Goal: Task Accomplishment & Management: Manage account settings

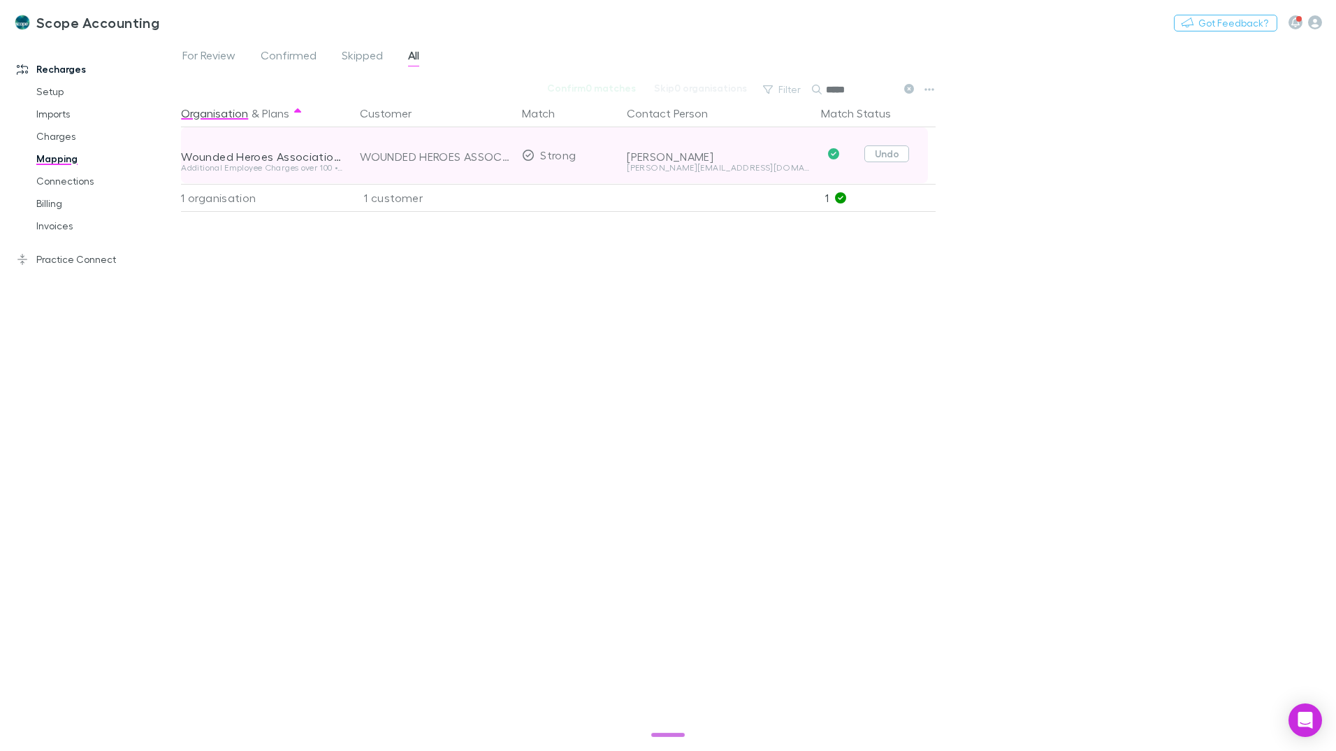
click at [877, 151] on button "Undo" at bounding box center [886, 153] width 45 height 17
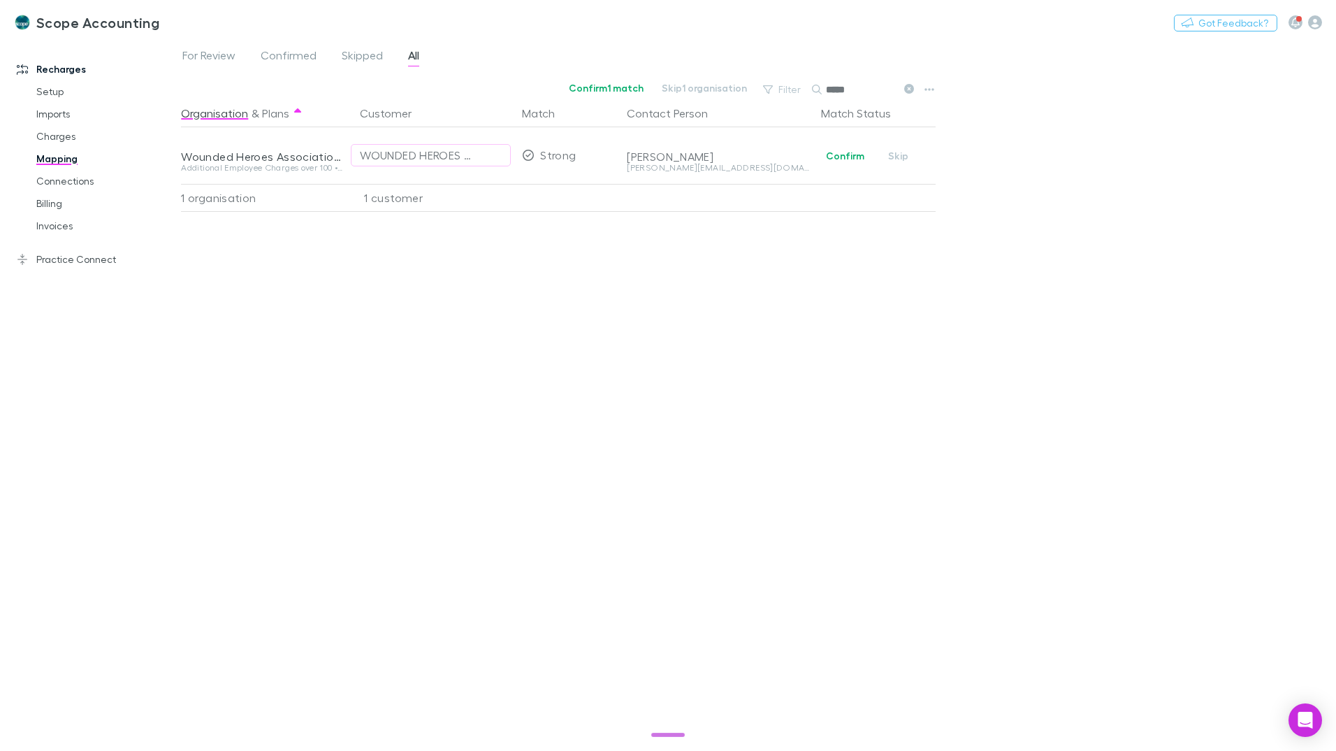
click at [706, 291] on div "Organisation & Plans Customer Match Contact Person Match Status Wounded Heroes …" at bounding box center [560, 419] width 758 height 640
click at [57, 256] on link "Practice Connect" at bounding box center [96, 259] width 186 height 22
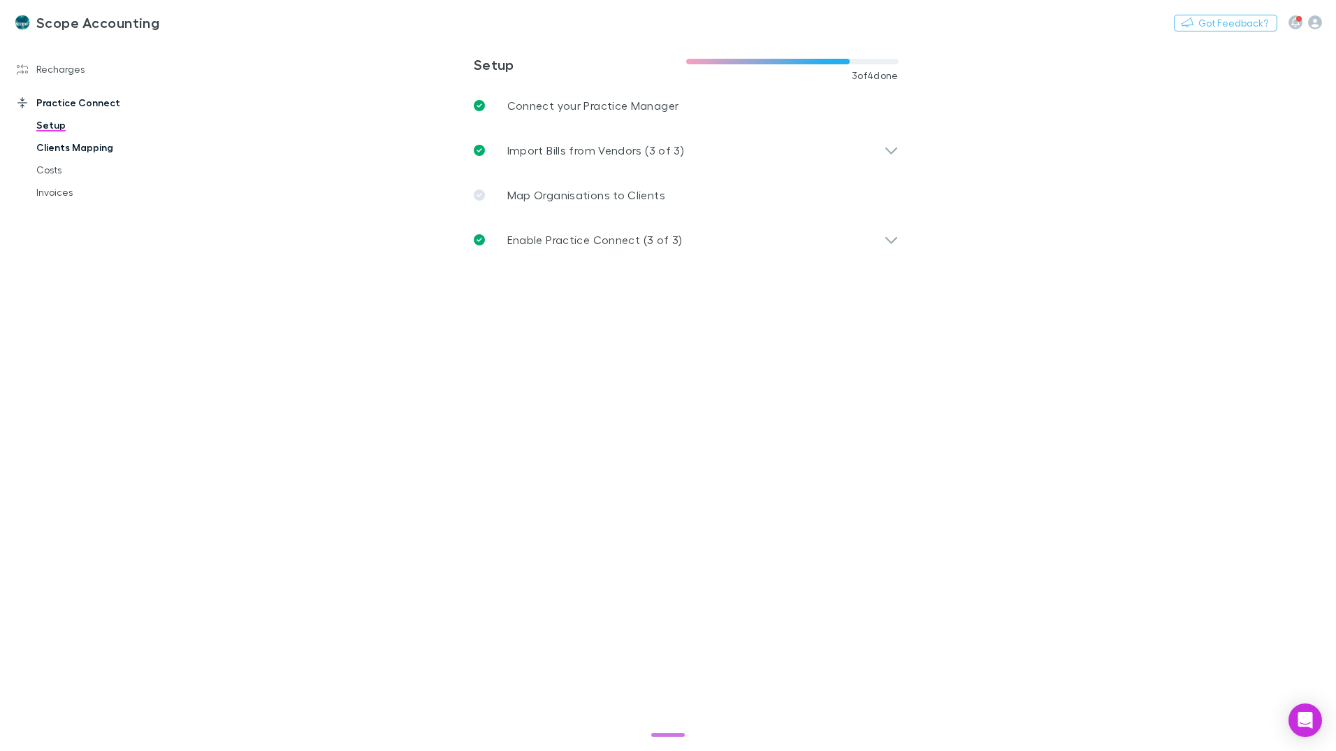
click at [65, 144] on link "Clients Mapping" at bounding box center [105, 147] width 166 height 22
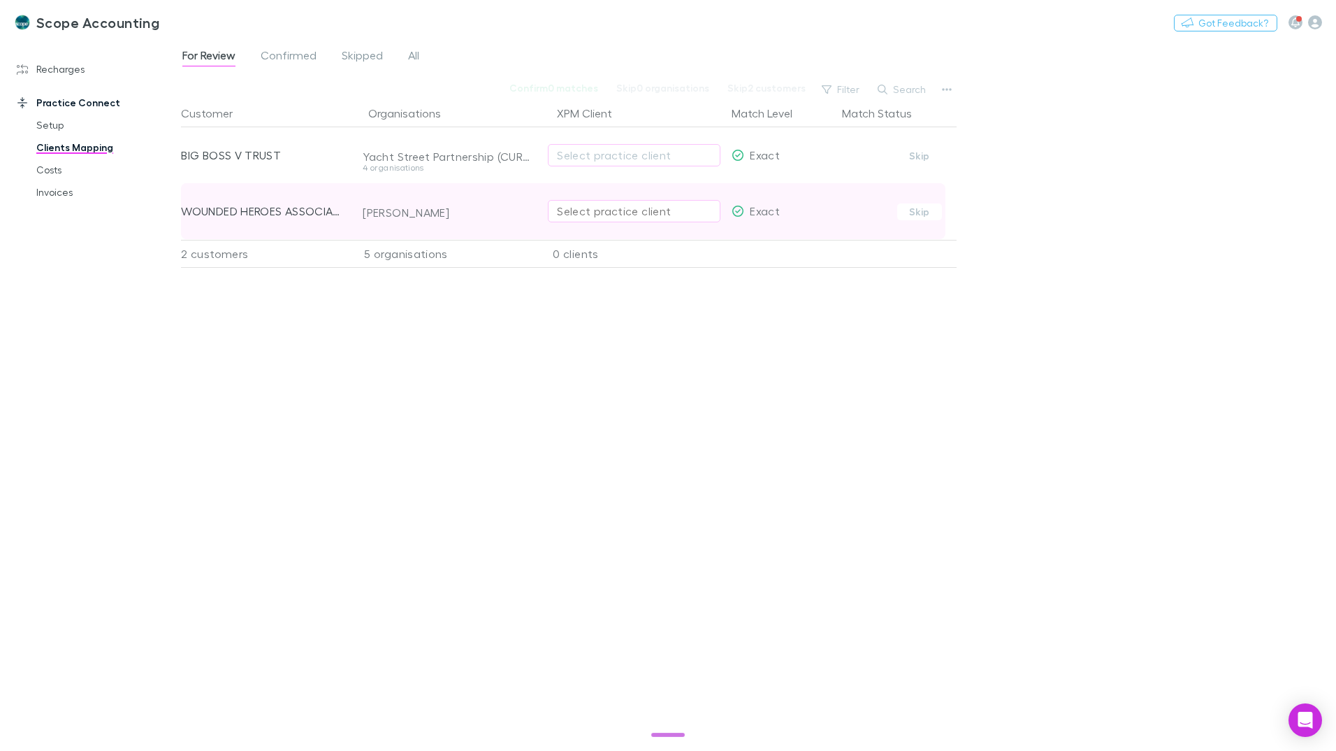
click at [571, 210] on div "Select practice client" at bounding box center [634, 211] width 154 height 17
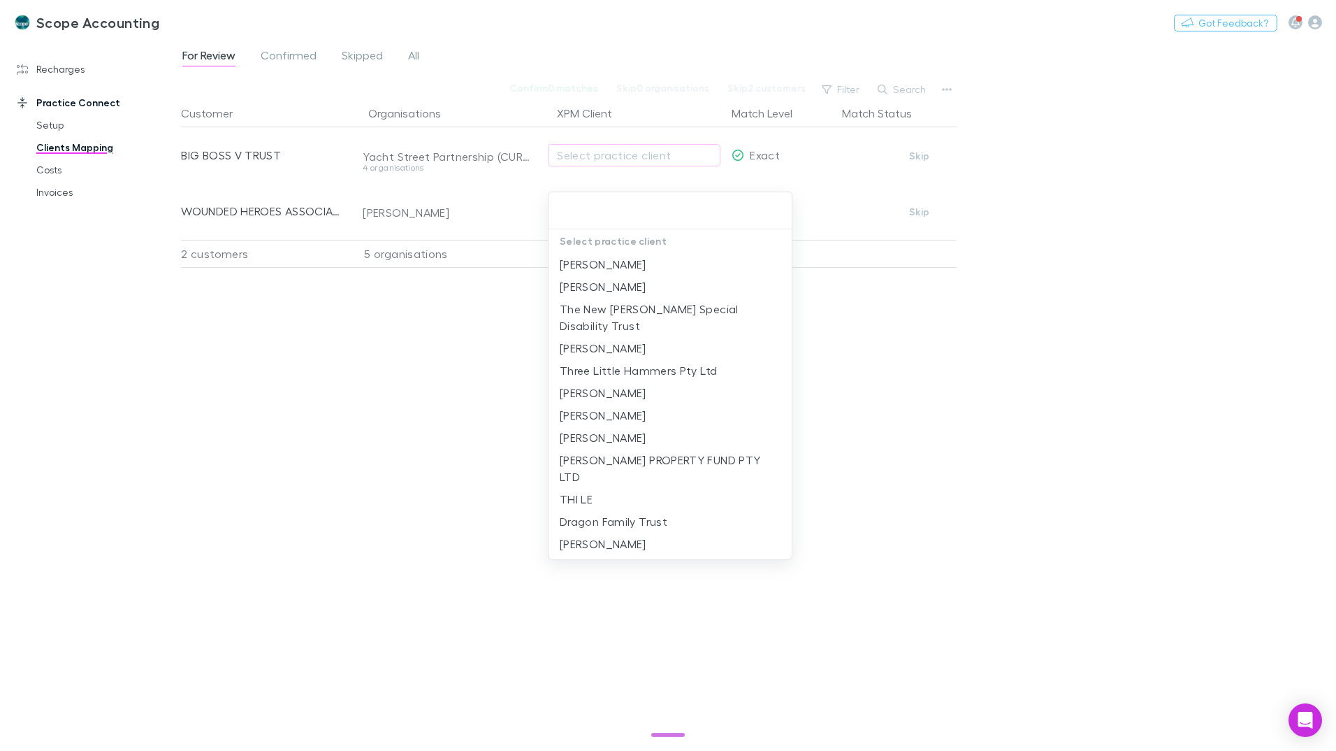
type input "*"
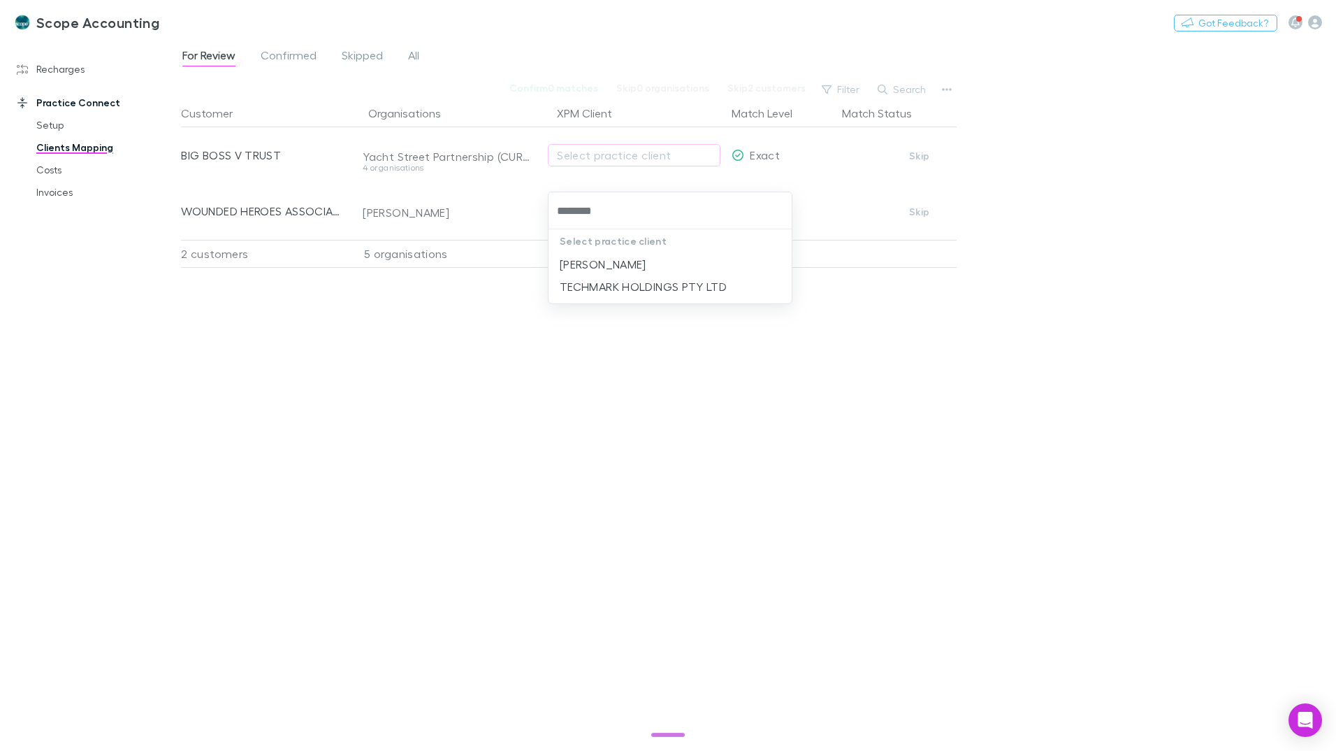
type input "*********"
click at [590, 261] on li "Martin Shaw" at bounding box center [670, 264] width 243 height 22
click at [785, 333] on div "Customer Organisations XPM Client Match Level Match Status BIG BOSS V TRUST Yac…" at bounding box center [569, 419] width 776 height 640
click at [57, 68] on link "Recharges" at bounding box center [96, 69] width 186 height 22
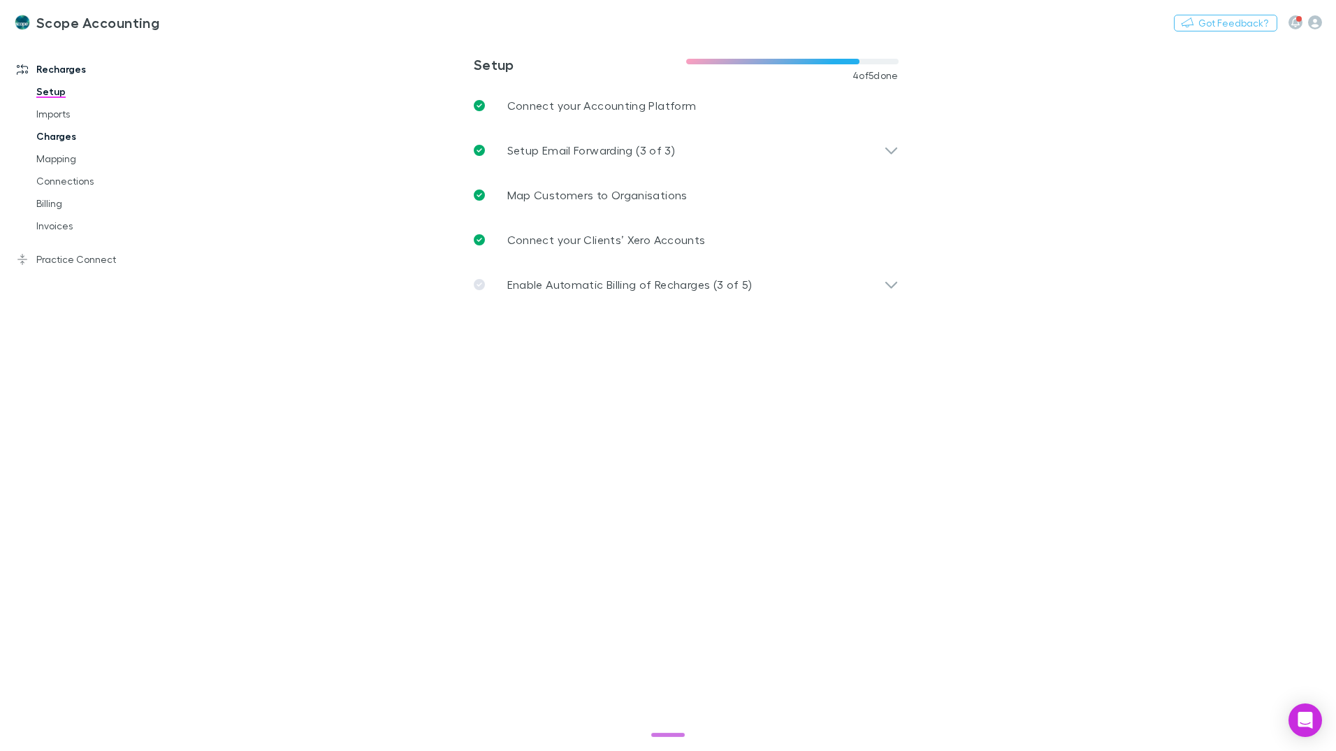
click at [53, 136] on link "Charges" at bounding box center [105, 136] width 166 height 22
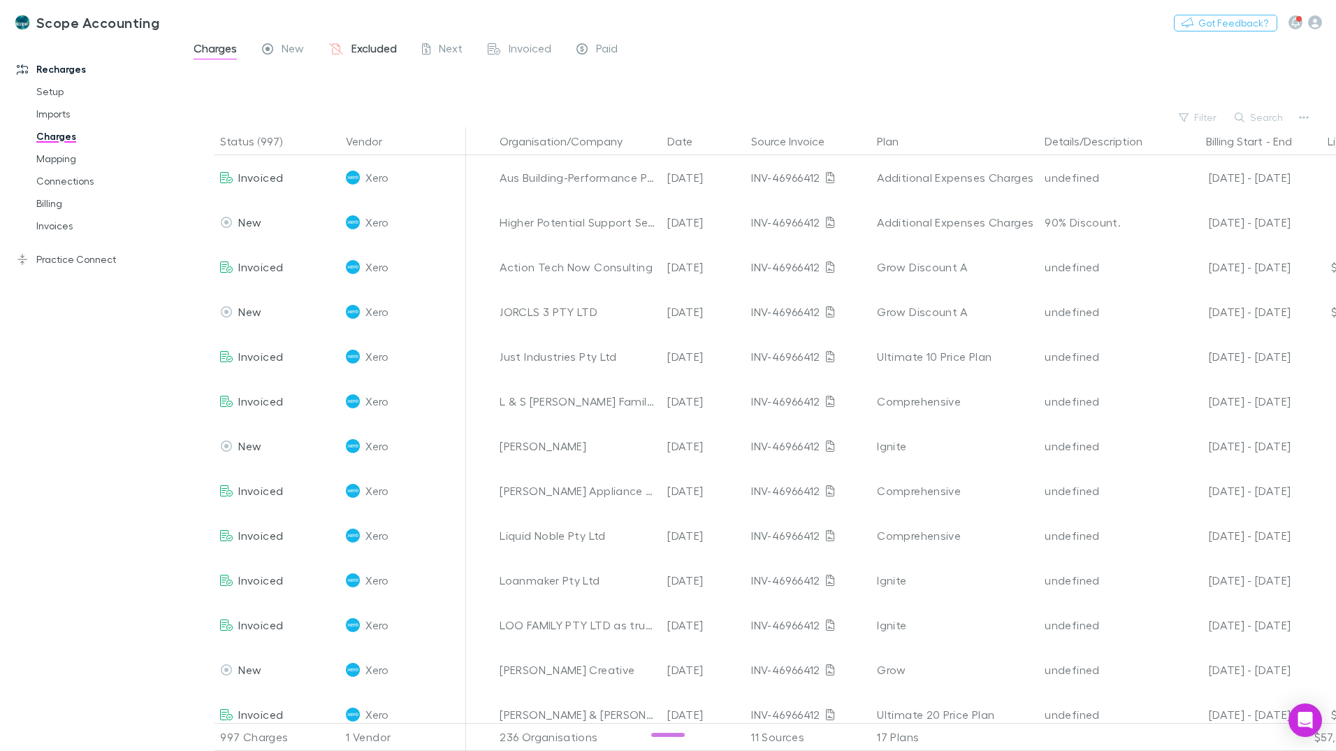
click at [371, 46] on span "Excluded" at bounding box center [373, 50] width 45 height 18
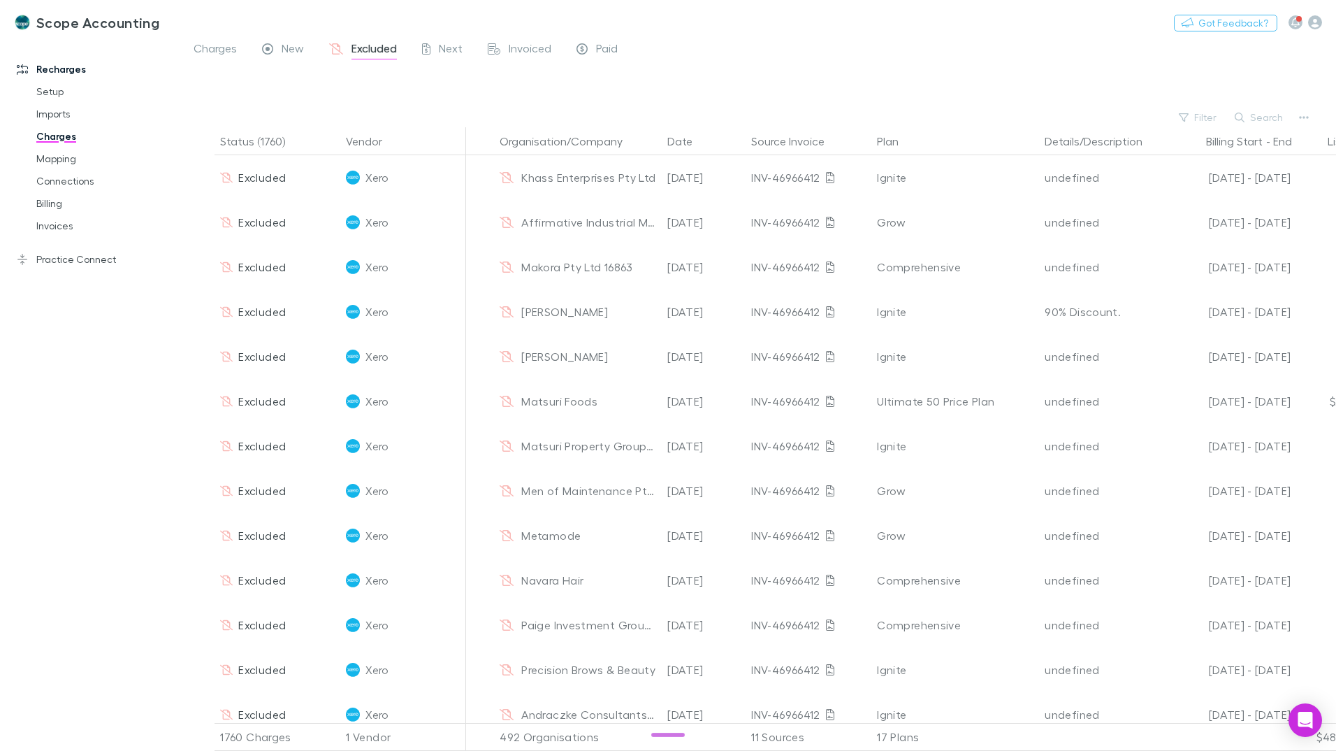
click at [1279, 115] on button "Search" at bounding box center [1260, 117] width 64 height 17
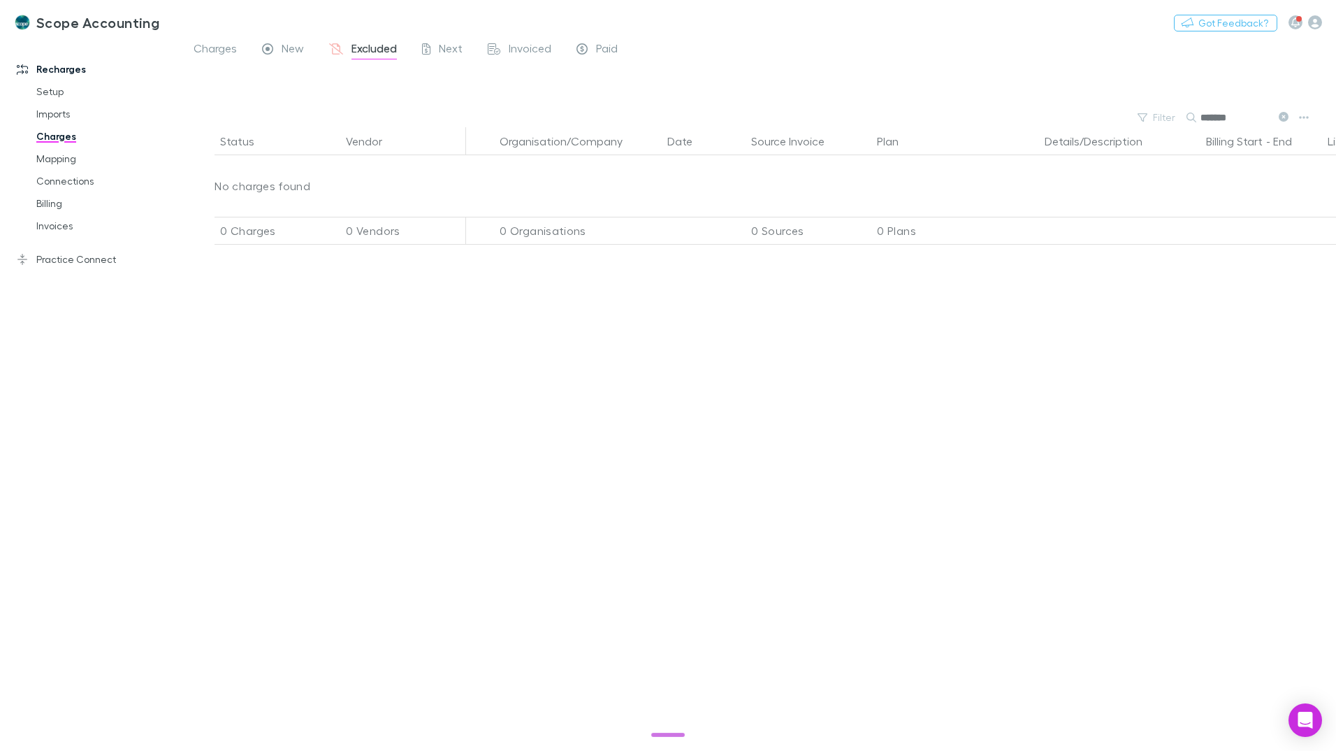
type input "********"
drag, startPoint x: 1252, startPoint y: 117, endPoint x: 1203, endPoint y: 115, distance: 49.0
click at [1203, 115] on input "********" at bounding box center [1236, 118] width 70 height 20
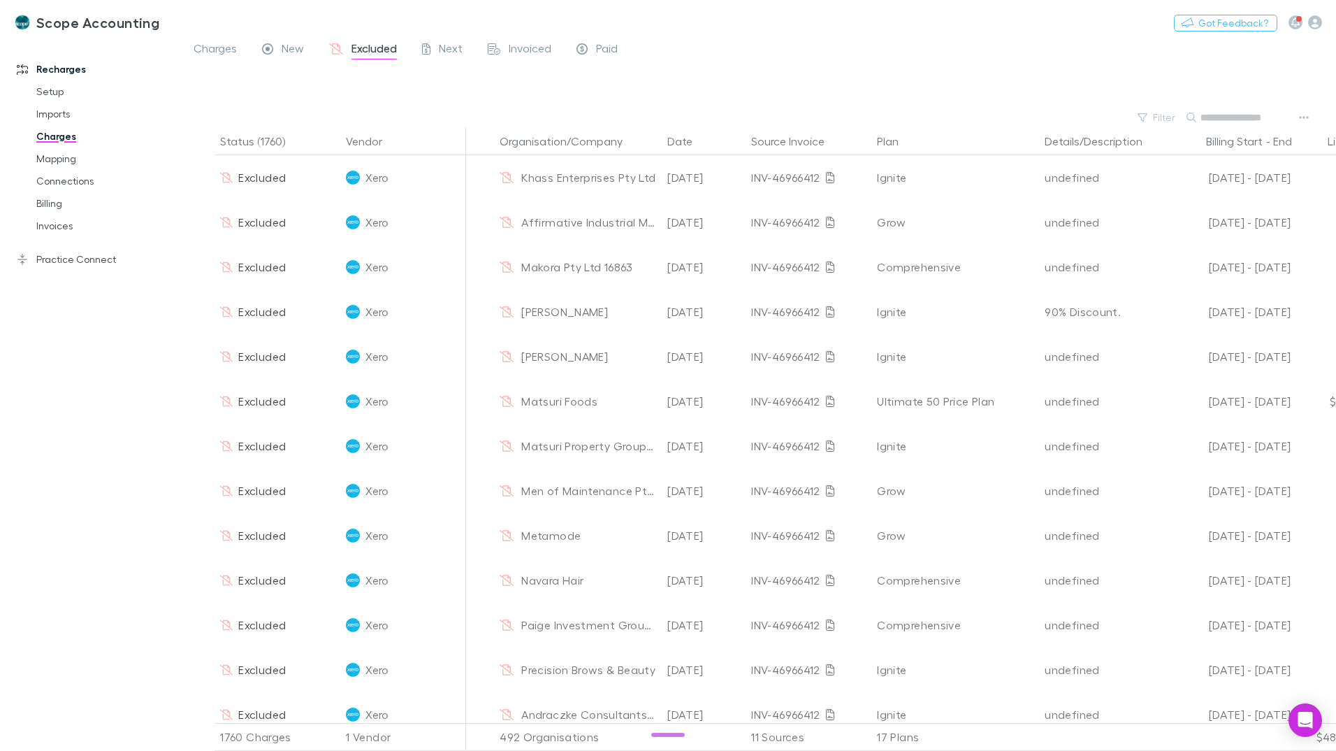
click at [1215, 117] on input "text" at bounding box center [1236, 118] width 70 height 20
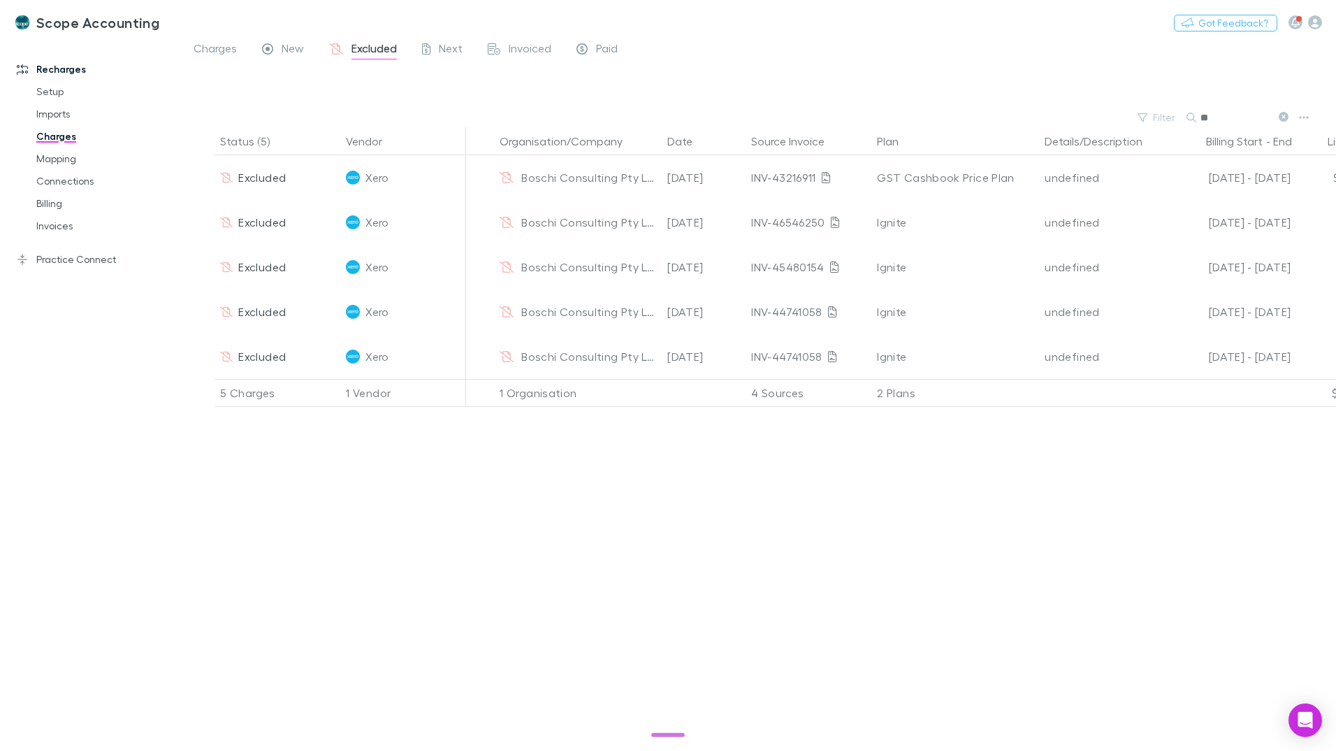
type input "*"
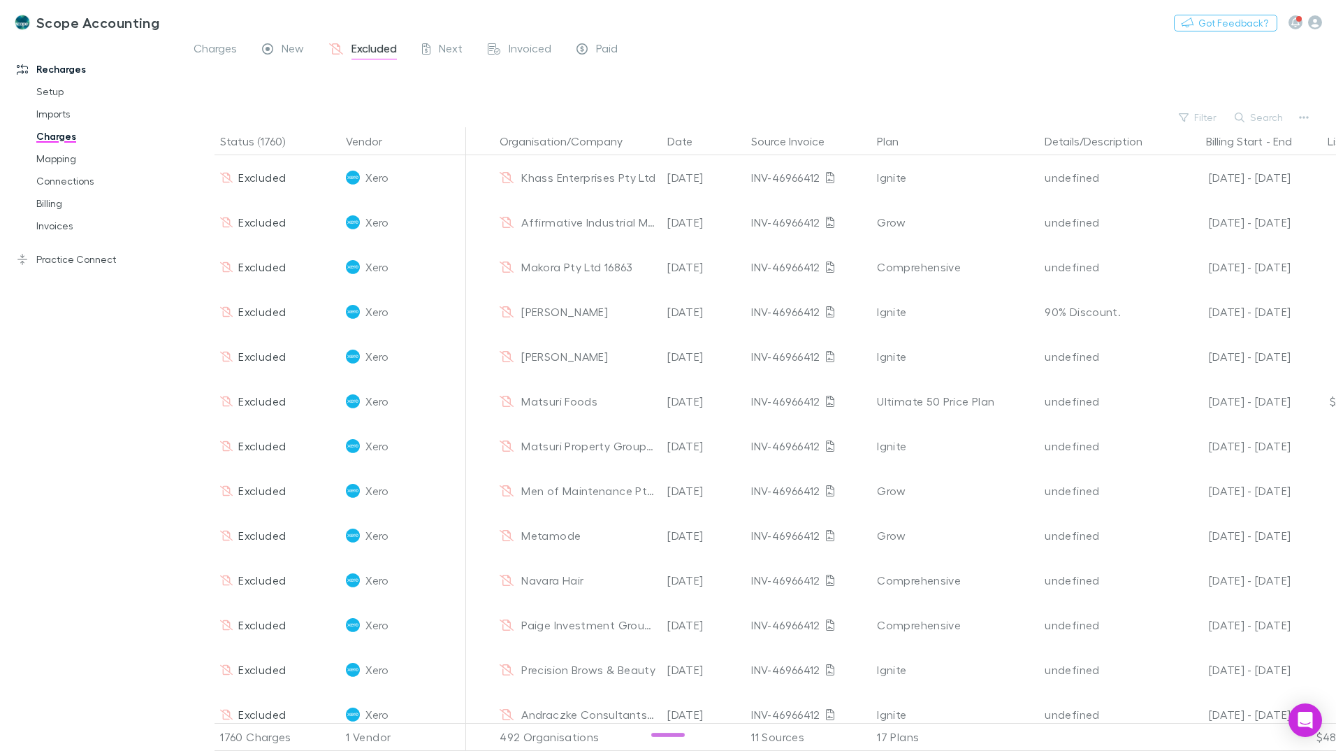
click at [307, 95] on div at bounding box center [771, 87] width 1130 height 42
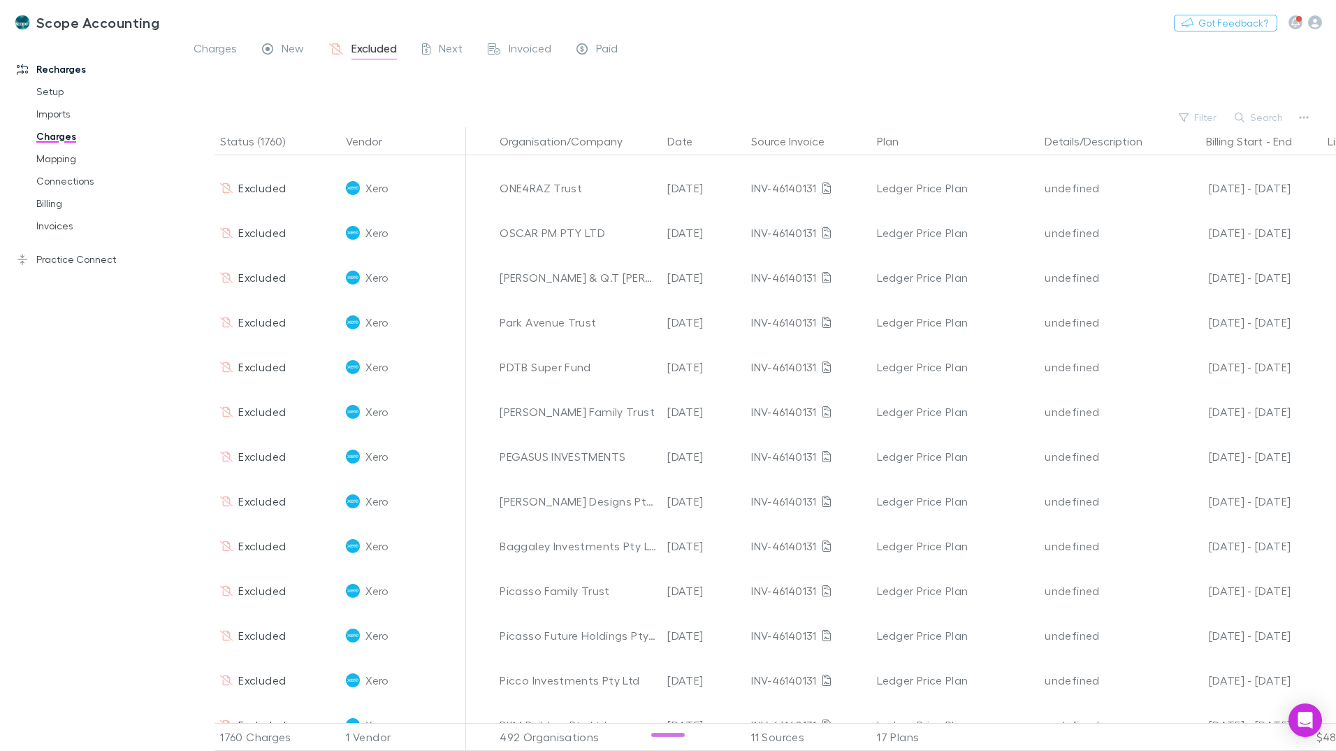
scroll to position [4193, 0]
click at [1271, 119] on button "Search" at bounding box center [1260, 117] width 64 height 17
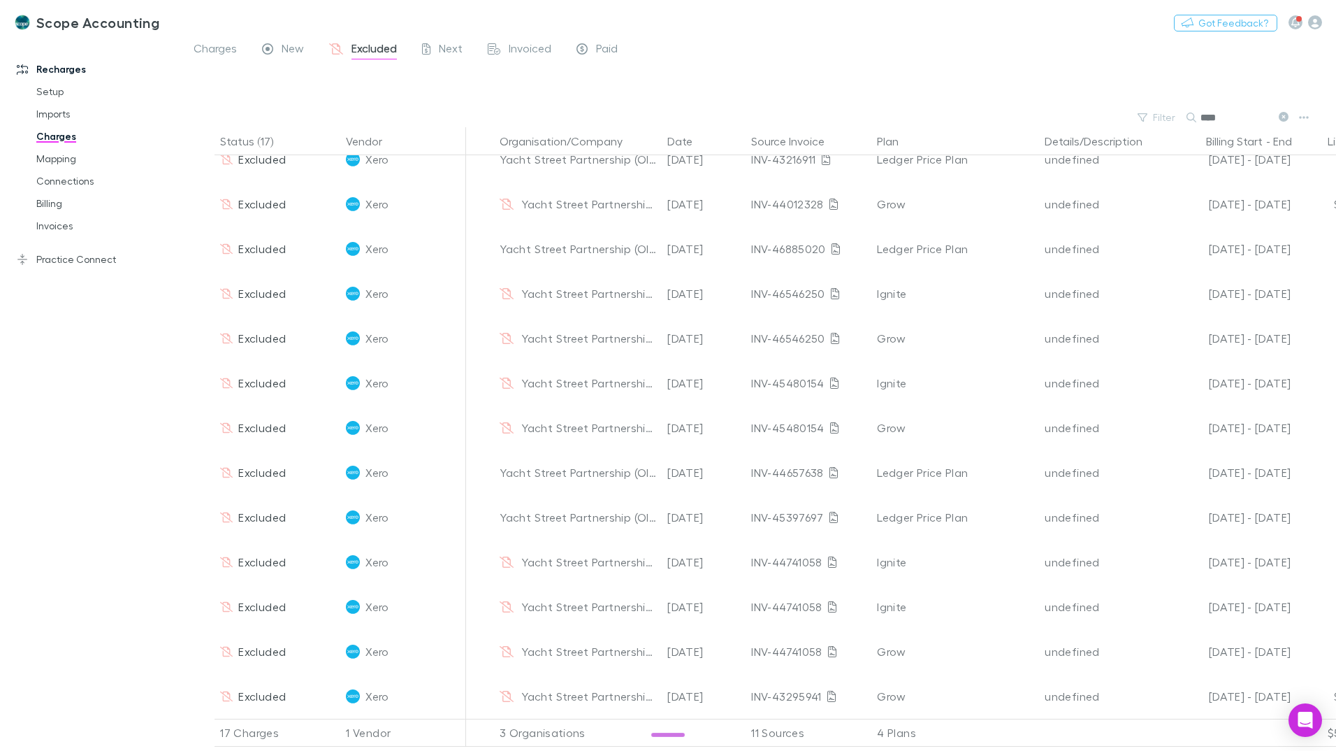
scroll to position [208, 0]
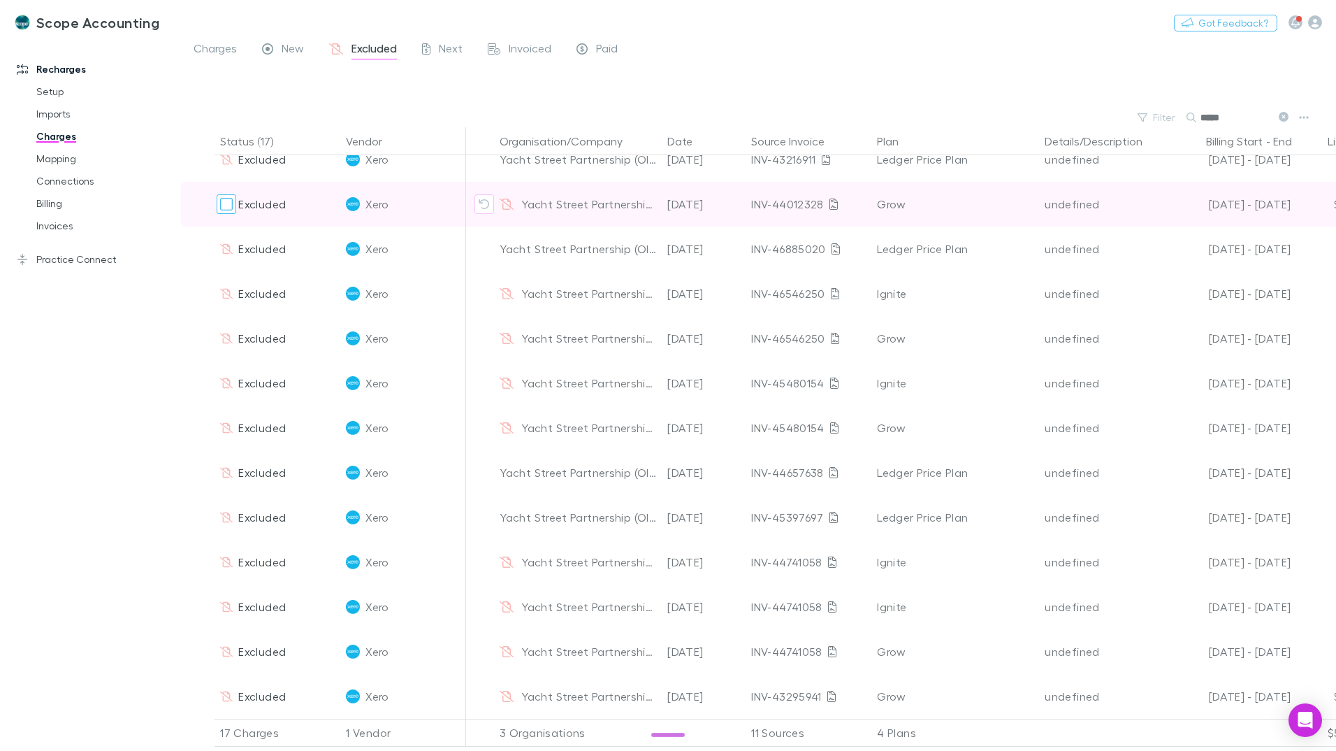
type input "*****"
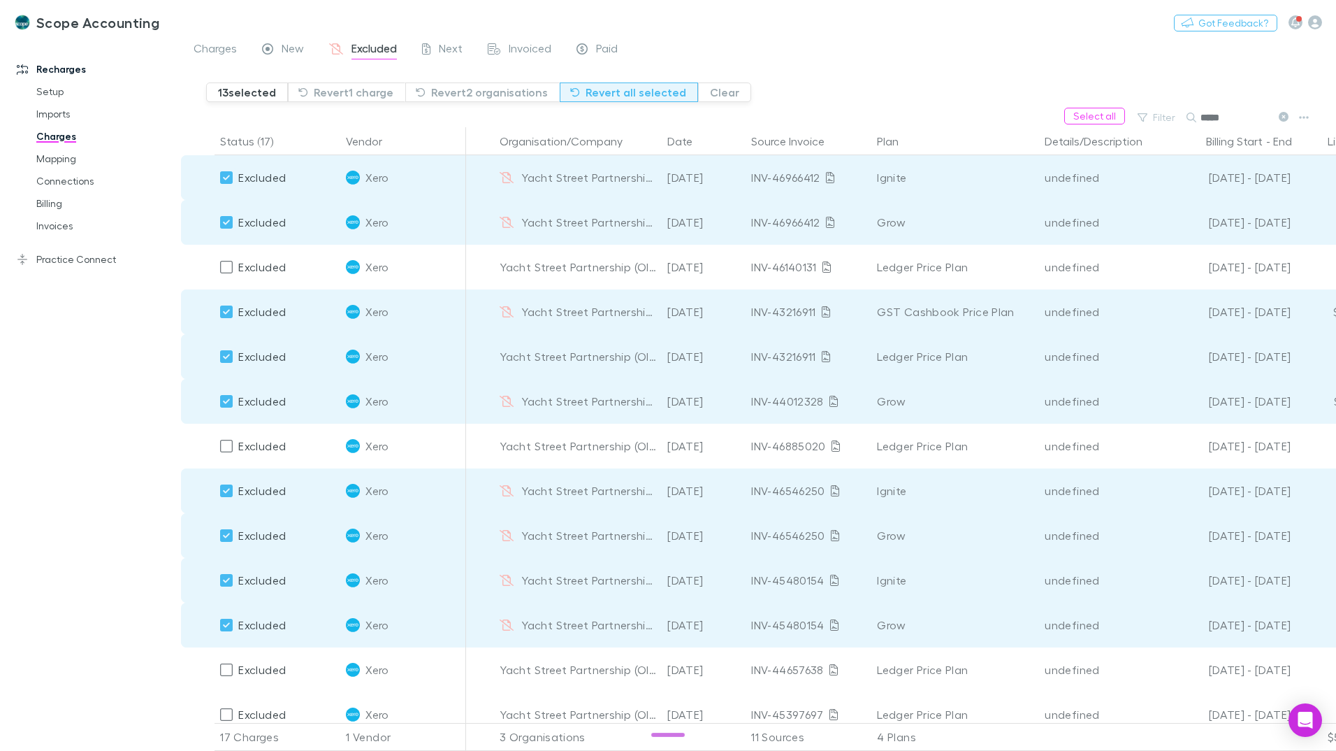
click at [622, 92] on button "Revert all selected" at bounding box center [629, 92] width 138 height 20
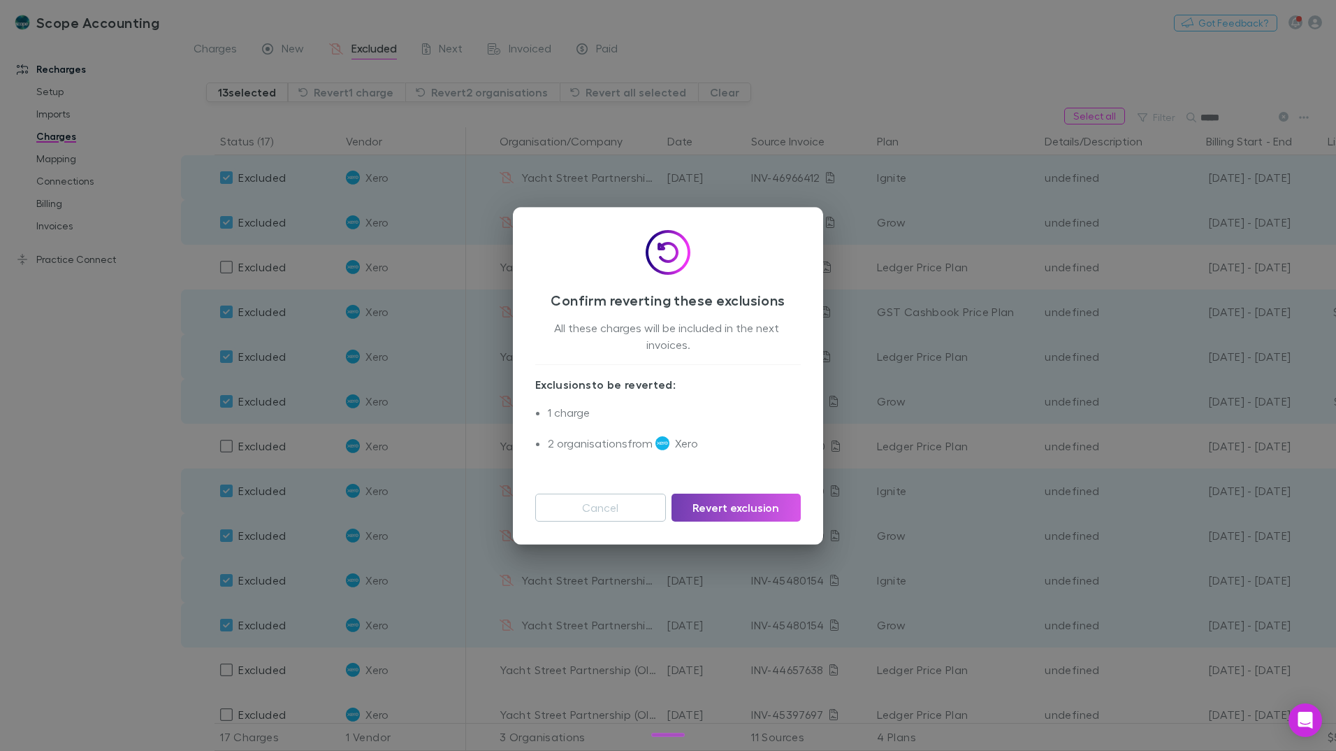
click at [735, 507] on button "Revert exclusion" at bounding box center [736, 507] width 129 height 28
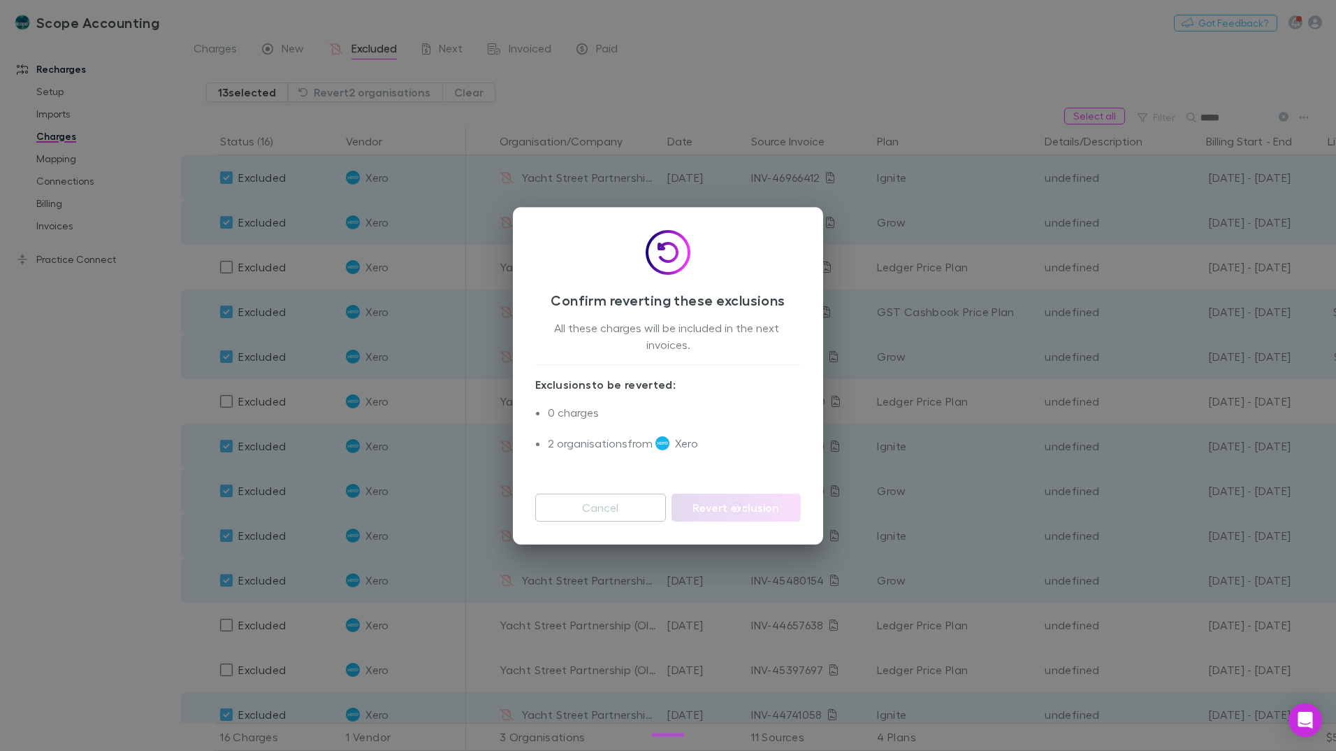
click at [734, 93] on div "Confirm reverting these exclusions All these charges will be included in the ne…" at bounding box center [668, 375] width 1336 height 751
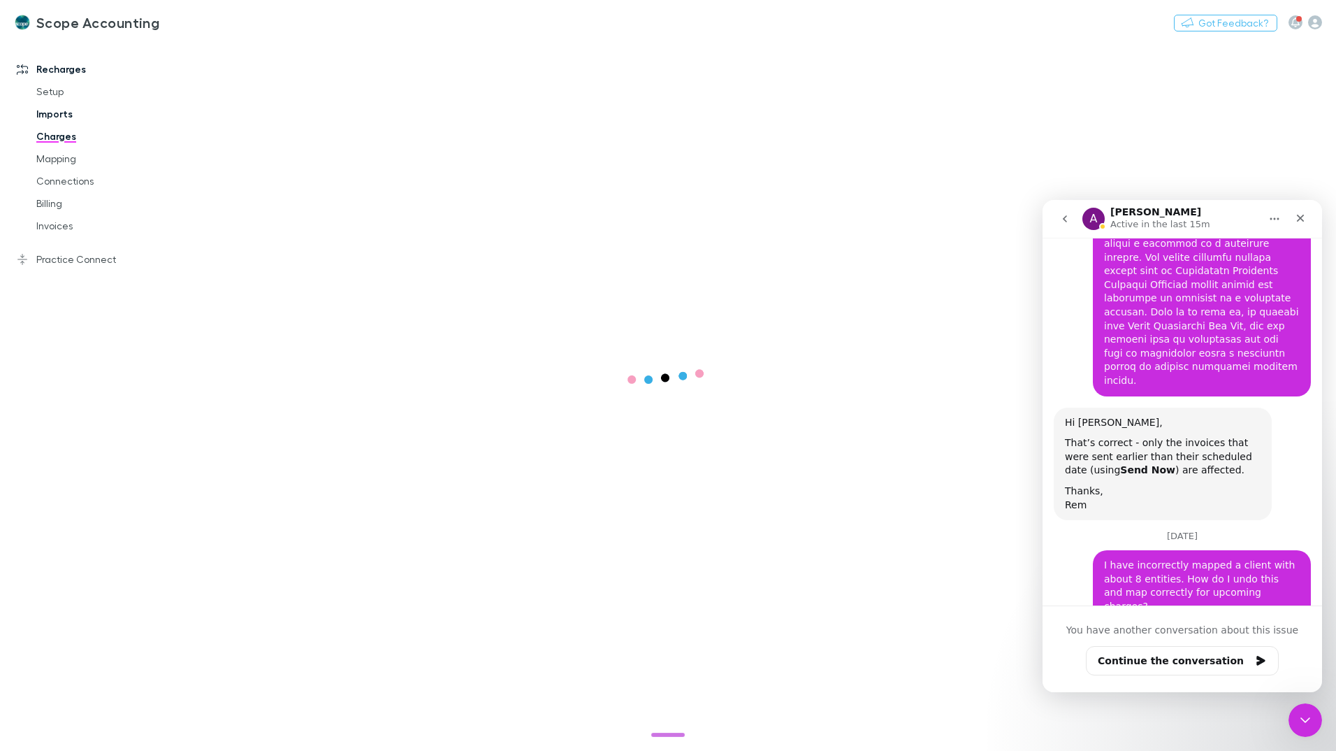
scroll to position [5141, 0]
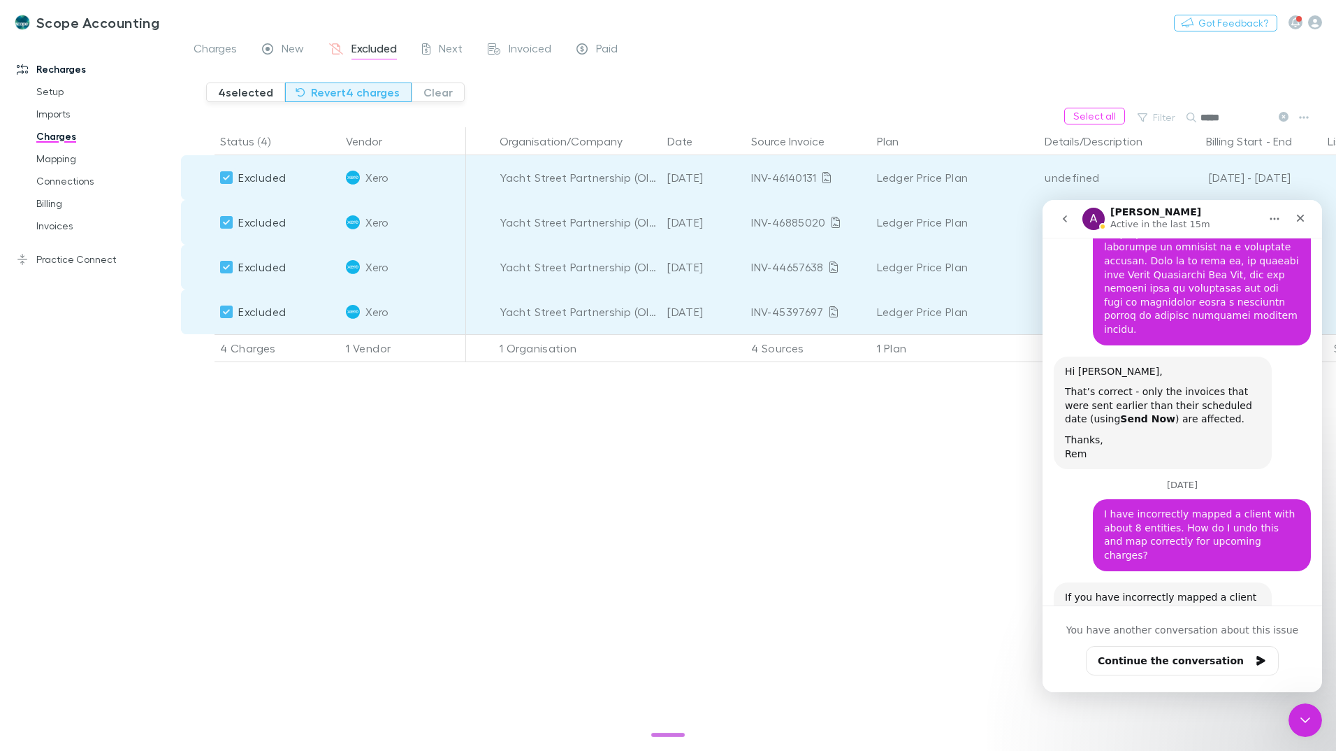
click at [367, 92] on button "Revert 4 charges" at bounding box center [348, 92] width 126 height 20
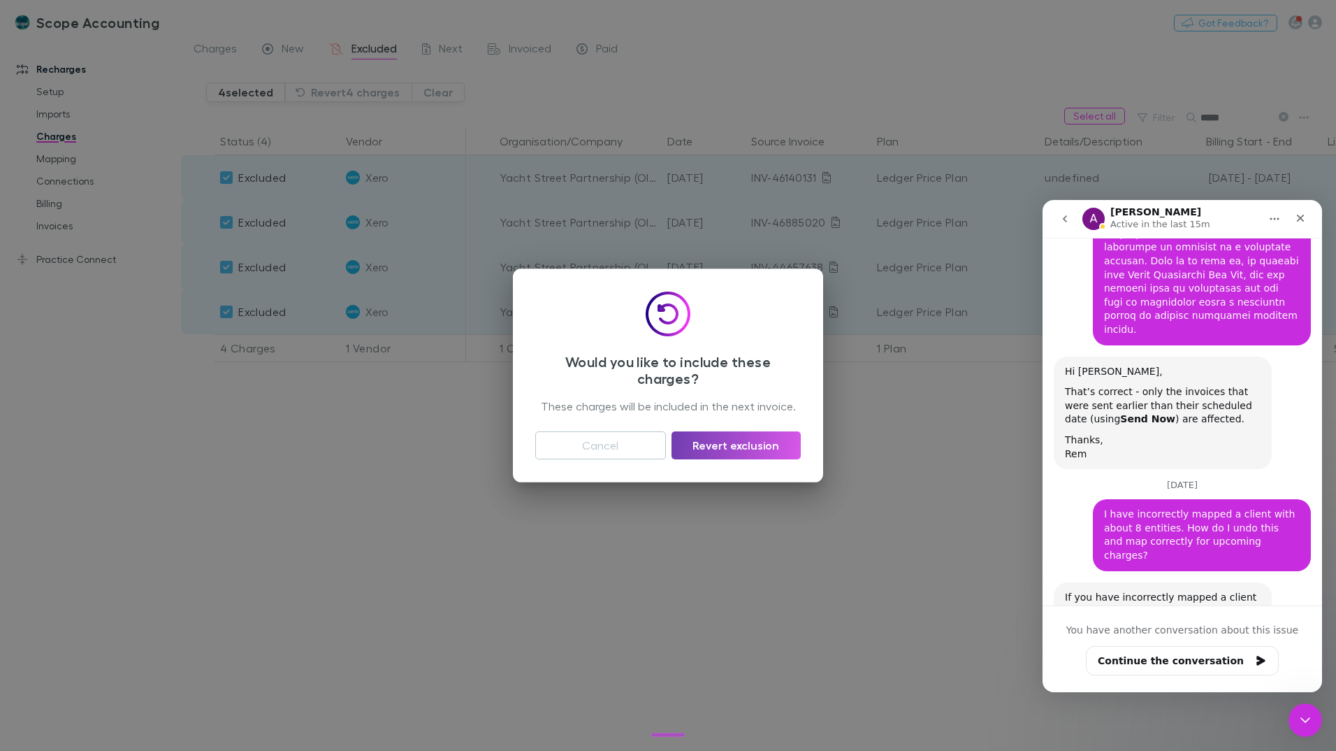
click at [748, 442] on button "Revert exclusion" at bounding box center [736, 445] width 129 height 28
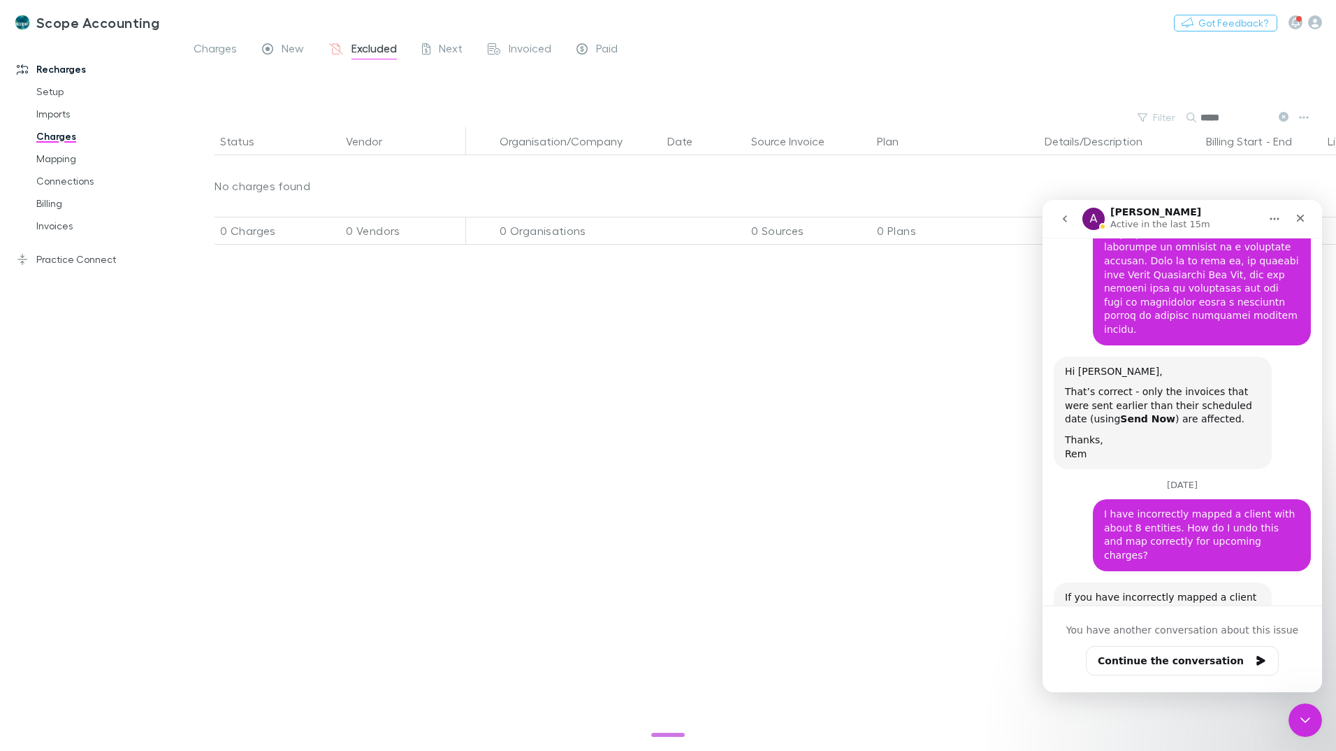
drag, startPoint x: 1206, startPoint y: 117, endPoint x: 1199, endPoint y: 115, distance: 7.3
click at [1199, 115] on div "*****" at bounding box center [1239, 117] width 105 height 17
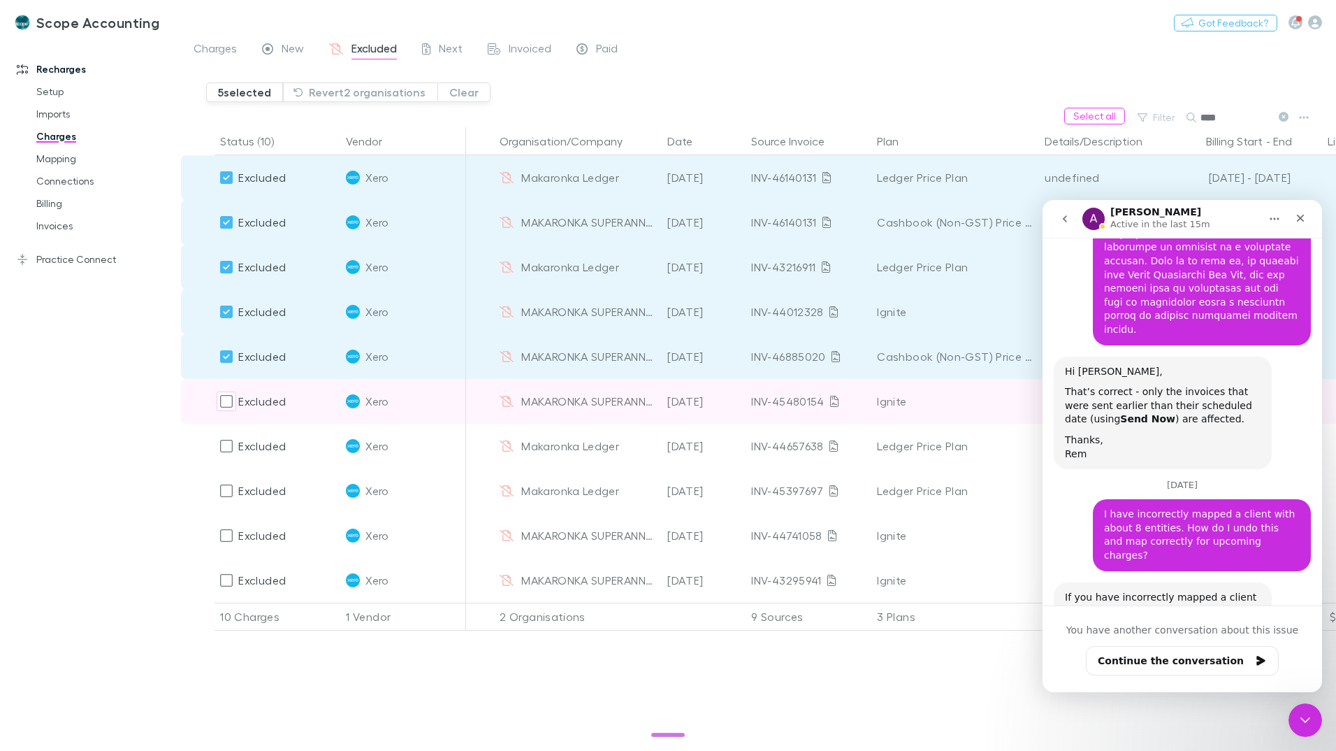
drag, startPoint x: 226, startPoint y: 410, endPoint x: 226, endPoint y: 418, distance: 7.7
click at [227, 410] on div at bounding box center [227, 401] width 20 height 20
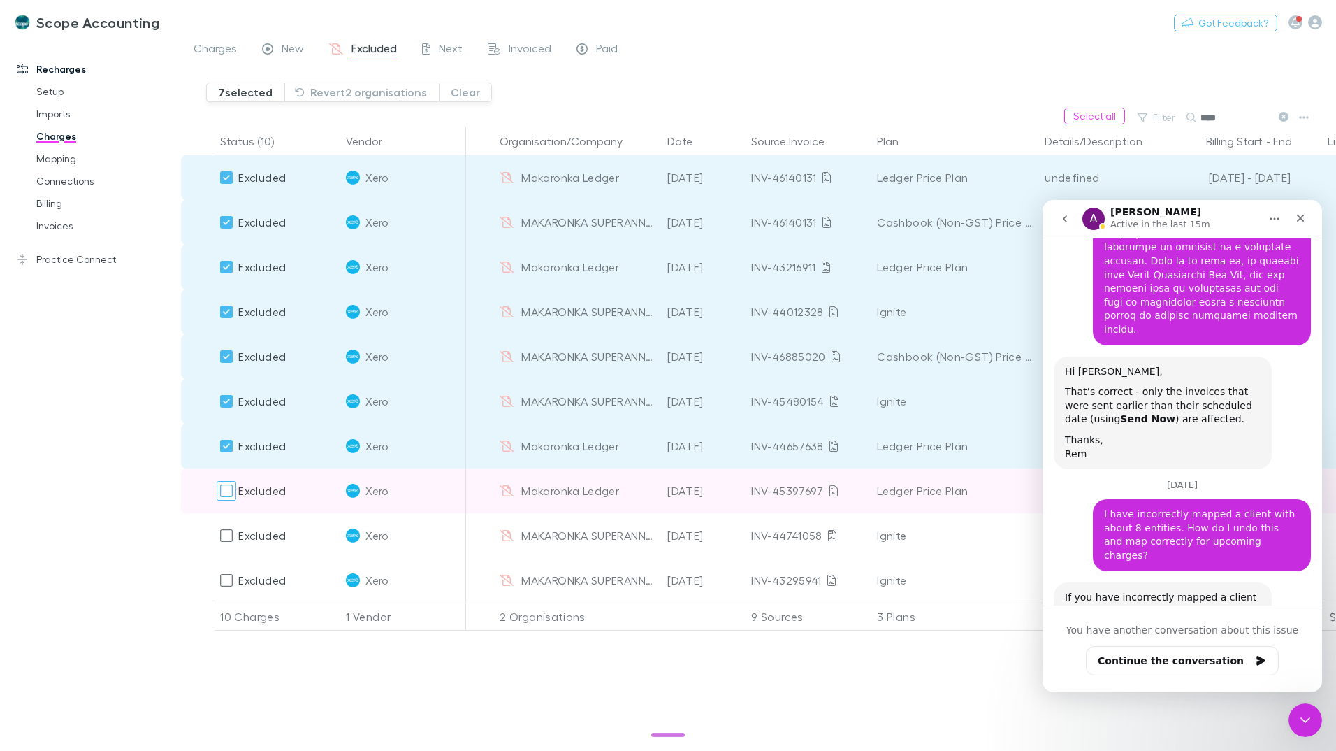
click at [235, 492] on div at bounding box center [227, 491] width 20 height 20
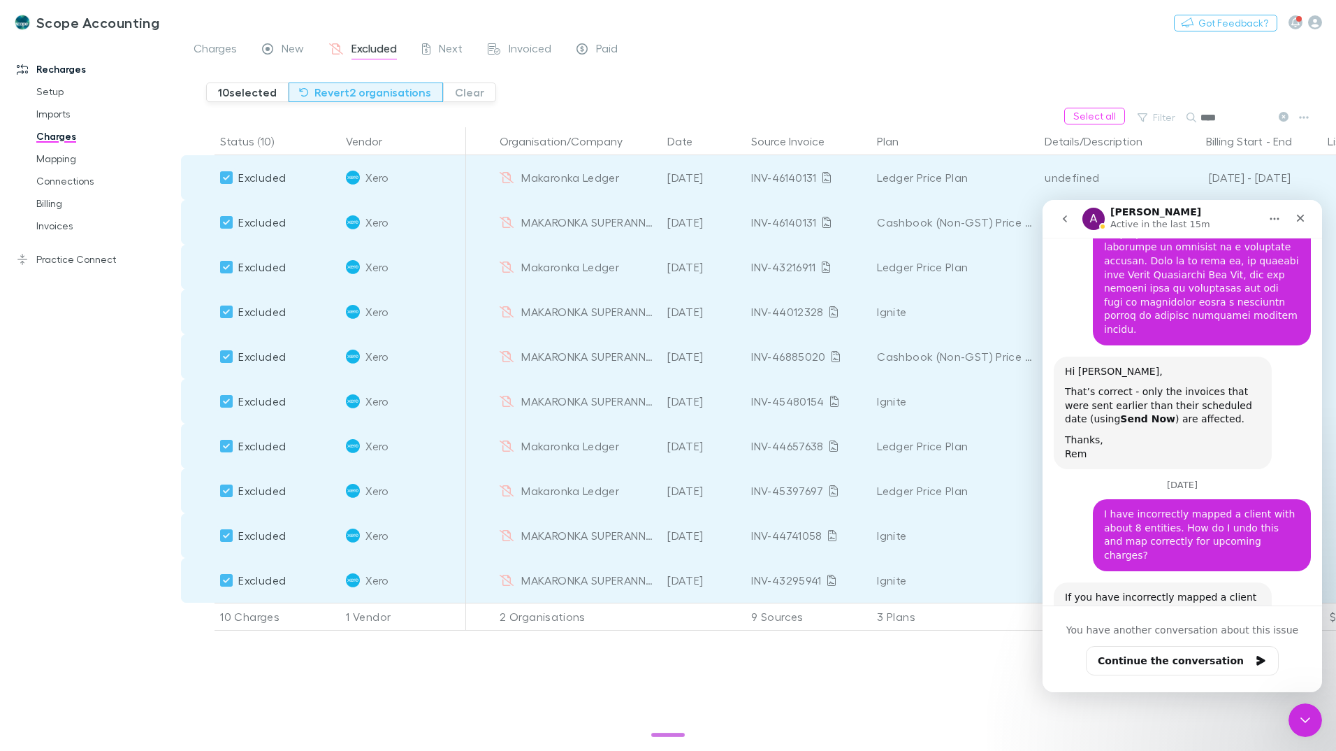
click at [367, 92] on button "Revert 2 organisations" at bounding box center [366, 92] width 154 height 20
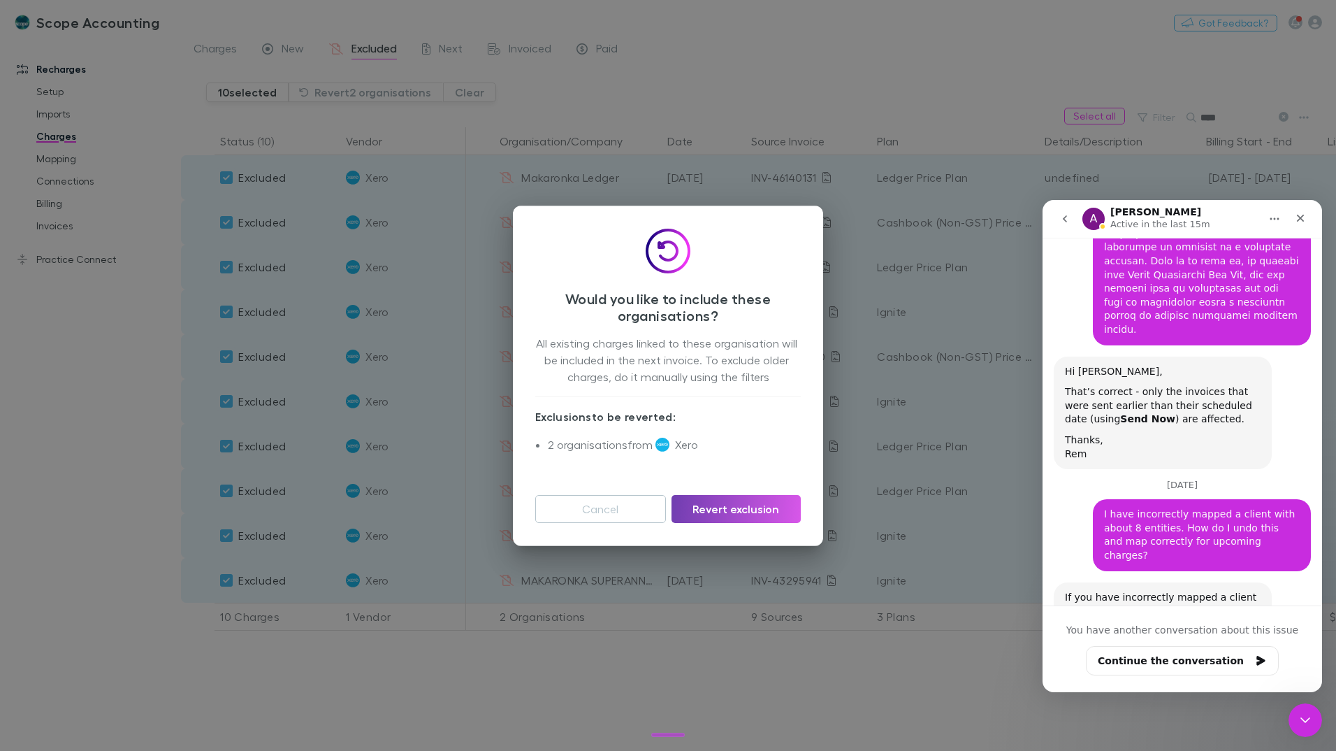
click at [763, 512] on button "Revert exclusion" at bounding box center [736, 509] width 129 height 28
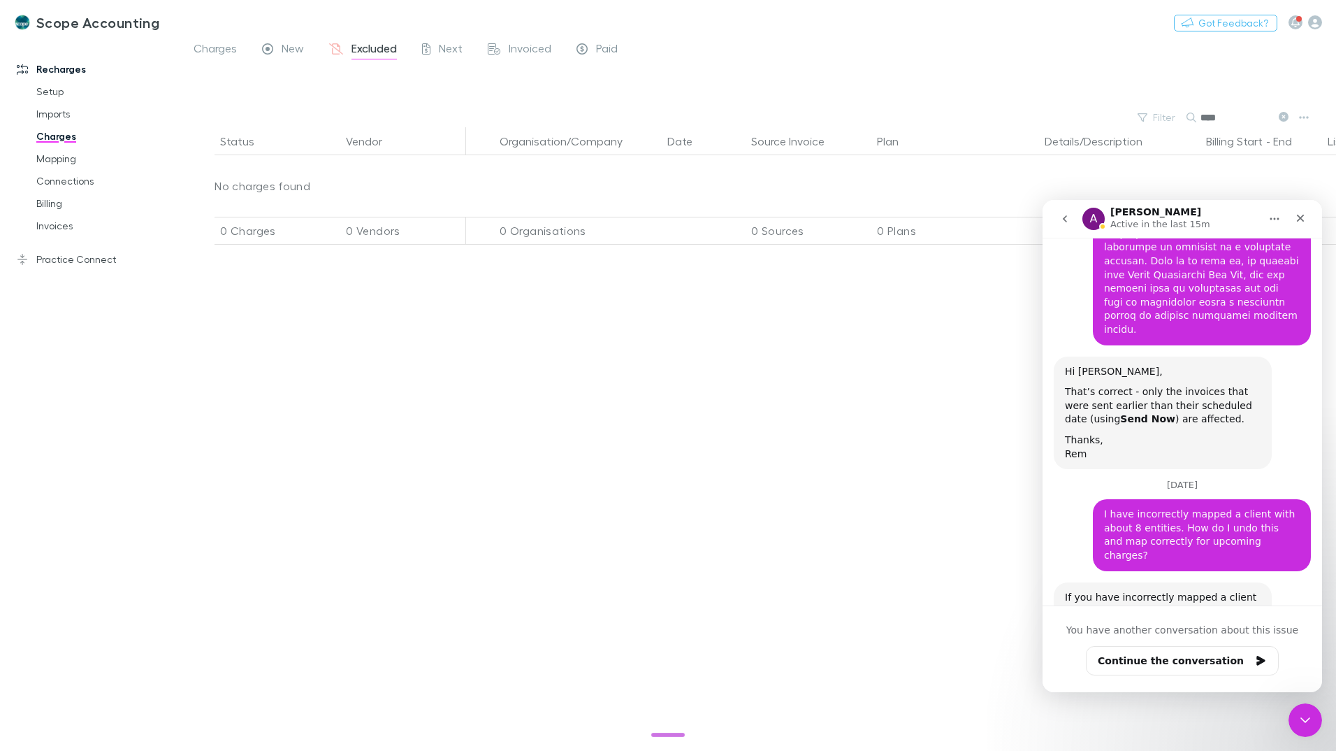
drag, startPoint x: 1217, startPoint y: 115, endPoint x: 1202, endPoint y: 115, distance: 14.7
click at [1202, 115] on input "****" at bounding box center [1236, 118] width 70 height 20
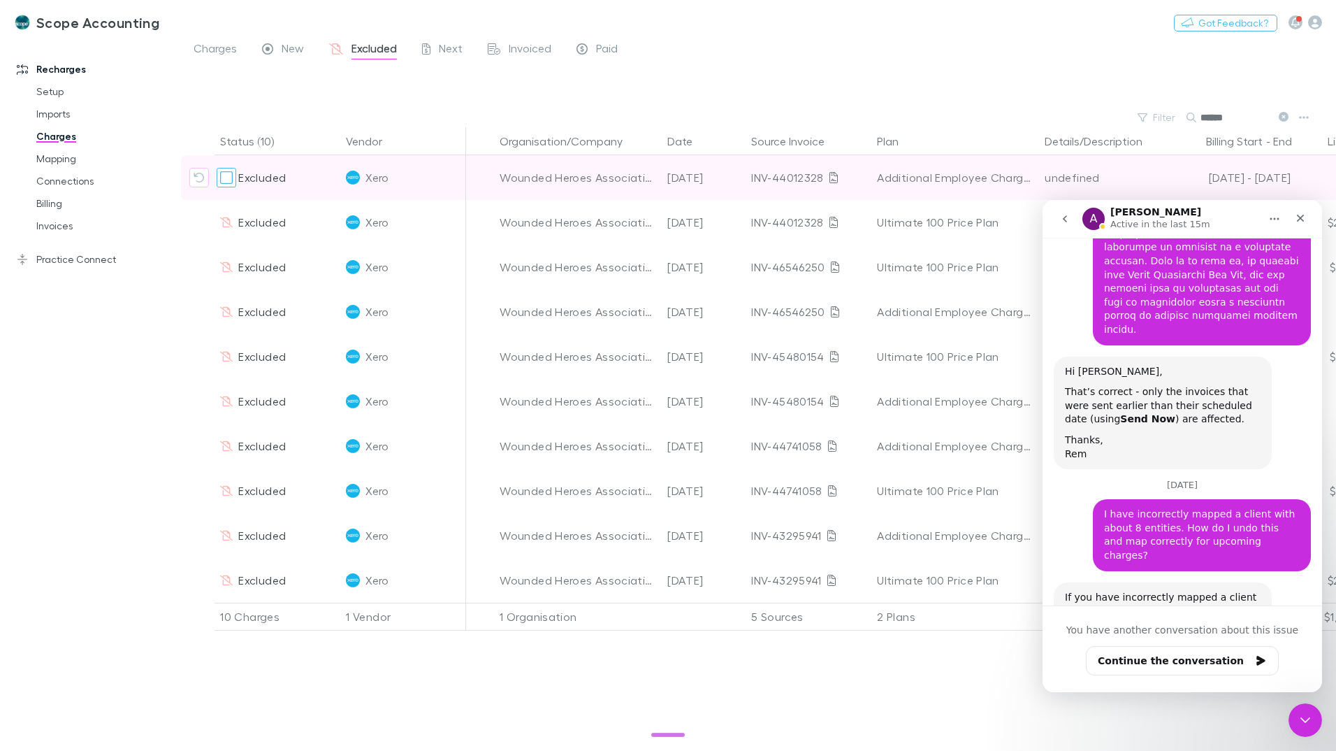
type input "******"
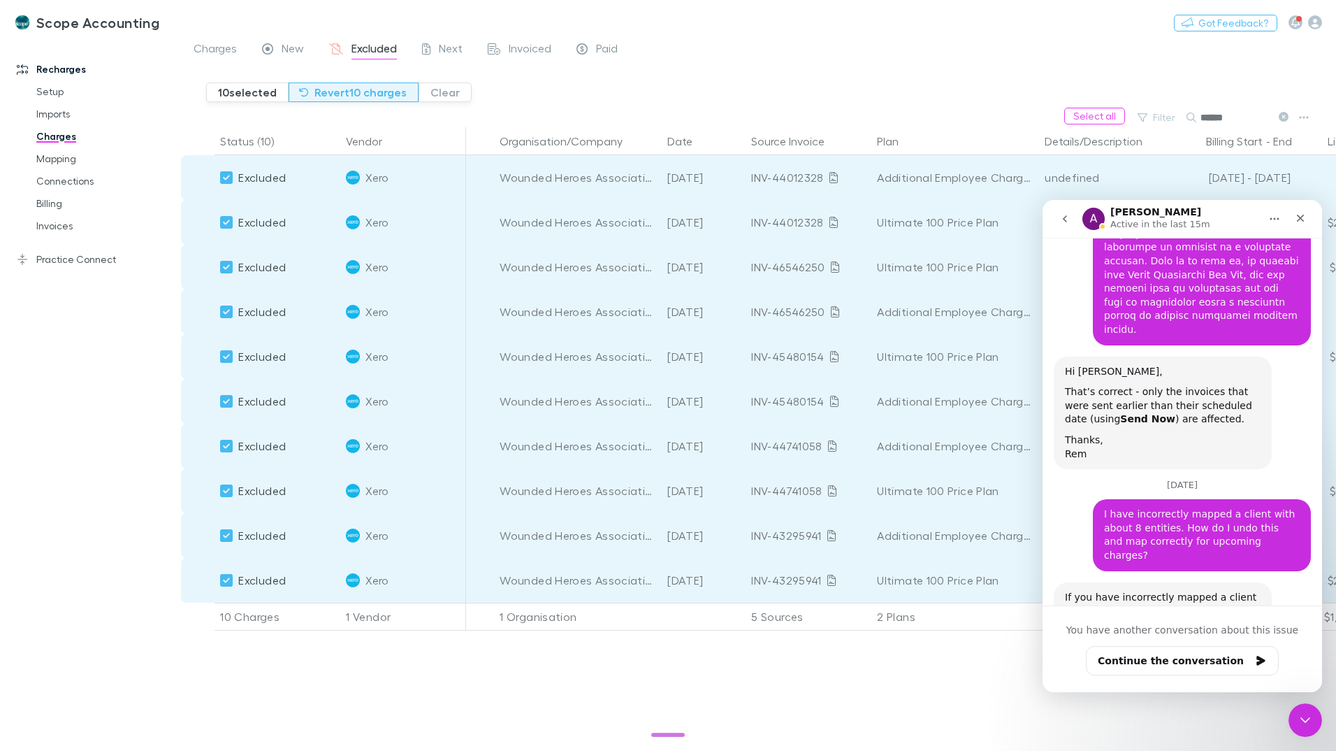
click at [358, 90] on button "Revert 10 charges" at bounding box center [354, 92] width 130 height 20
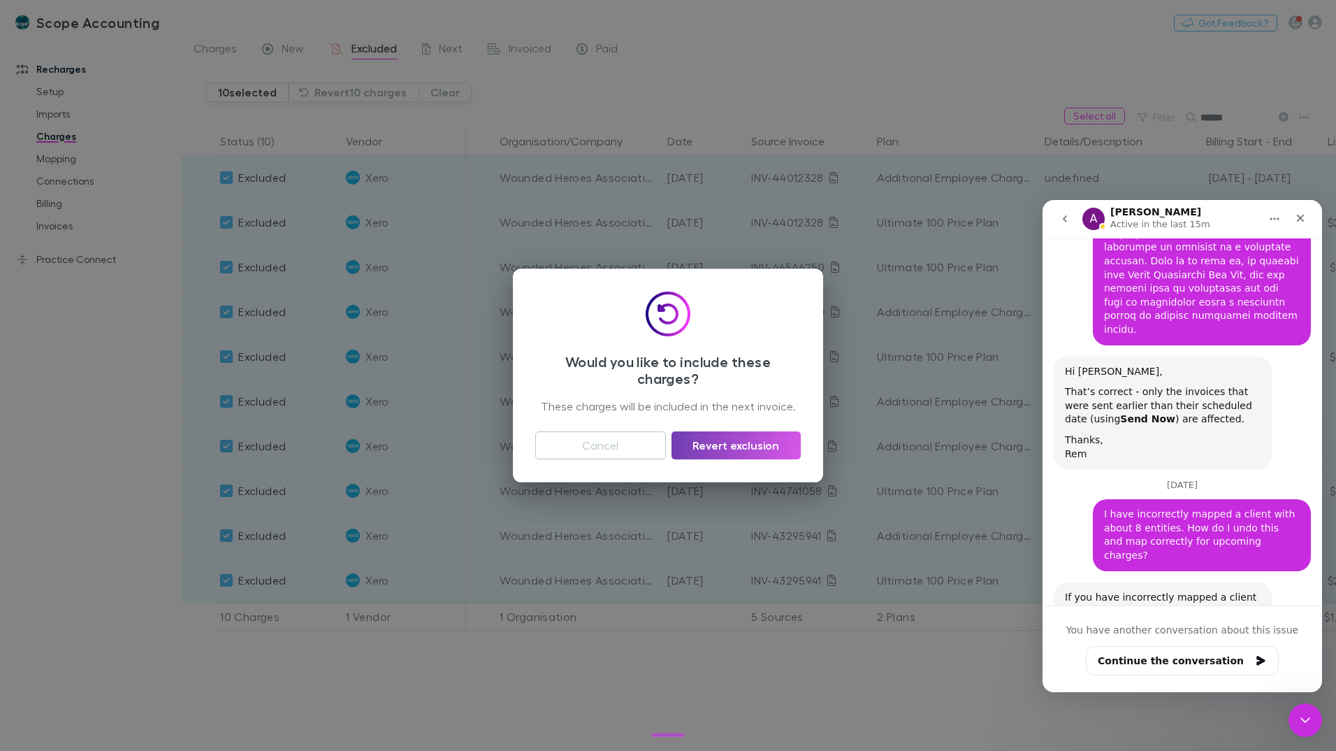
click at [746, 449] on button "Revert exclusion" at bounding box center [736, 445] width 129 height 28
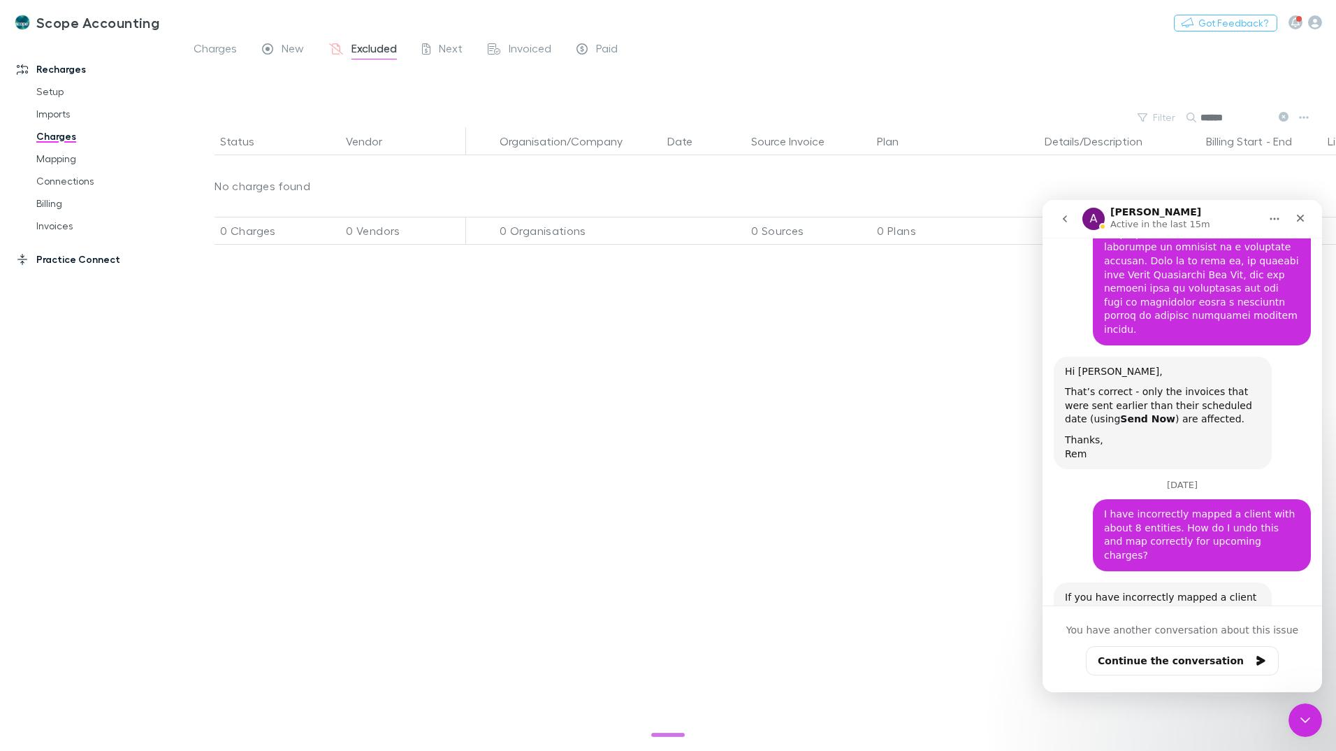
click at [49, 260] on link "Practice Connect" at bounding box center [96, 259] width 186 height 22
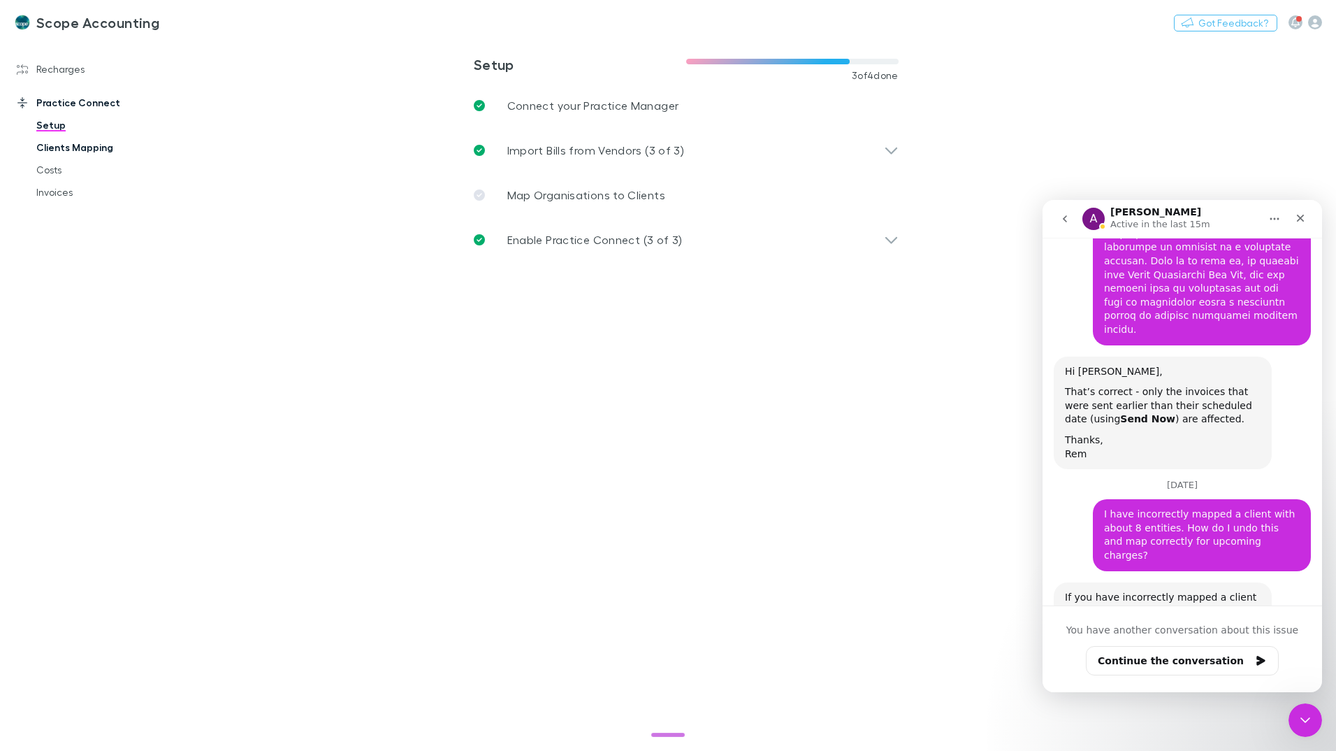
click at [66, 150] on link "Clients Mapping" at bounding box center [105, 147] width 166 height 22
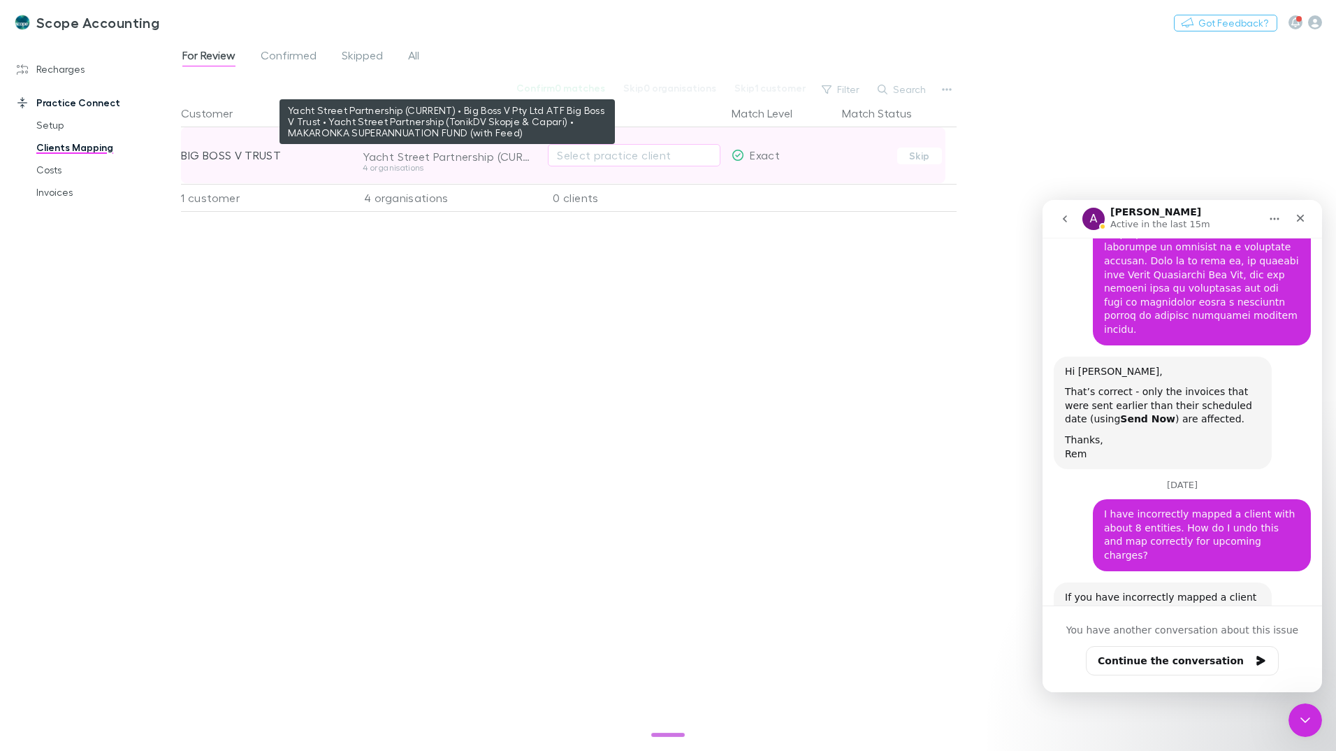
click at [398, 157] on div "Yacht Street Partnership (CURRENT) • Big Boss V Pty Ltd ATF Big Boss V Trust • …" at bounding box center [447, 157] width 169 height 14
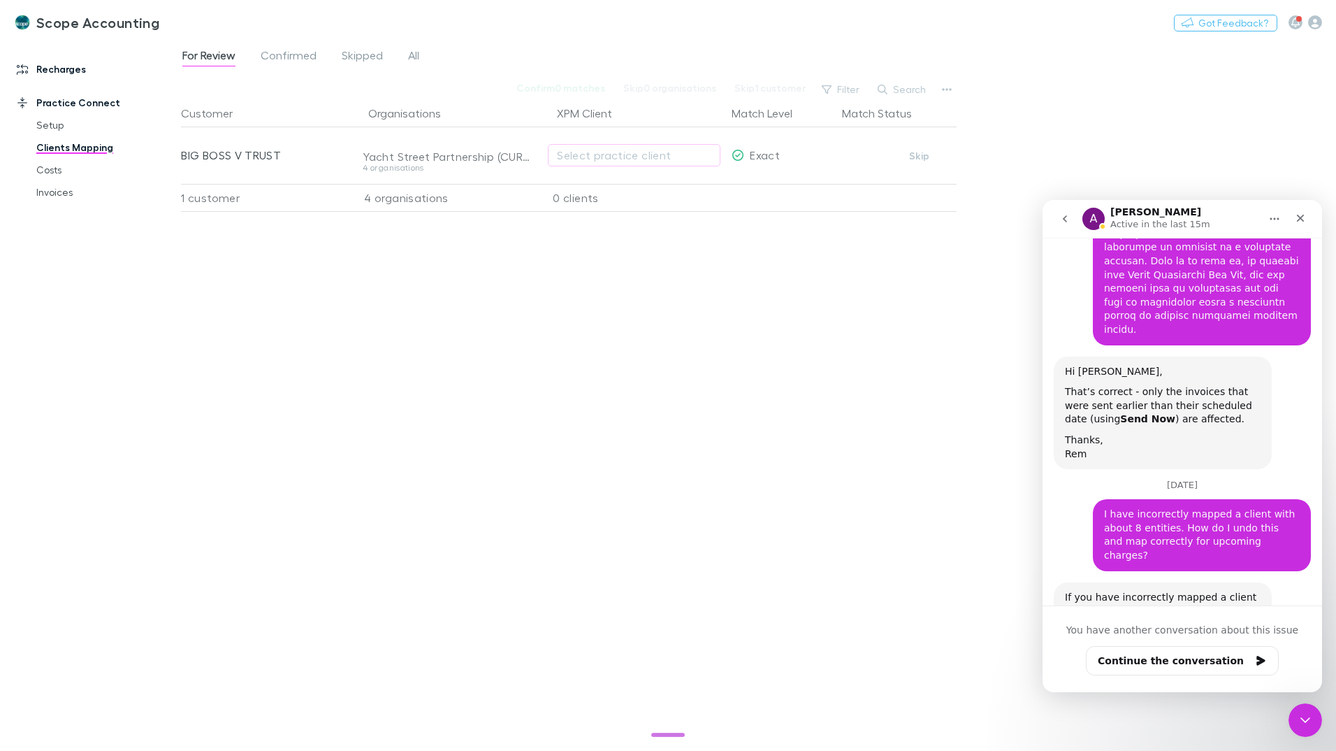
click at [48, 71] on link "Recharges" at bounding box center [96, 69] width 186 height 22
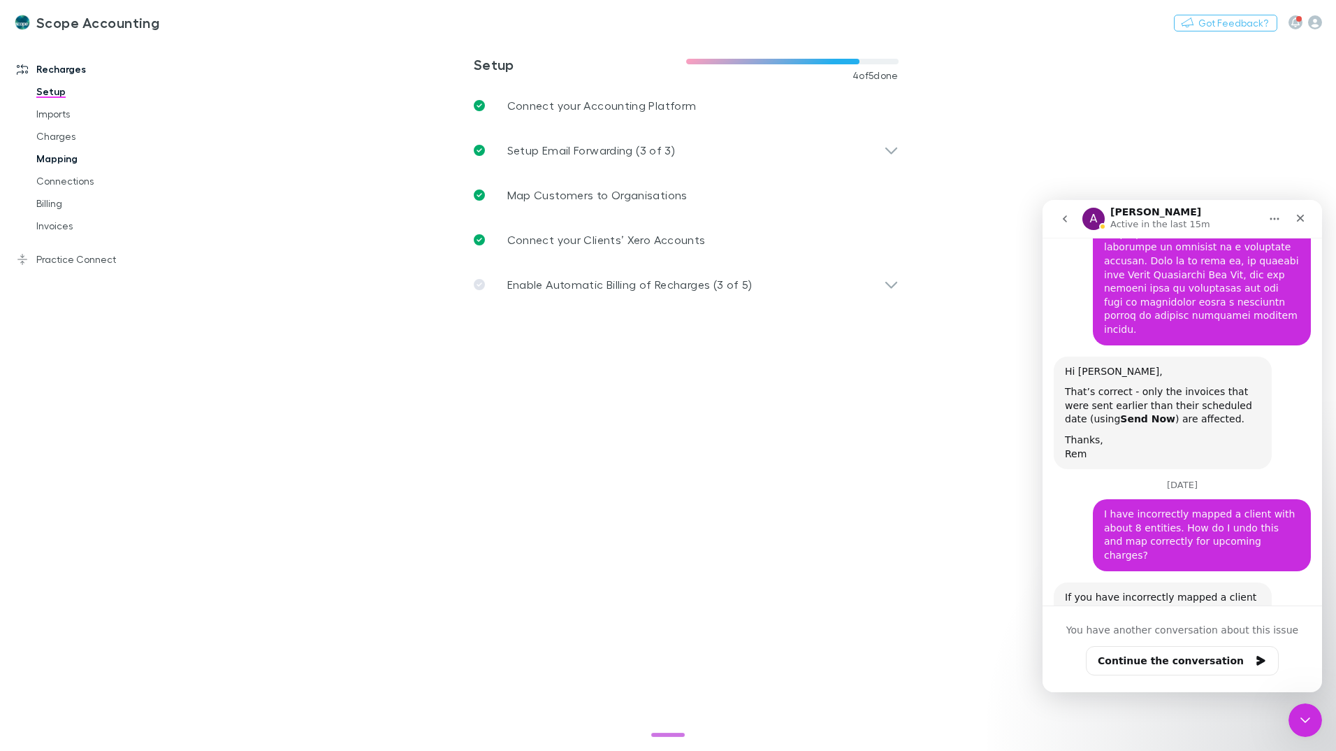
click at [50, 156] on link "Mapping" at bounding box center [105, 158] width 166 height 22
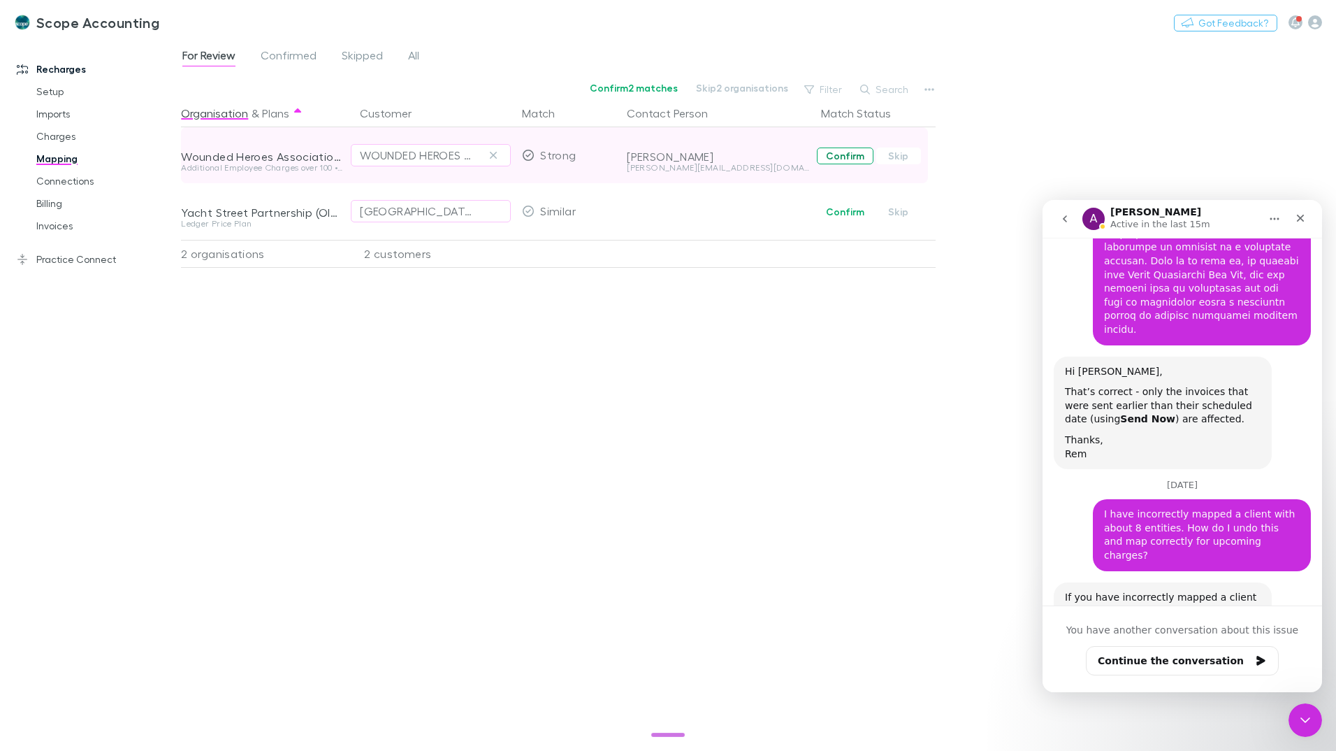
click at [828, 159] on button "Confirm" at bounding box center [845, 155] width 57 height 17
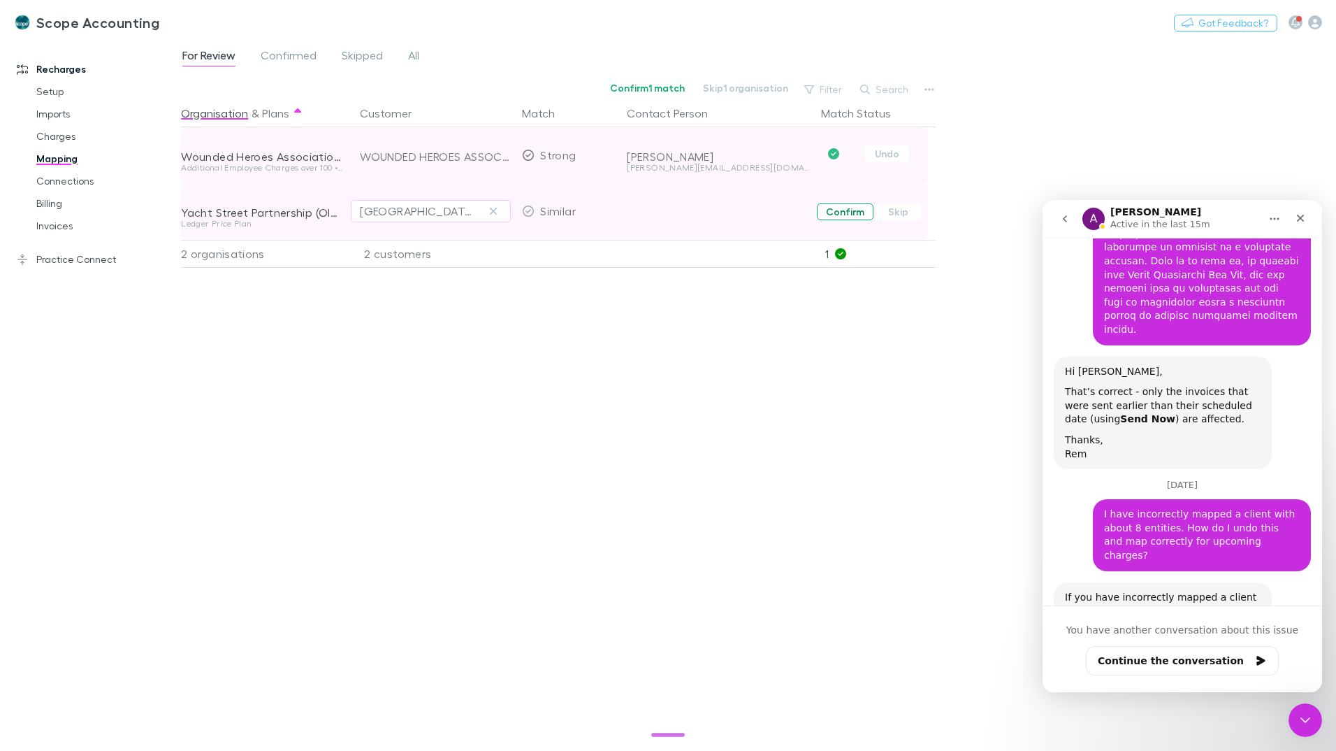
click at [835, 214] on button "Confirm" at bounding box center [845, 211] width 57 height 17
click at [282, 52] on span "Confirmed" at bounding box center [289, 57] width 56 height 18
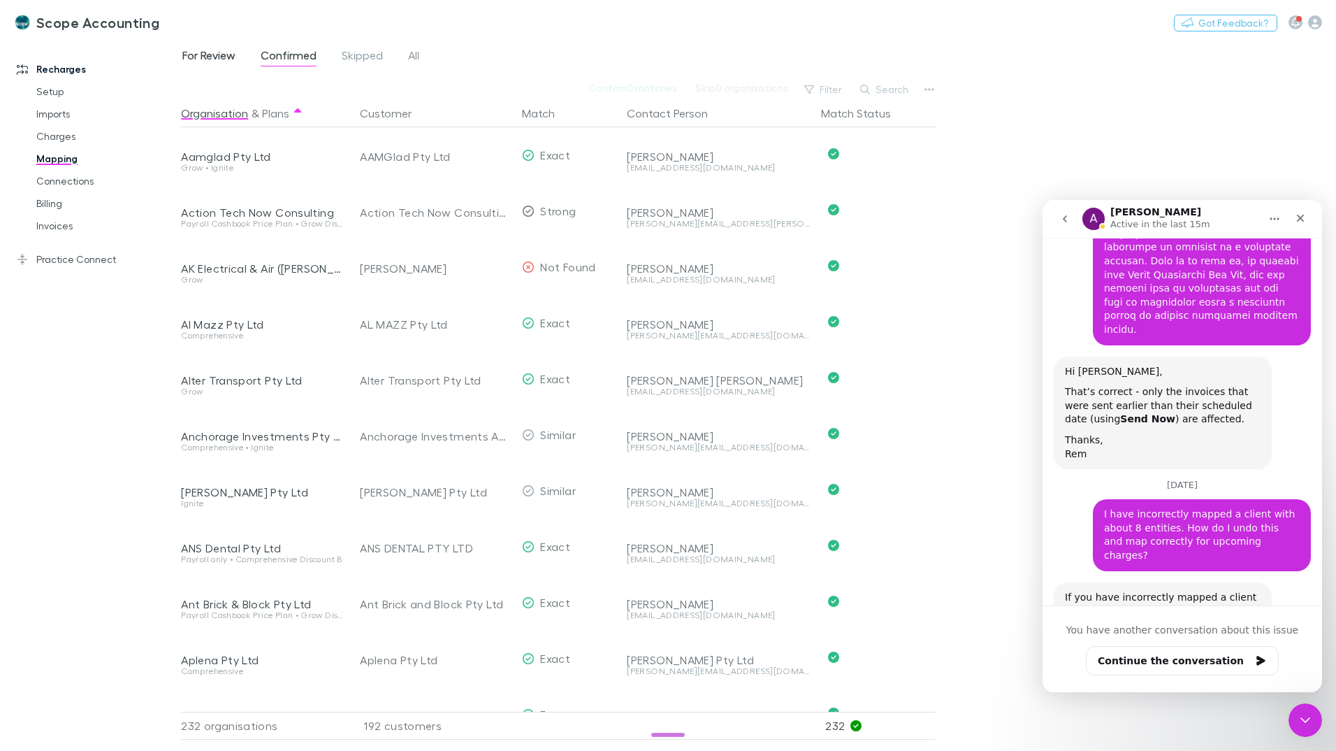
click at [215, 56] on span "For Review" at bounding box center [208, 57] width 53 height 18
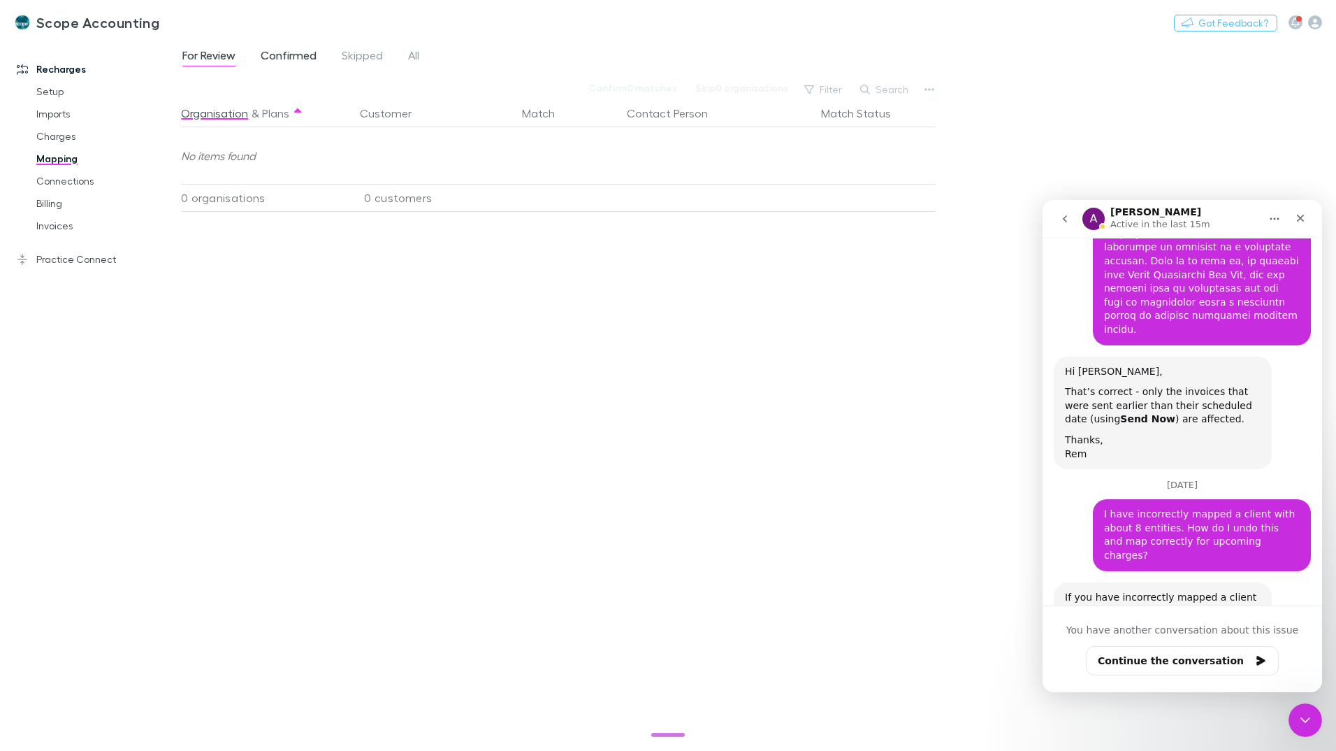
click at [280, 55] on span "Confirmed" at bounding box center [289, 57] width 56 height 18
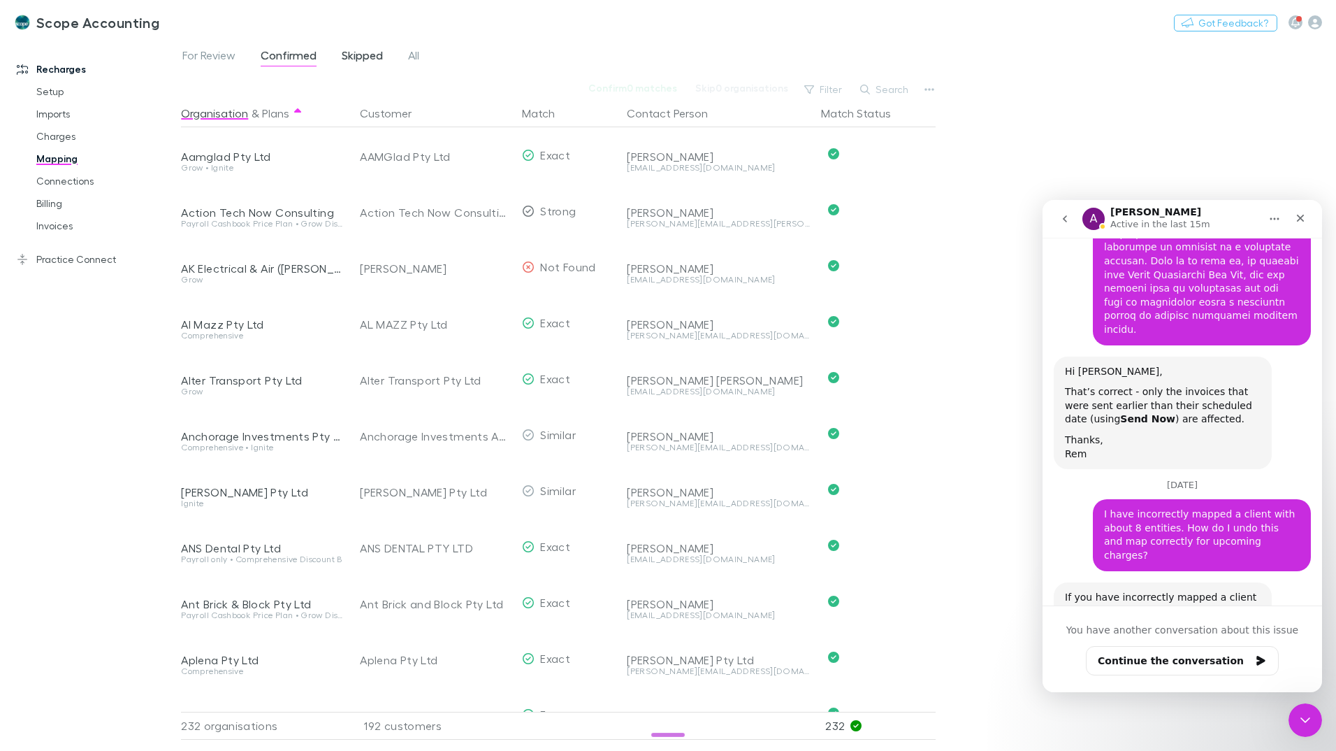
click at [363, 58] on span "Skipped" at bounding box center [362, 57] width 41 height 18
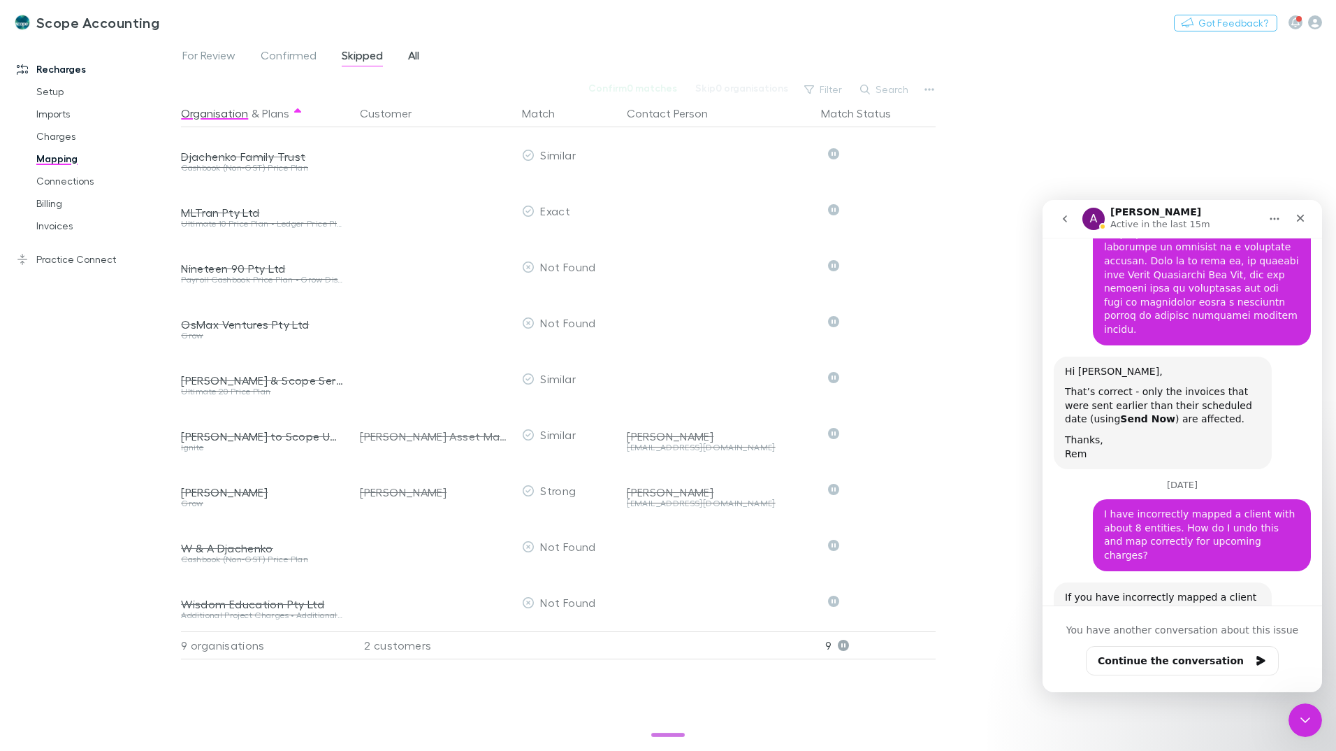
click at [414, 57] on span "All" at bounding box center [413, 57] width 11 height 18
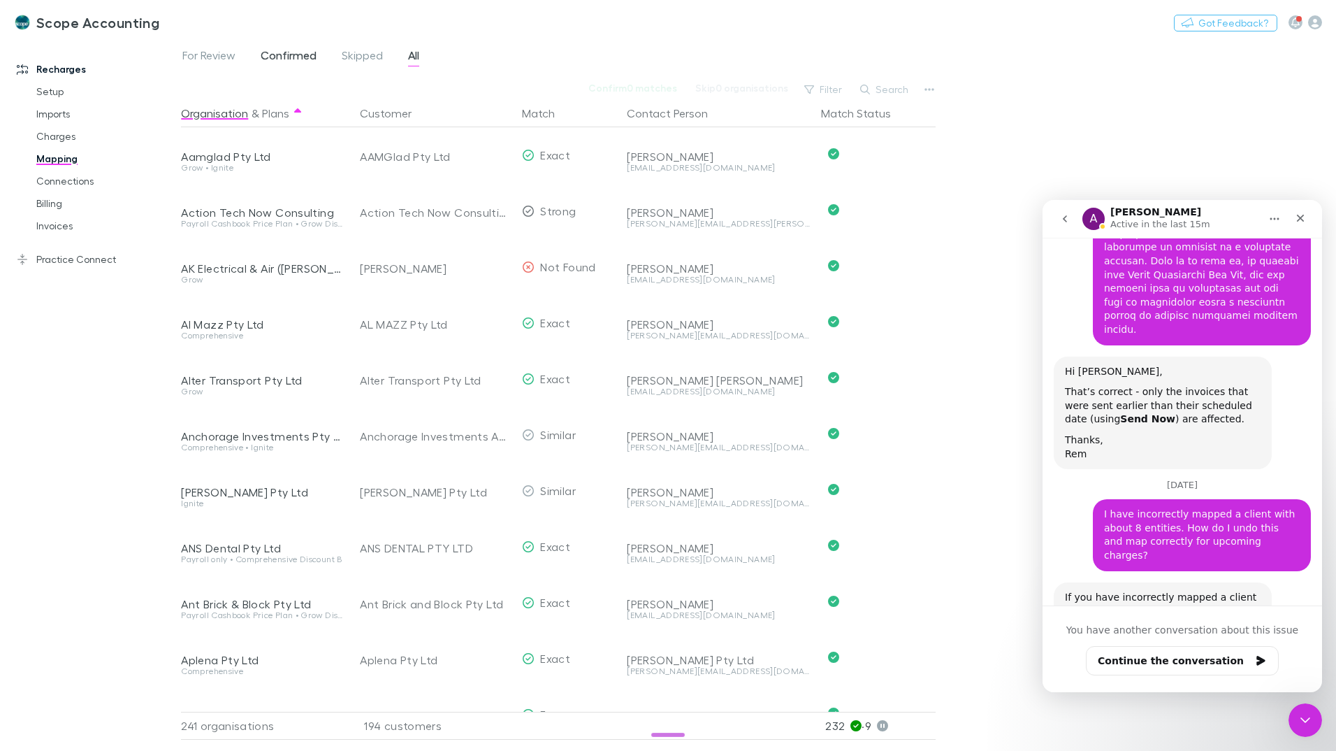
click at [290, 54] on span "Confirmed" at bounding box center [289, 57] width 56 height 18
click at [222, 55] on span "For Review" at bounding box center [208, 57] width 53 height 18
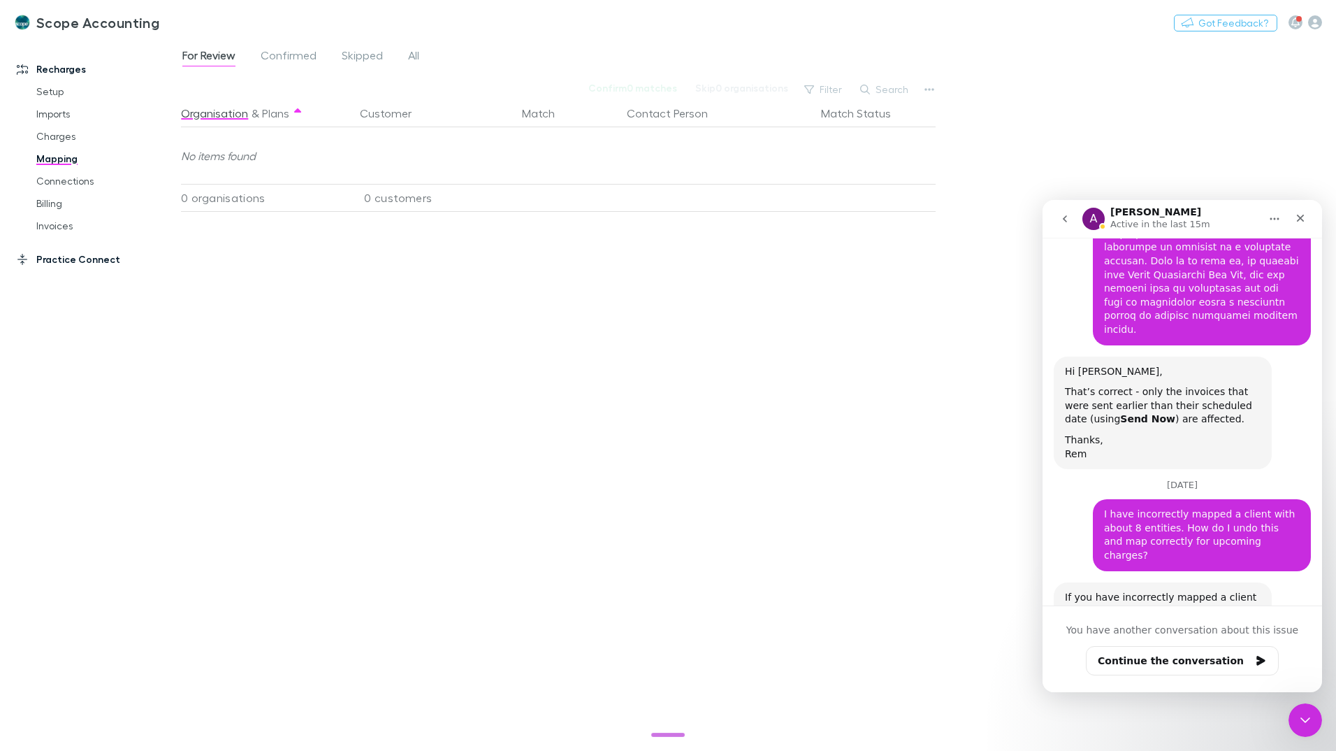
drag, startPoint x: 64, startPoint y: 259, endPoint x: 64, endPoint y: 269, distance: 9.8
click at [64, 260] on link "Practice Connect" at bounding box center [96, 259] width 186 height 22
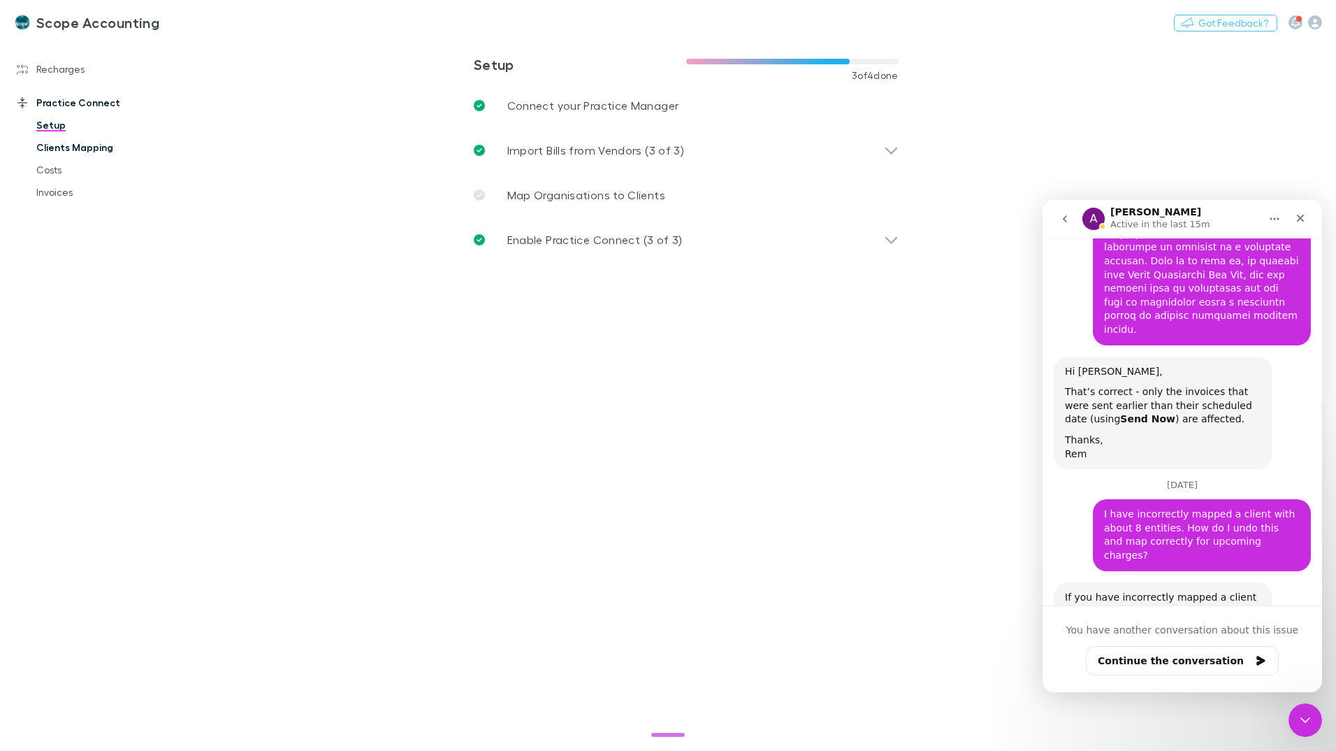
click at [78, 147] on link "Clients Mapping" at bounding box center [105, 147] width 166 height 22
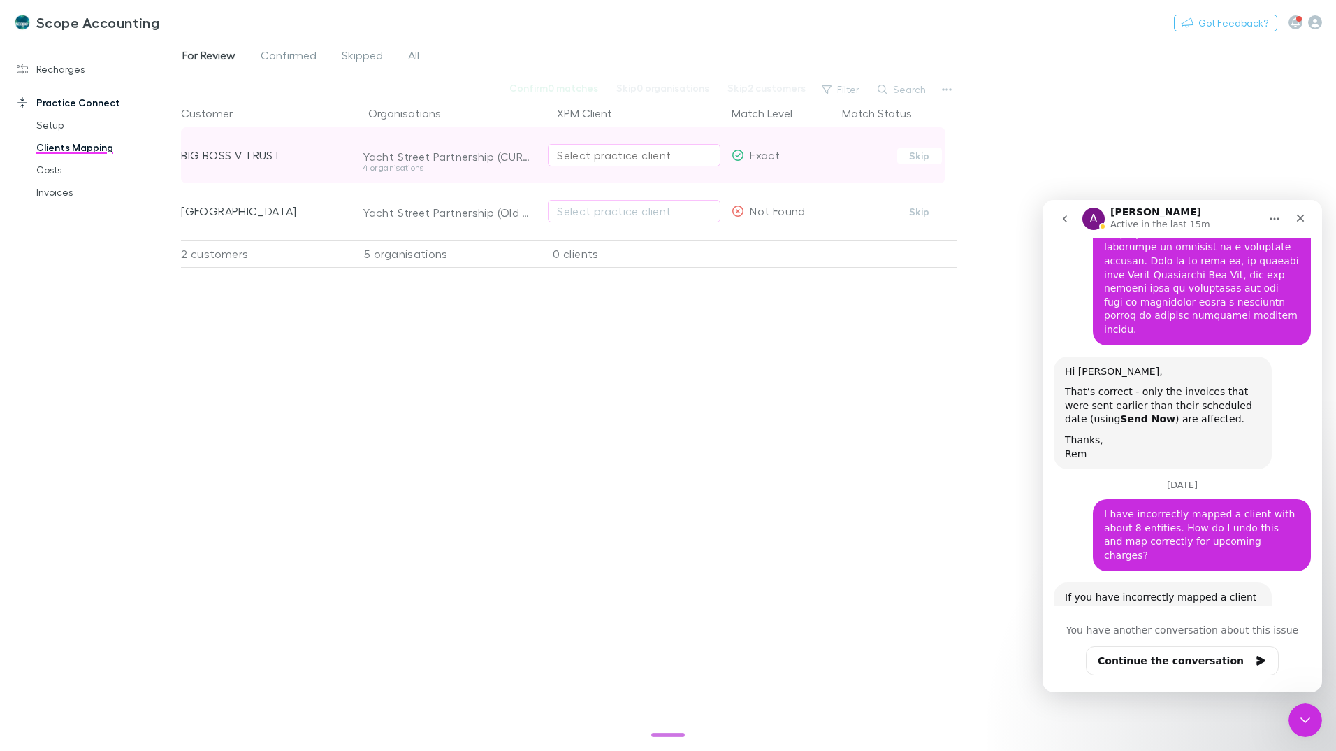
click at [604, 154] on div "Select practice client" at bounding box center [634, 155] width 154 height 17
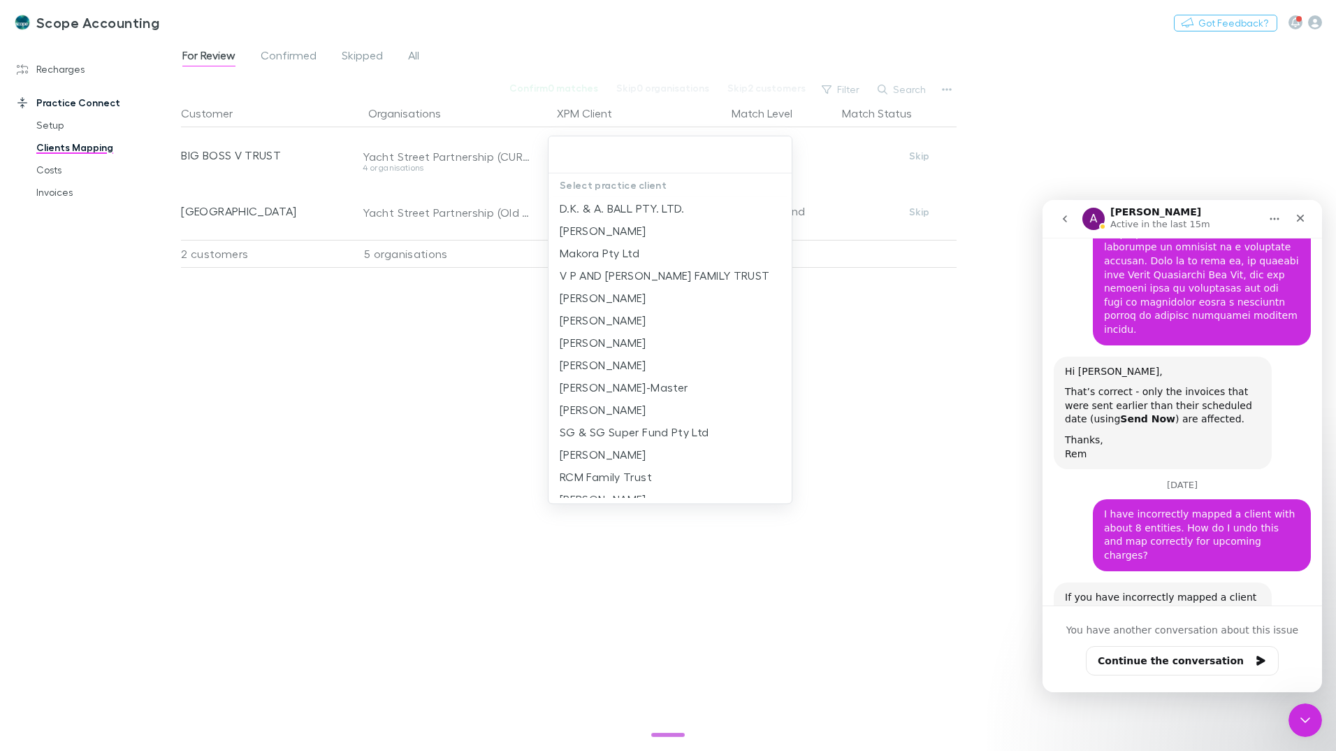
drag, startPoint x: 403, startPoint y: 329, endPoint x: 365, endPoint y: 301, distance: 47.0
click at [400, 329] on div at bounding box center [668, 375] width 1336 height 751
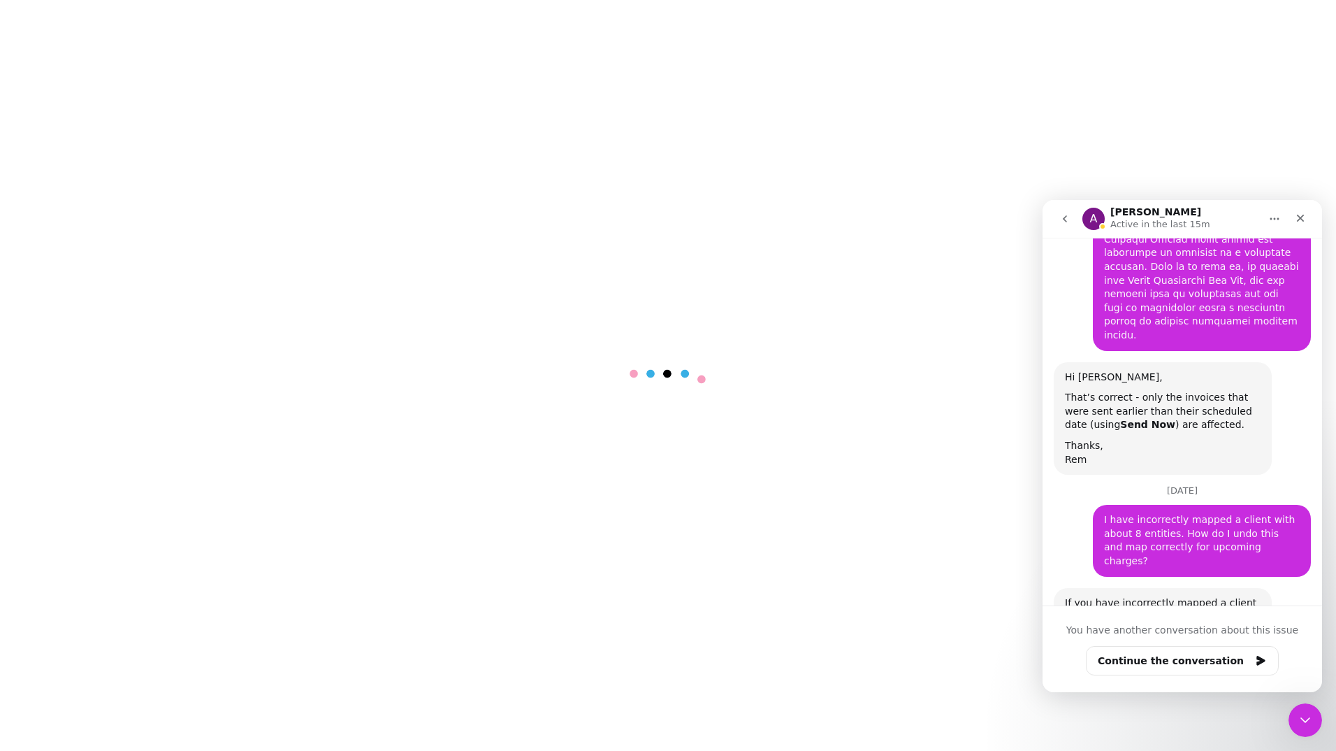
scroll to position [5141, 0]
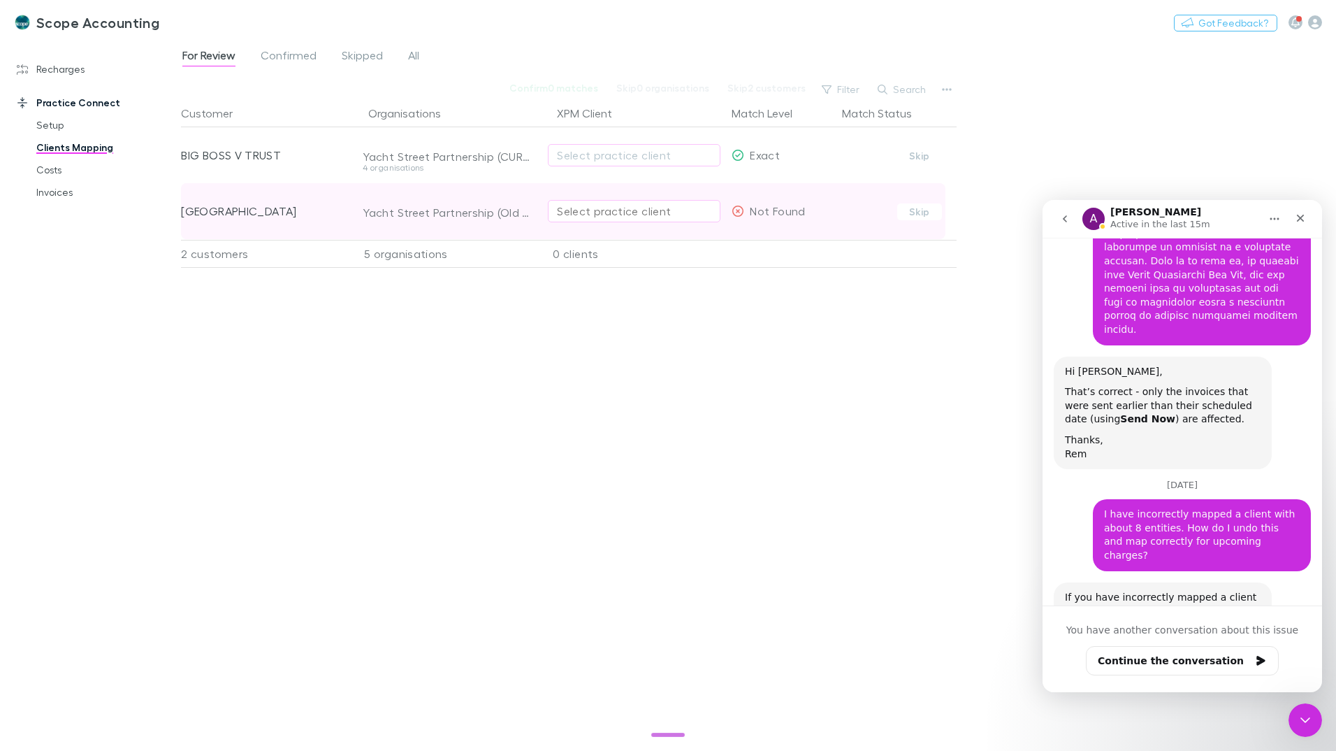
click at [576, 208] on div "Select practice client" at bounding box center [634, 211] width 154 height 17
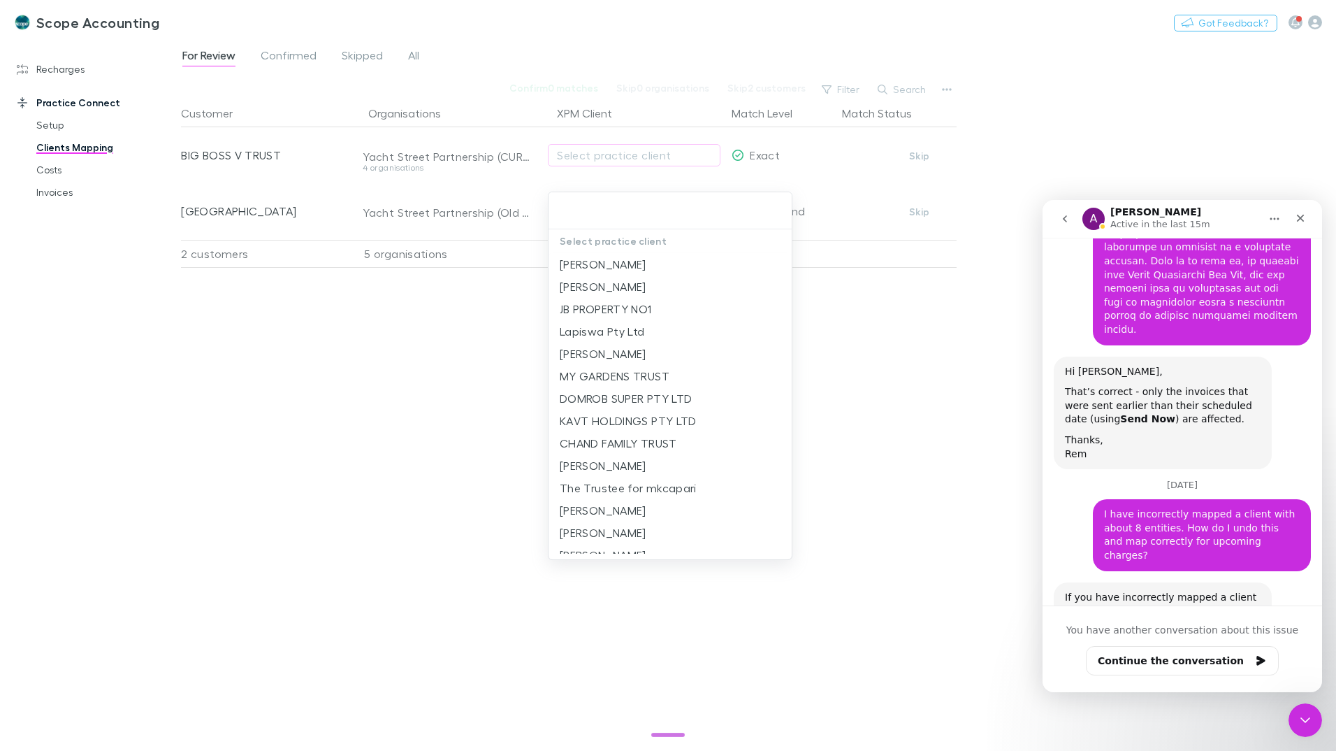
click at [600, 208] on input "text" at bounding box center [670, 211] width 232 height 26
type input "*"
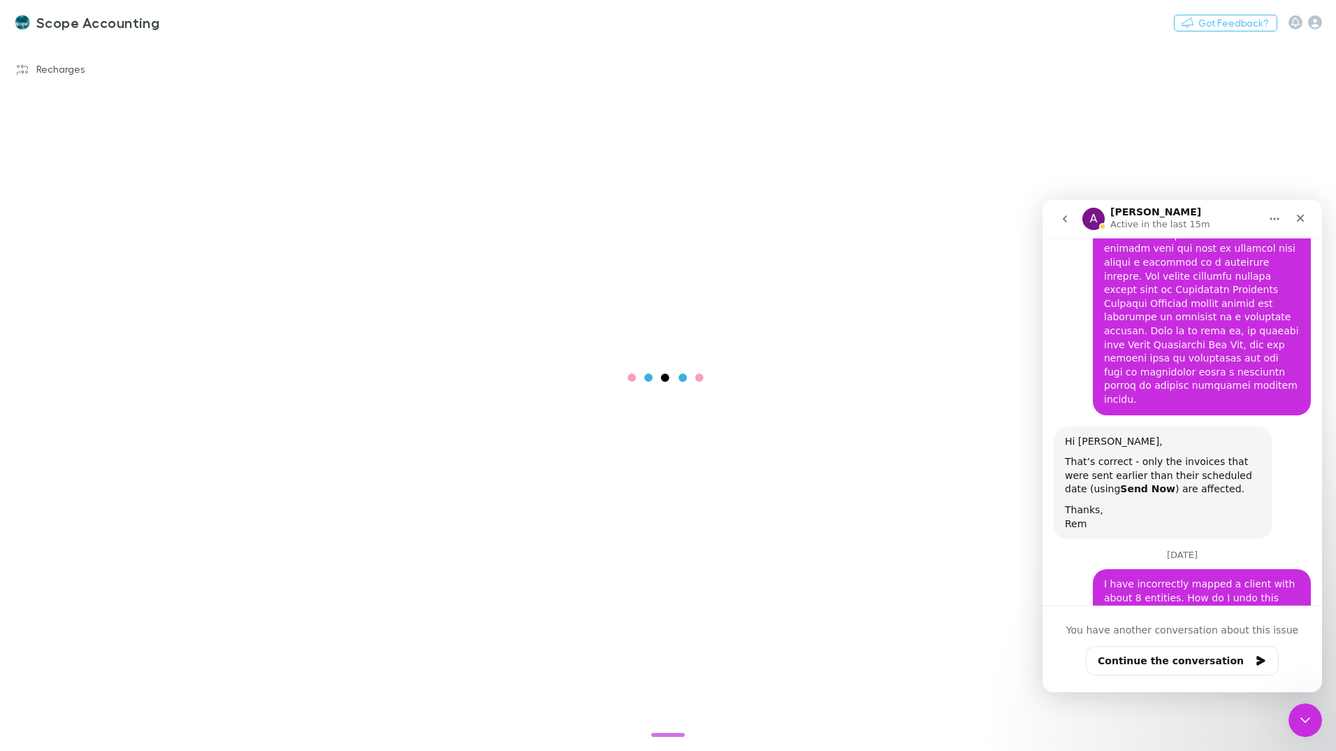
scroll to position [5141, 0]
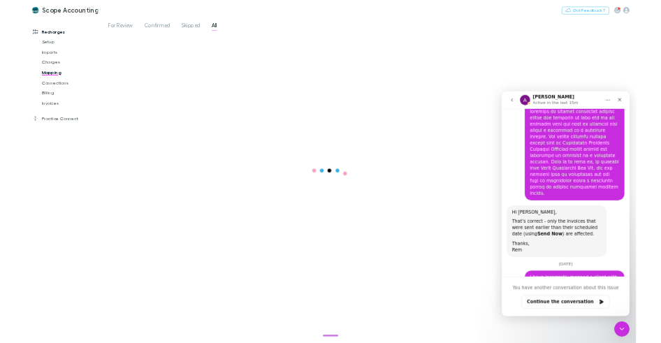
scroll to position [5141, 0]
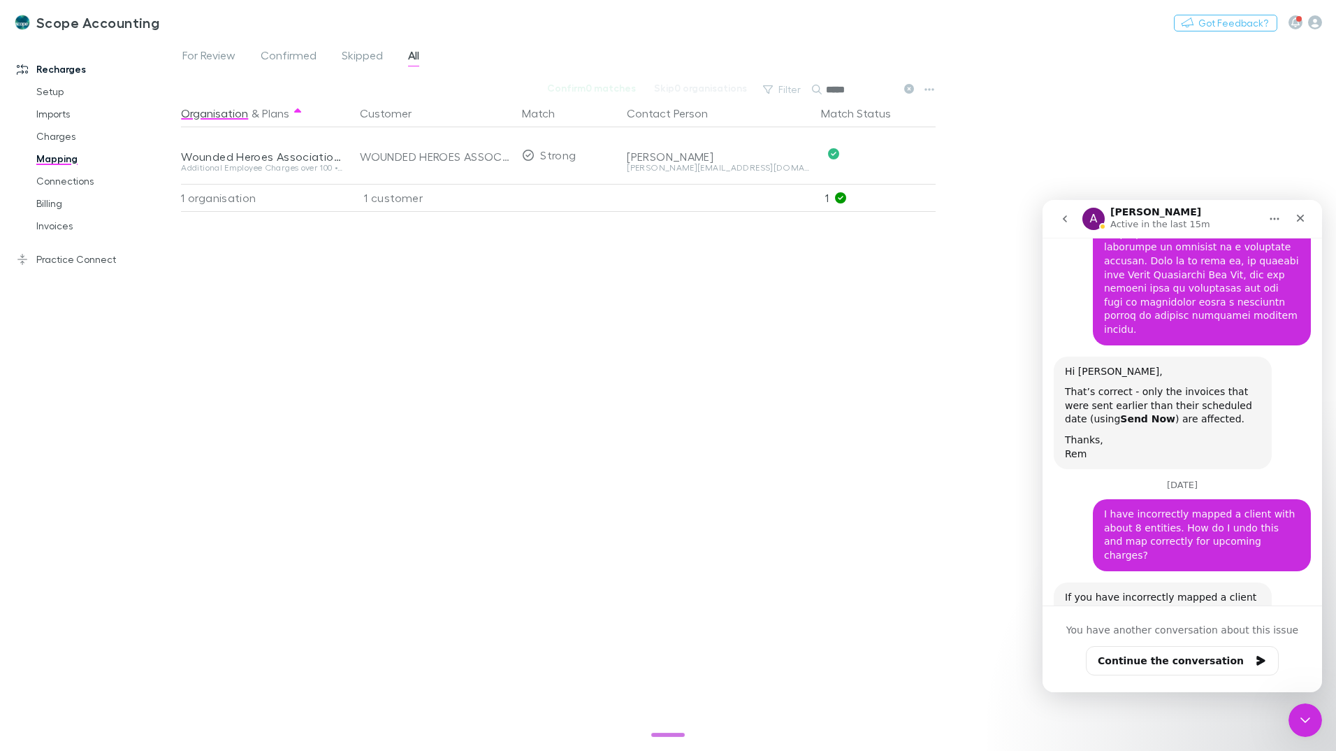
drag, startPoint x: 867, startPoint y: 90, endPoint x: 829, endPoint y: 88, distance: 37.8
click at [829, 88] on input "*****" at bounding box center [861, 90] width 70 height 20
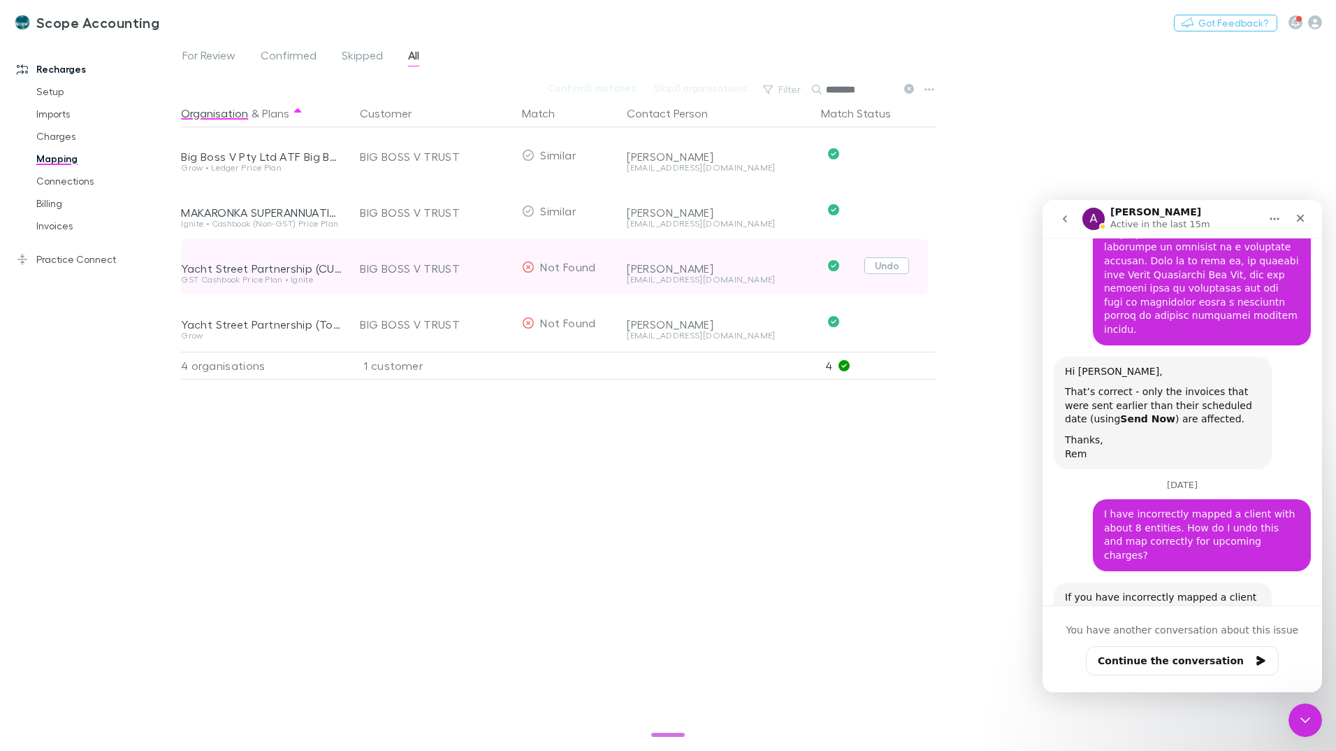
type input "********"
click at [899, 267] on button "Undo" at bounding box center [886, 265] width 45 height 17
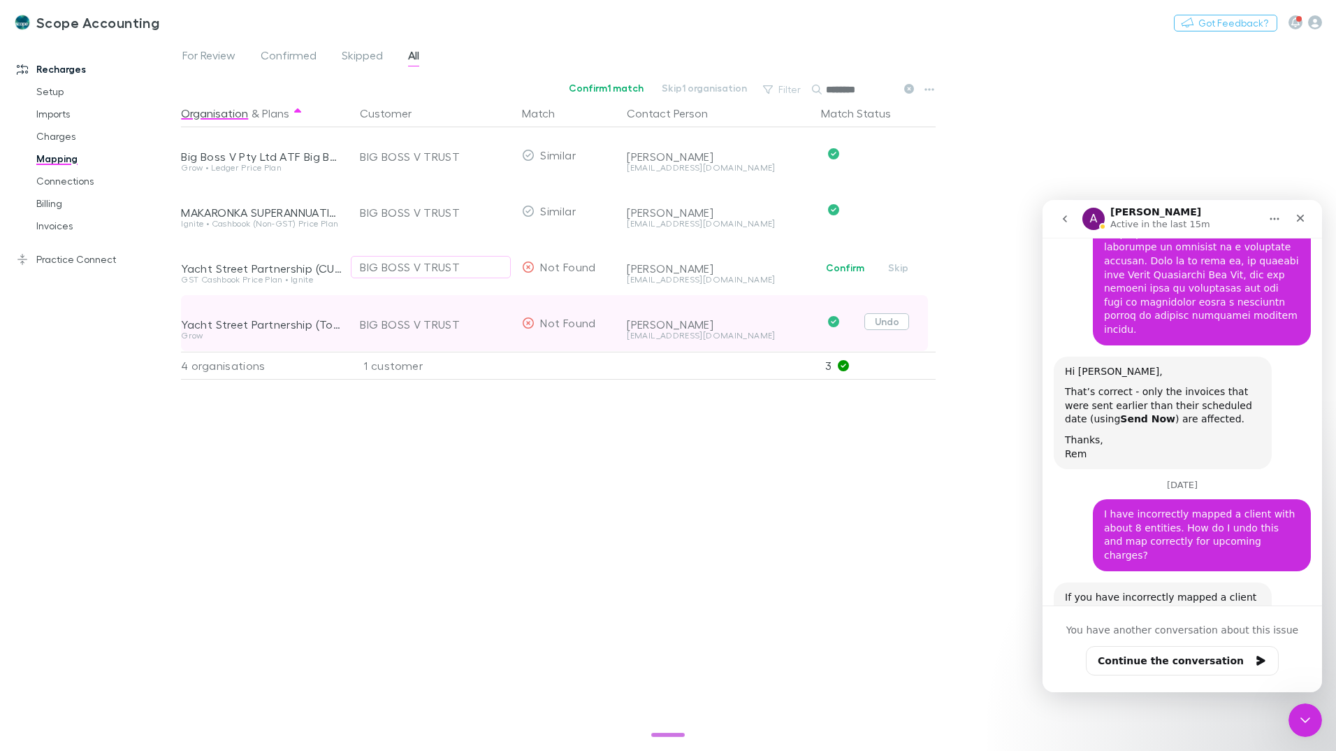
click at [887, 321] on button "Undo" at bounding box center [886, 321] width 45 height 17
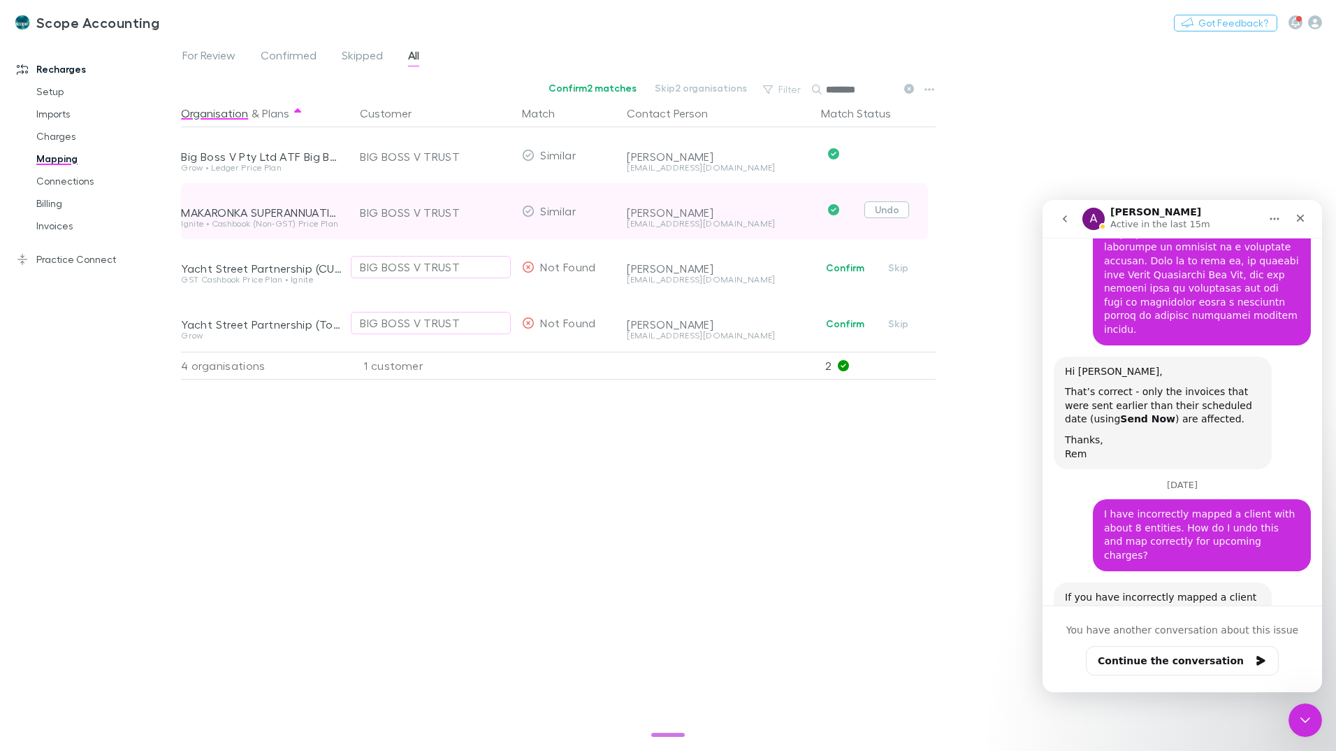
click at [883, 208] on button "Undo" at bounding box center [886, 209] width 45 height 17
click at [493, 209] on icon "button" at bounding box center [493, 210] width 8 height 11
click at [493, 211] on icon "button" at bounding box center [493, 210] width 8 height 11
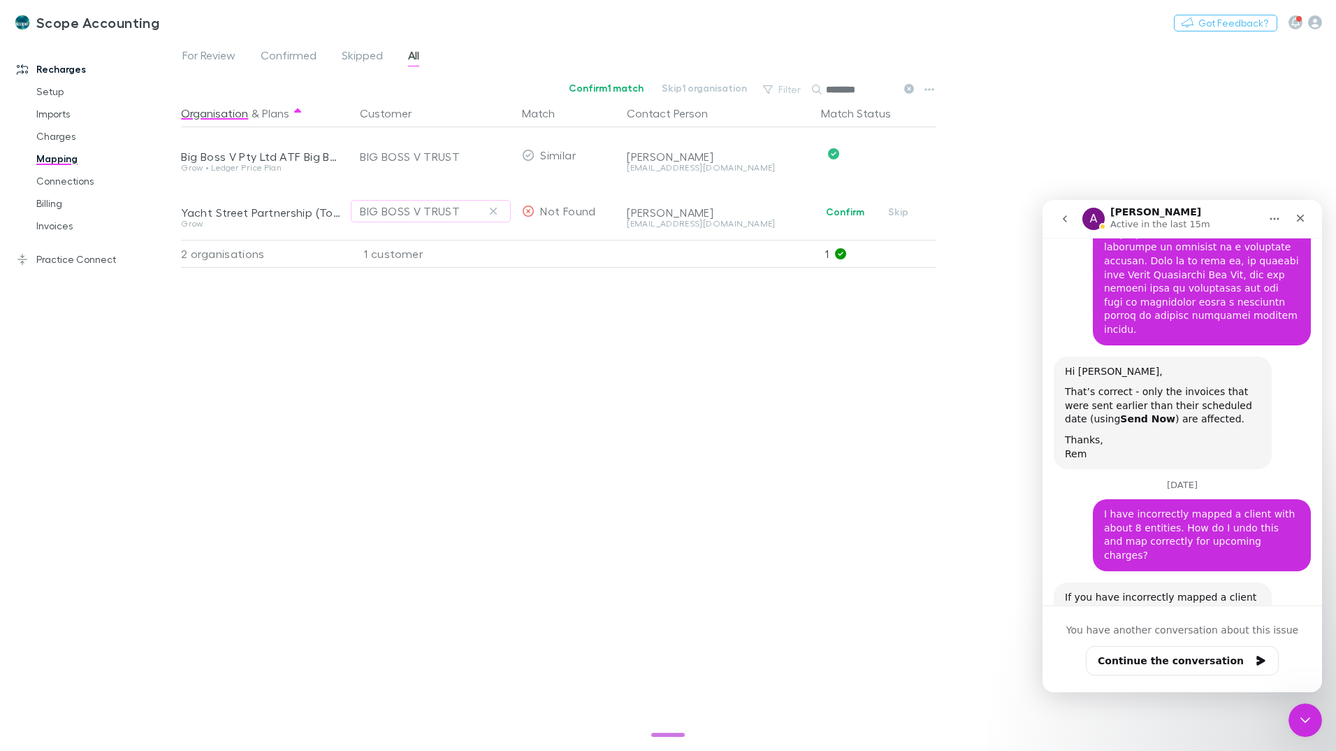
click at [493, 211] on icon "button" at bounding box center [493, 210] width 8 height 11
click at [198, 54] on span "For Review" at bounding box center [208, 57] width 53 height 18
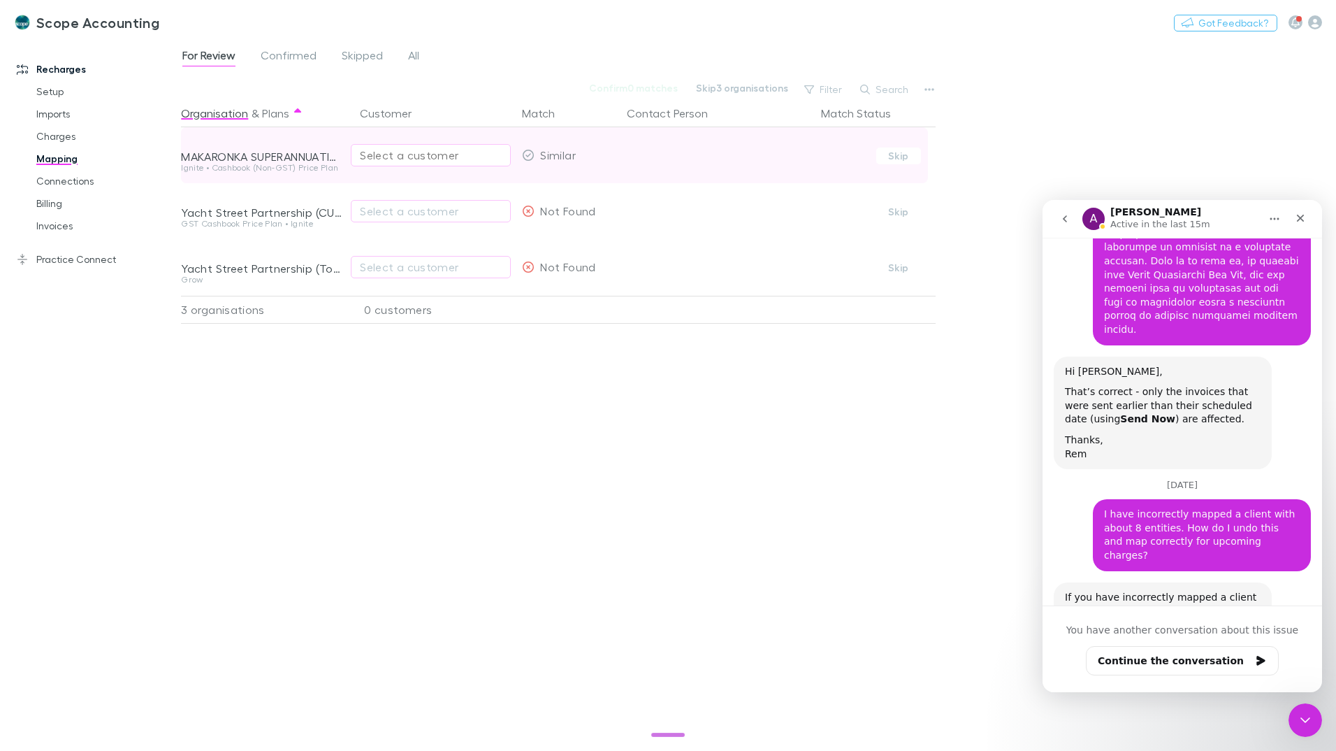
click at [382, 150] on div "Select a customer" at bounding box center [431, 155] width 142 height 17
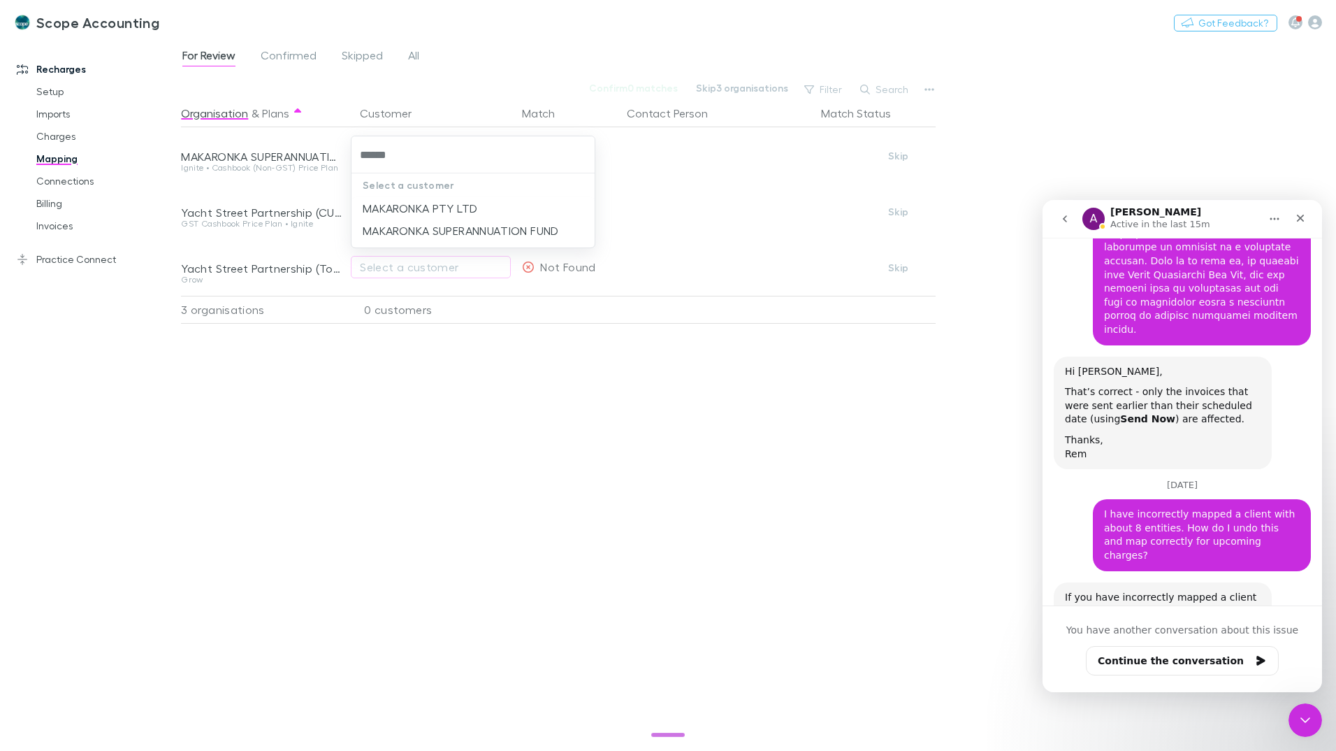
type input "*******"
click at [458, 228] on li "MAKARONKA SUPERANNUATION FUND" at bounding box center [472, 230] width 243 height 22
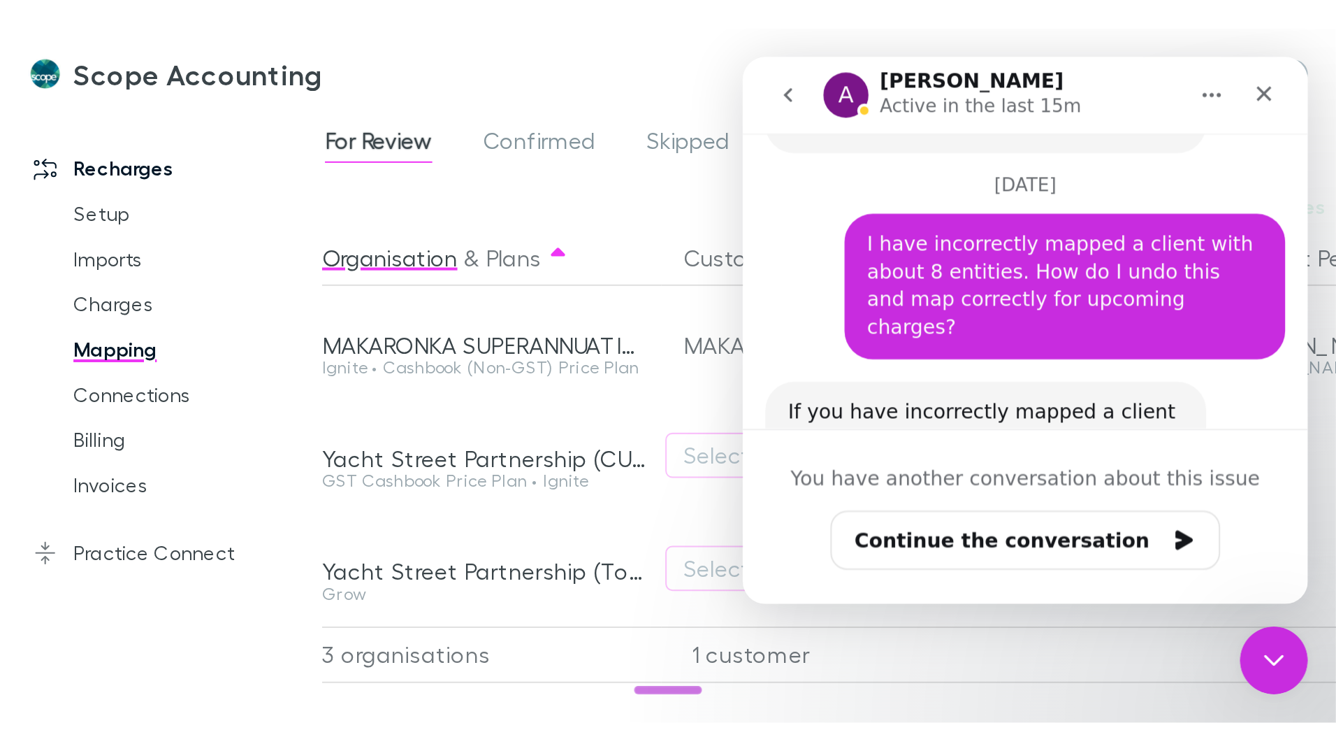
scroll to position [5141, 0]
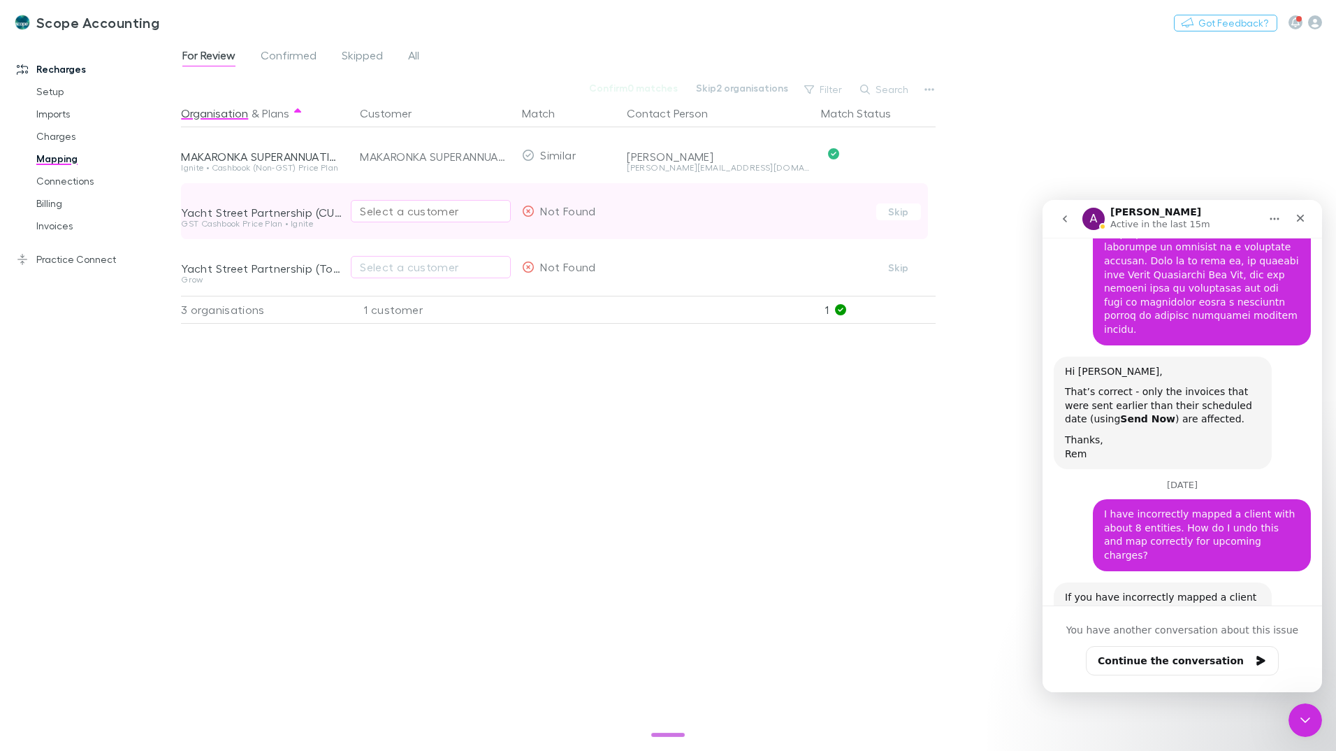
click at [369, 208] on div "Select a customer" at bounding box center [431, 211] width 142 height 17
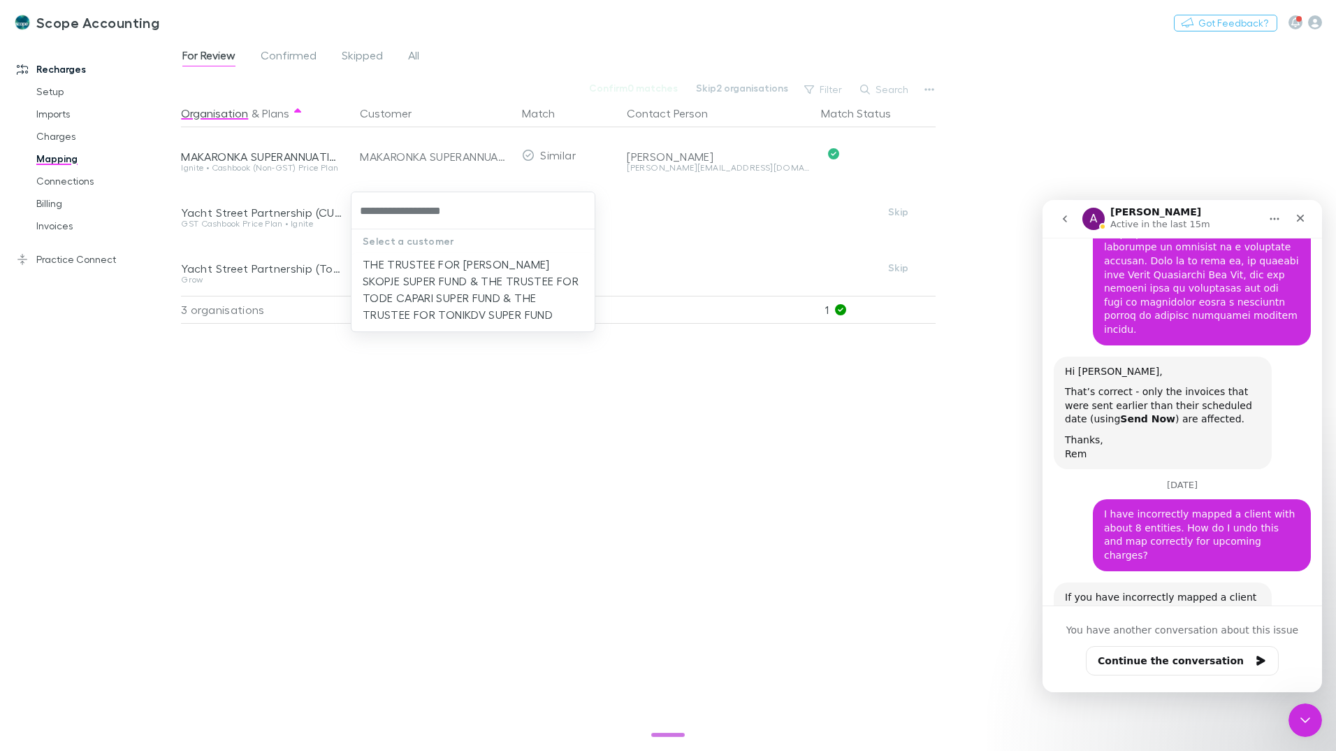
type input "**********"
click at [435, 268] on li "THE TRUSTEE FOR SANDY SKOPJE SUPER FUND & THE TRUSTEE FOR TODE CAPARI SUPER FUN…" at bounding box center [472, 289] width 243 height 73
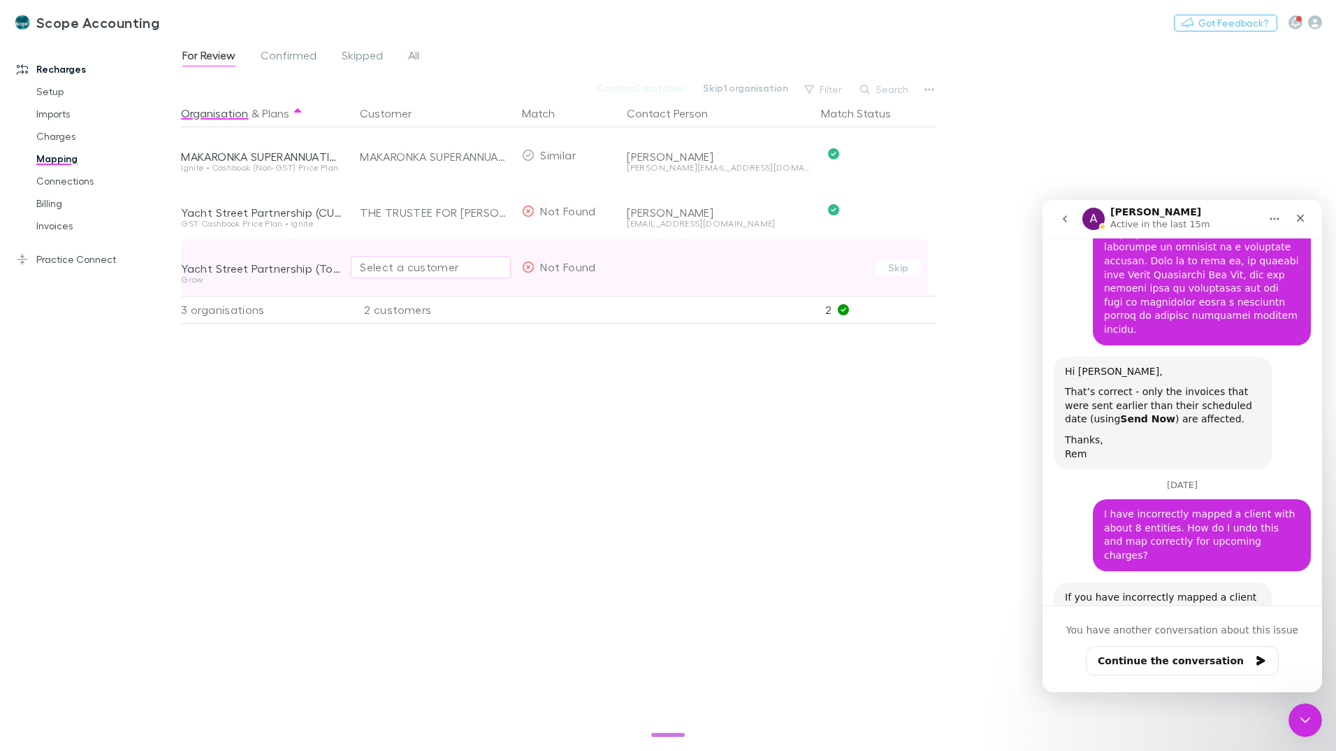
click at [411, 266] on div "Select a customer" at bounding box center [431, 267] width 142 height 17
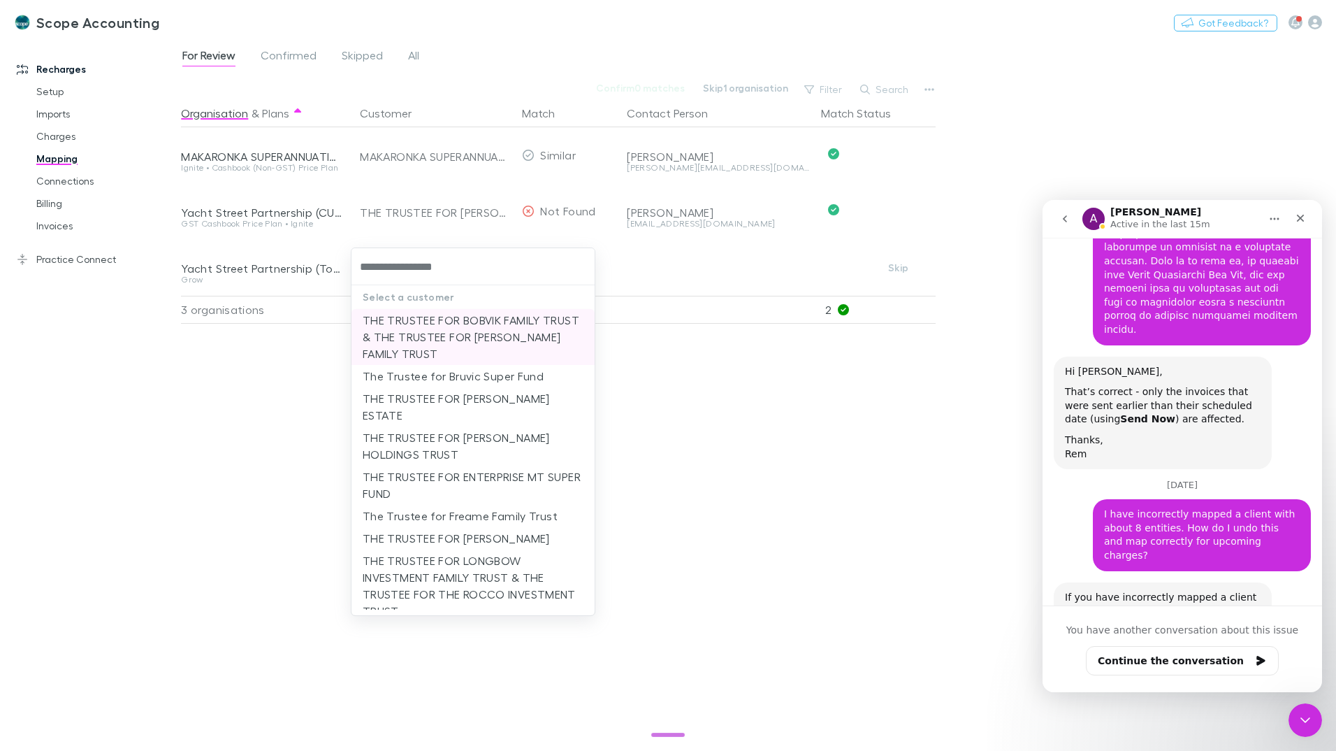
type input "**********"
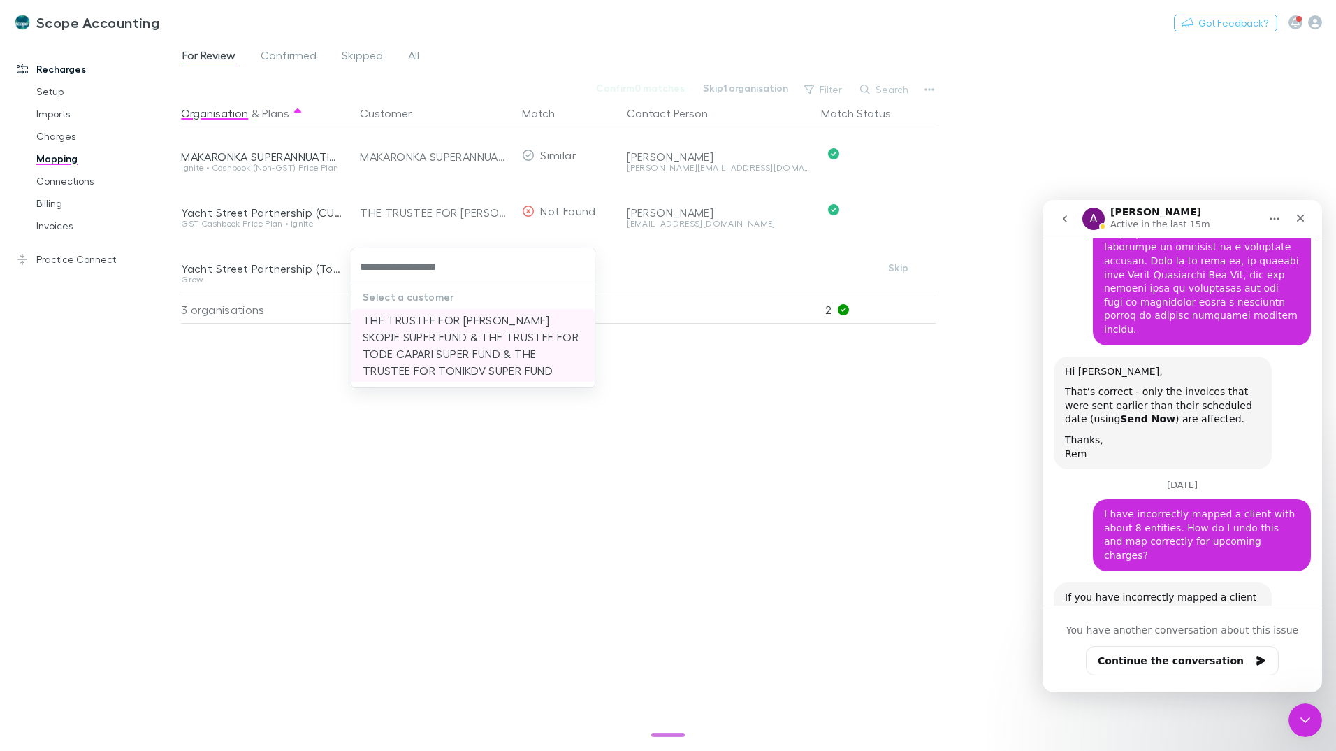
click at [457, 338] on li "THE TRUSTEE FOR SANDY SKOPJE SUPER FUND & THE TRUSTEE FOR TODE CAPARI SUPER FUN…" at bounding box center [472, 345] width 243 height 73
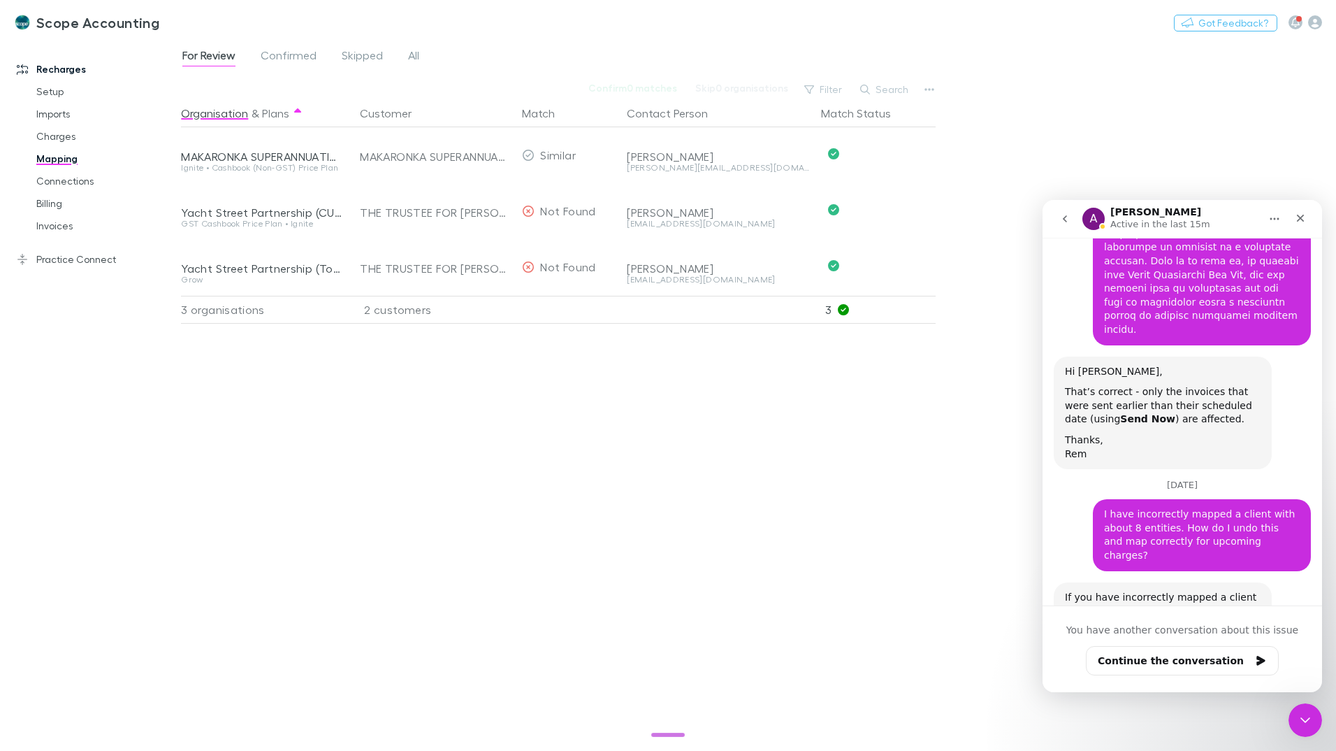
click at [700, 383] on div "Organisation & Plans Customer Match Contact Person Match Status MAKARONKA SUPER…" at bounding box center [560, 419] width 758 height 640
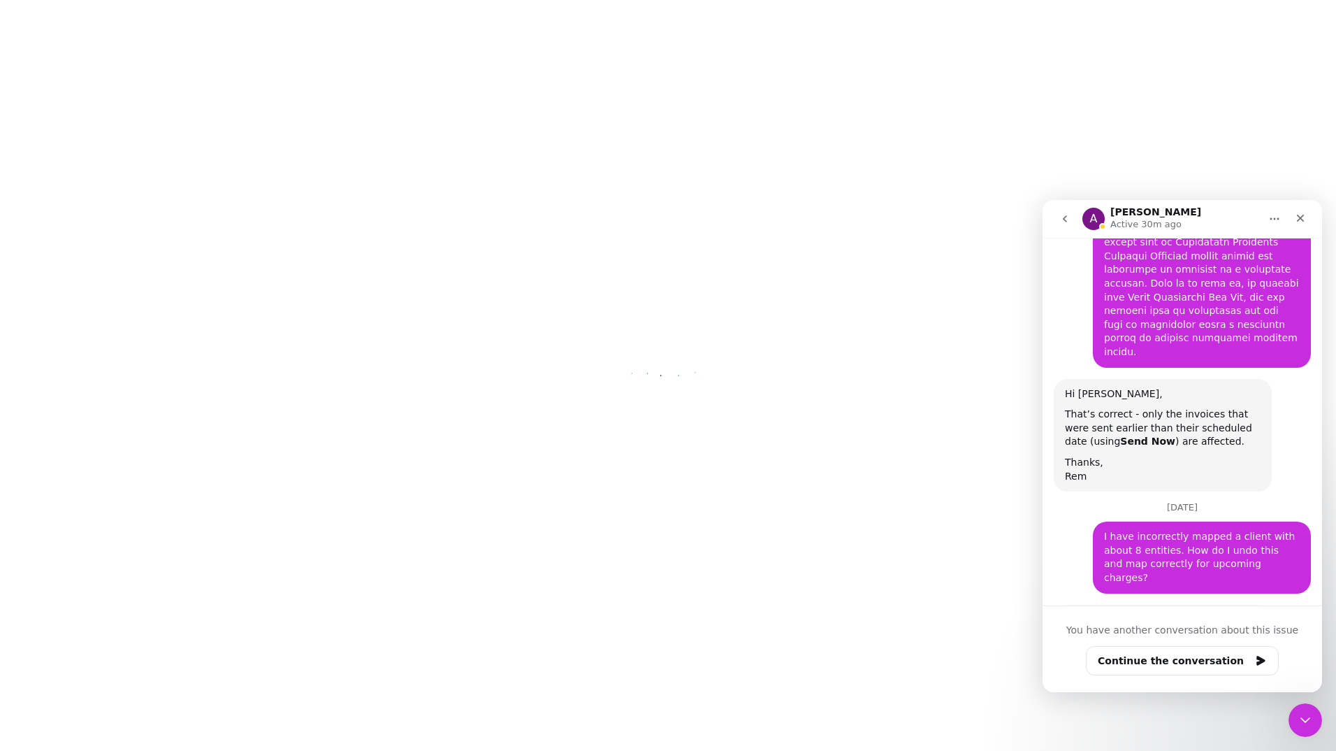
scroll to position [5141, 0]
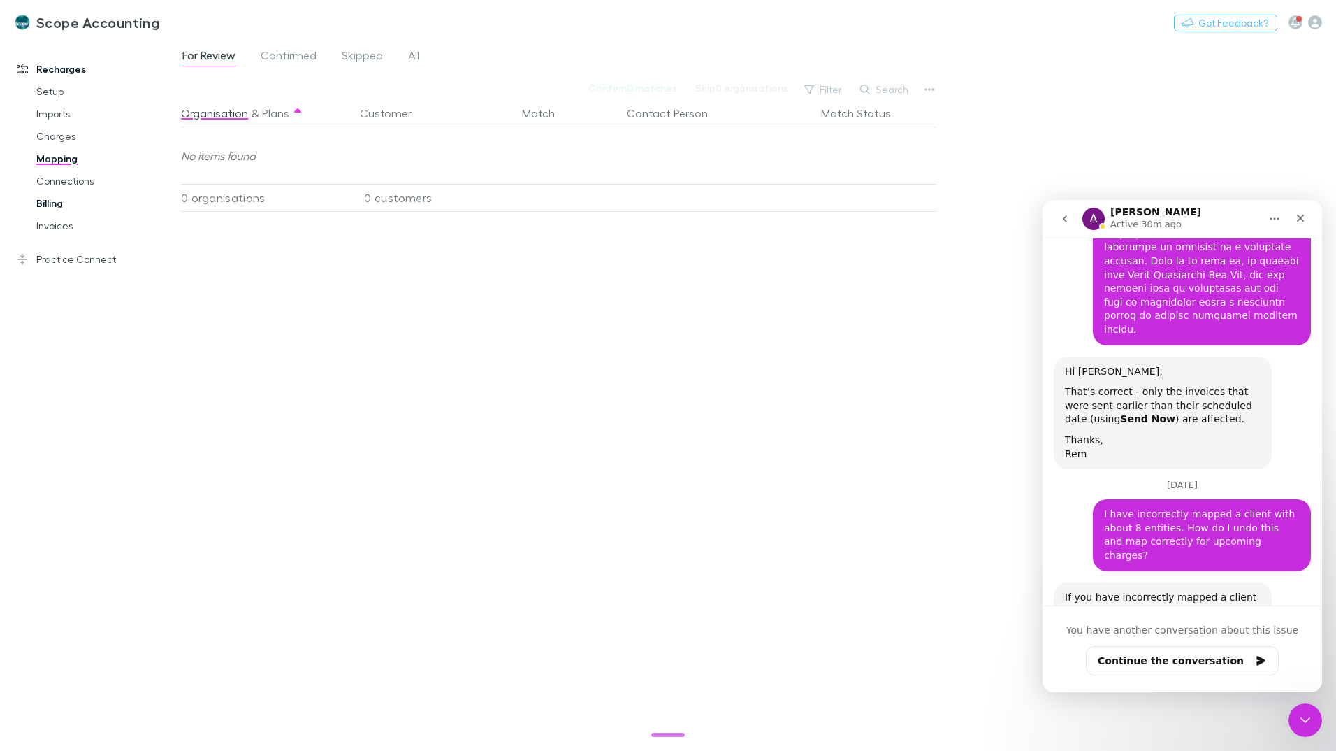
click at [60, 204] on link "Billing" at bounding box center [105, 203] width 166 height 22
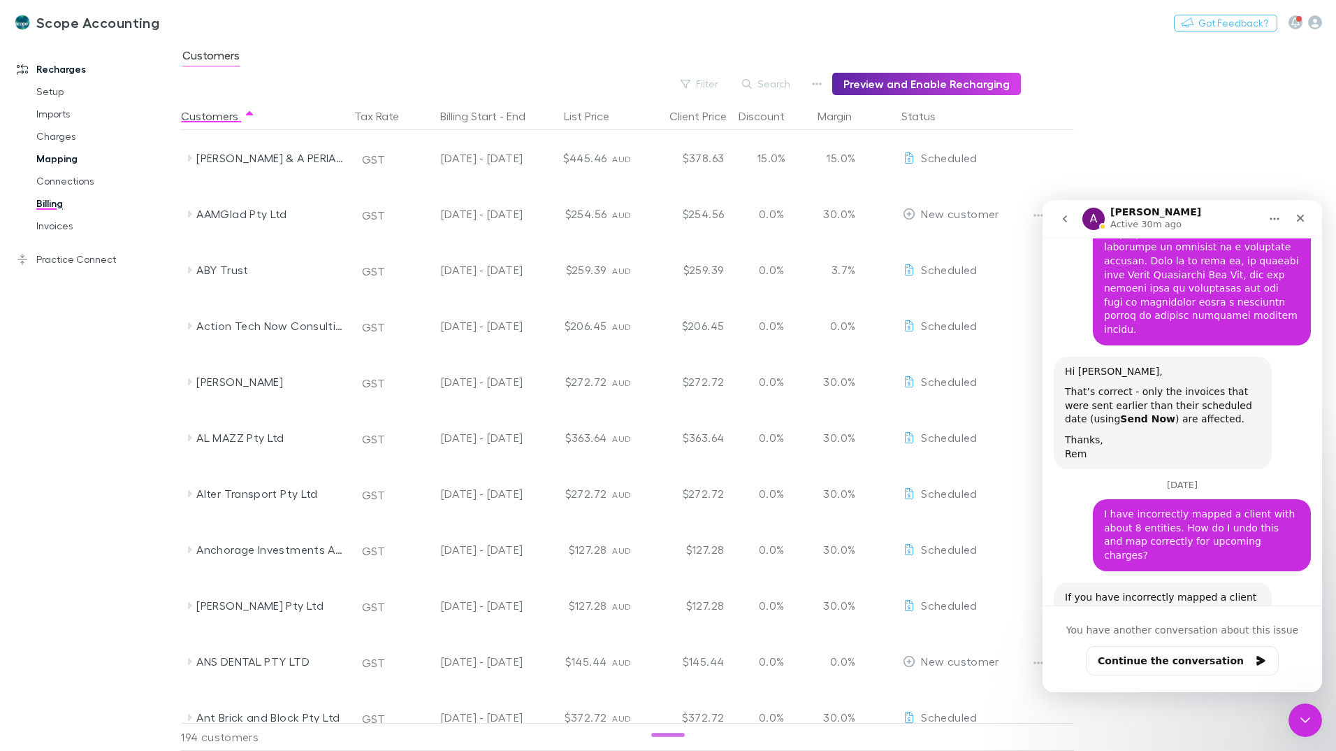
click at [61, 159] on link "Mapping" at bounding box center [105, 158] width 166 height 22
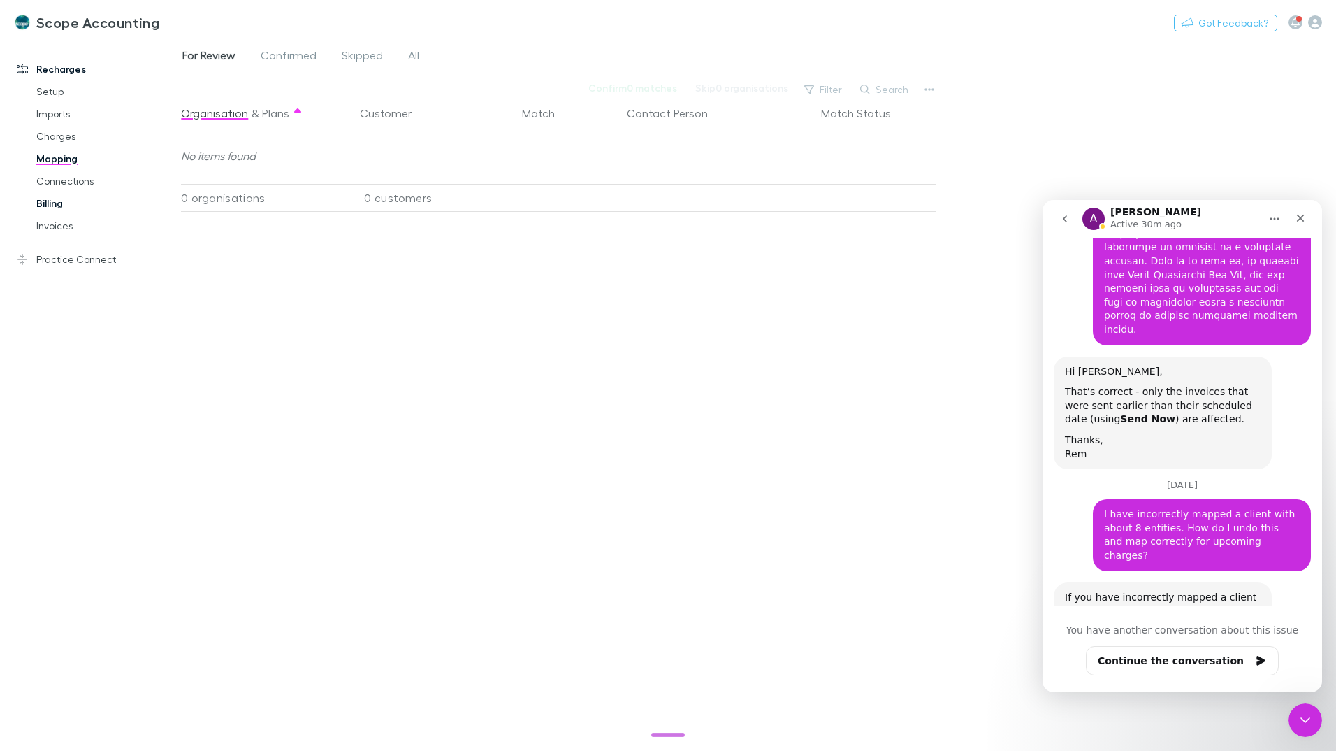
click at [58, 198] on link "Billing" at bounding box center [105, 203] width 166 height 22
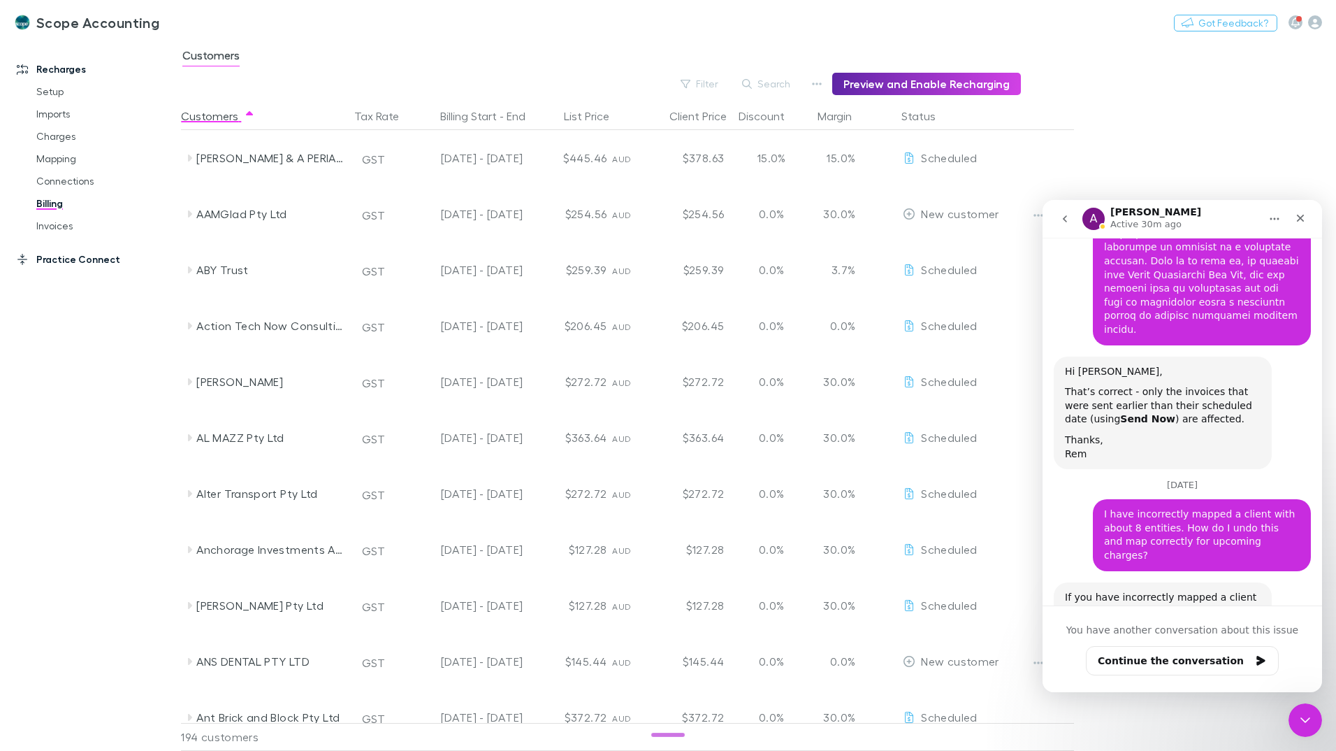
click at [66, 261] on link "Practice Connect" at bounding box center [96, 259] width 186 height 22
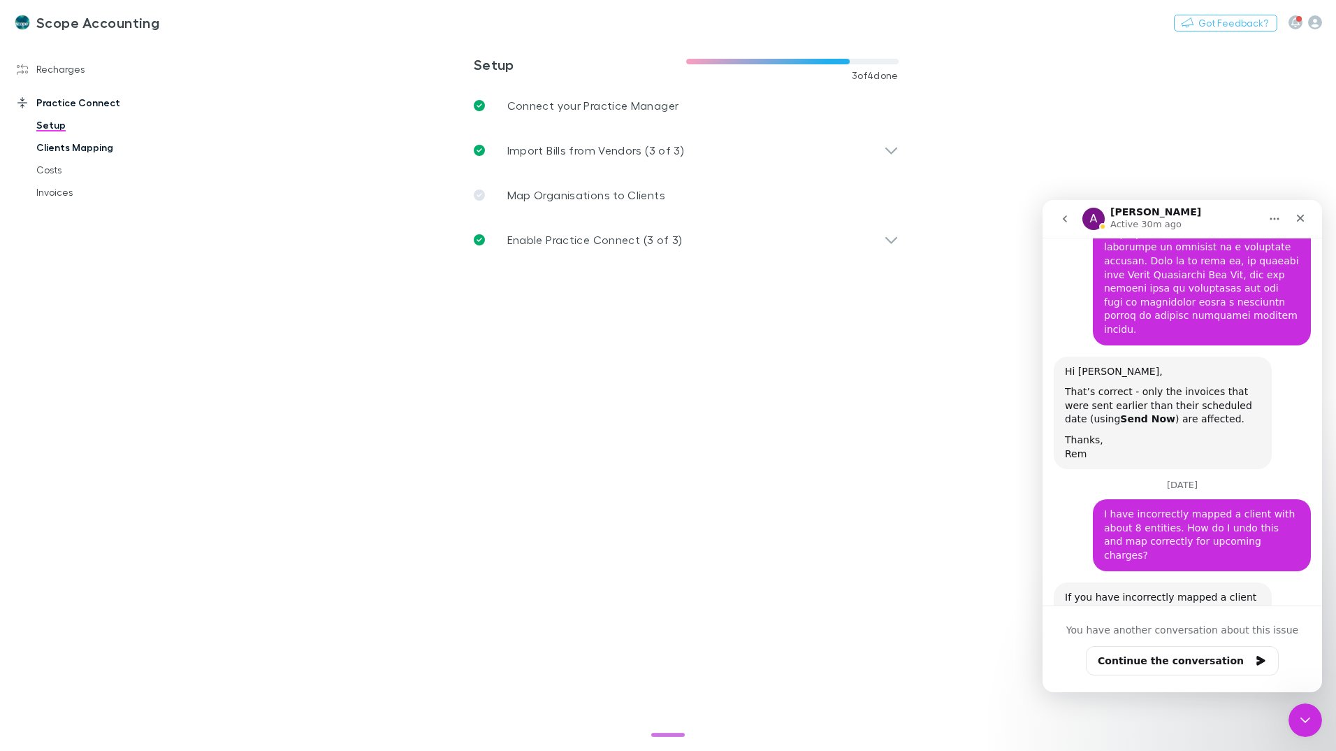
click at [61, 147] on link "Clients Mapping" at bounding box center [105, 147] width 166 height 22
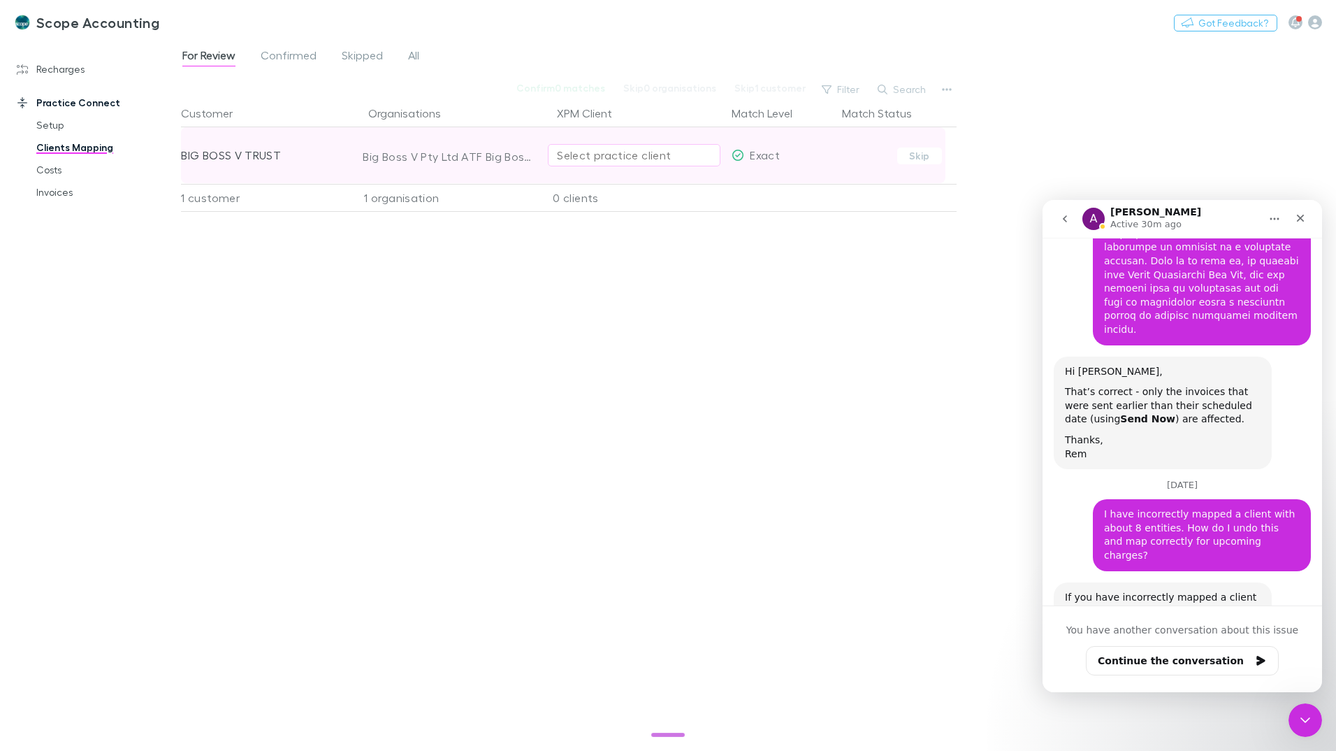
click at [588, 153] on div "Select practice client" at bounding box center [634, 155] width 154 height 17
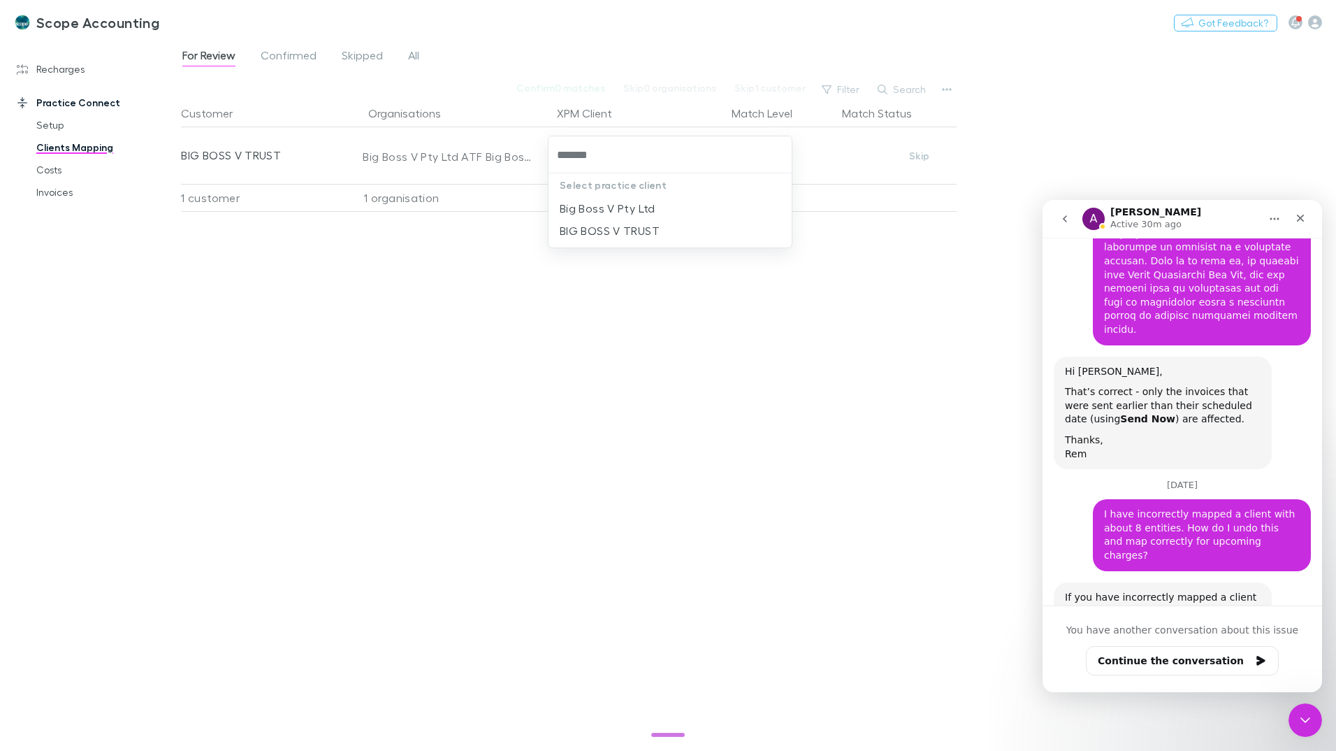
type input "********"
click at [625, 233] on li "BIG BOSS V TRUST" at bounding box center [670, 230] width 243 height 22
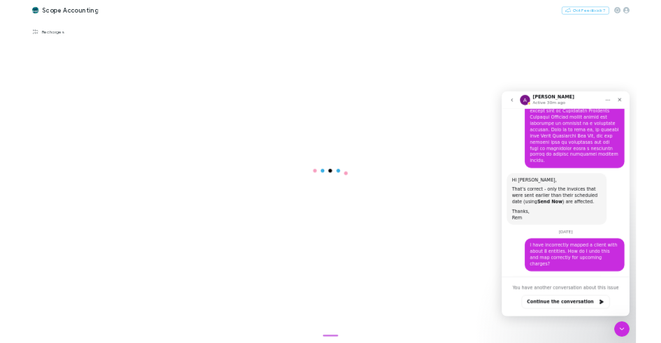
scroll to position [5141, 0]
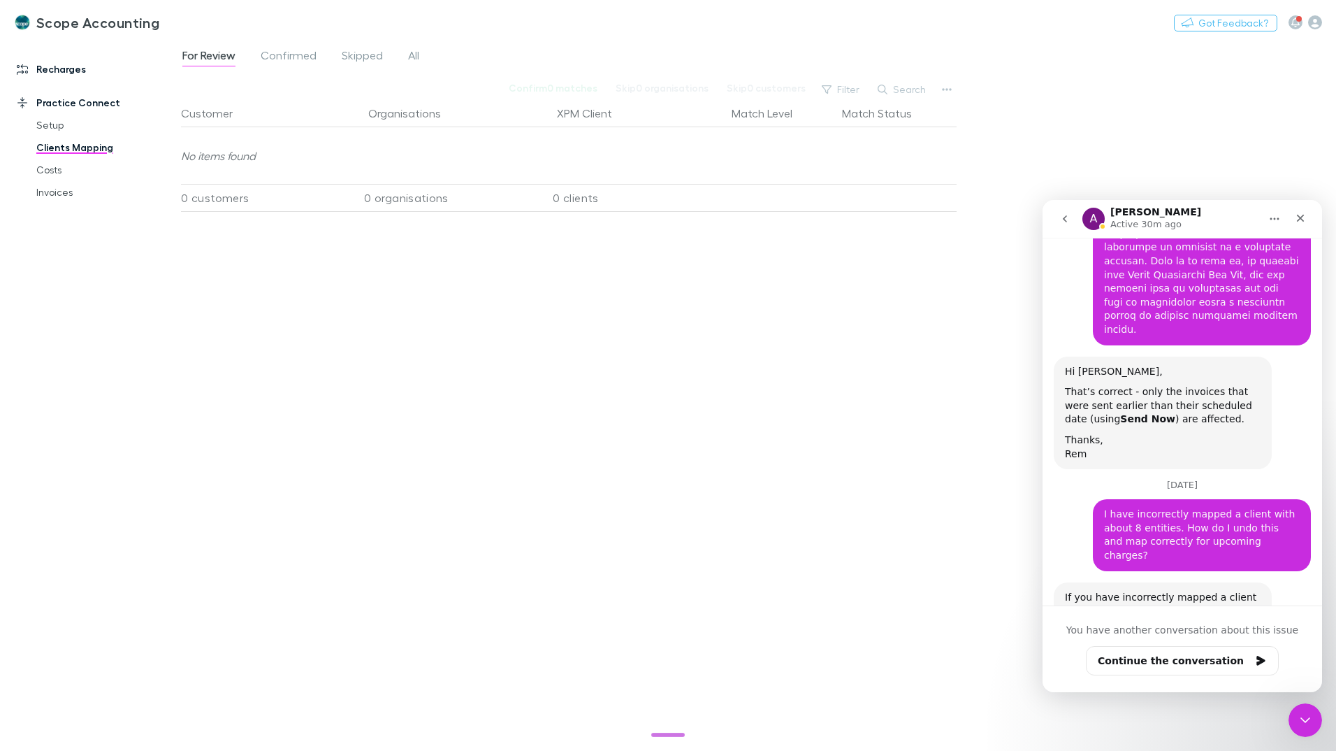
click at [64, 64] on link "Recharges" at bounding box center [96, 69] width 186 height 22
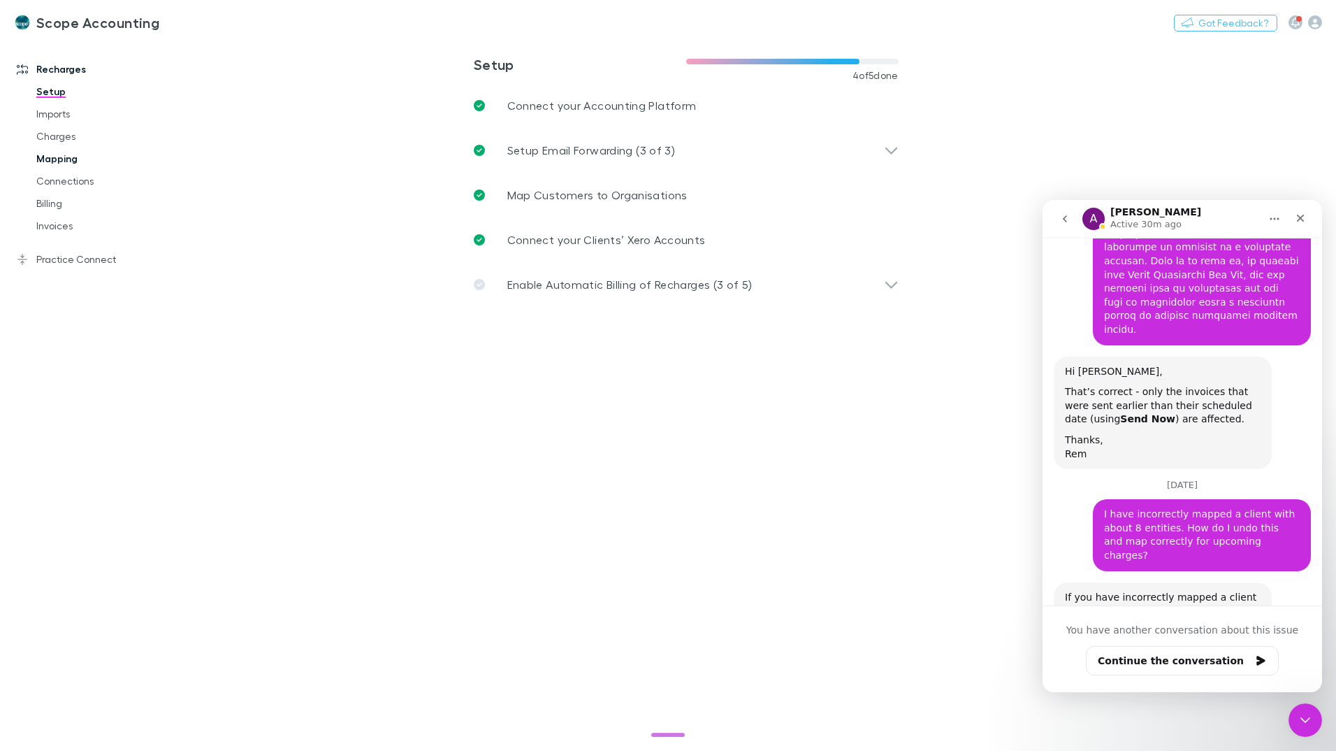
click at [54, 162] on link "Mapping" at bounding box center [105, 158] width 166 height 22
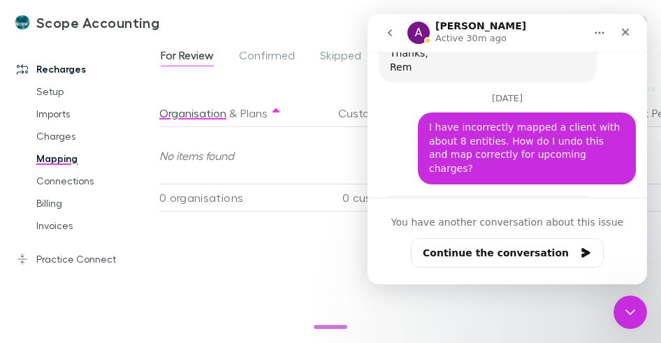
scroll to position [5363, 0]
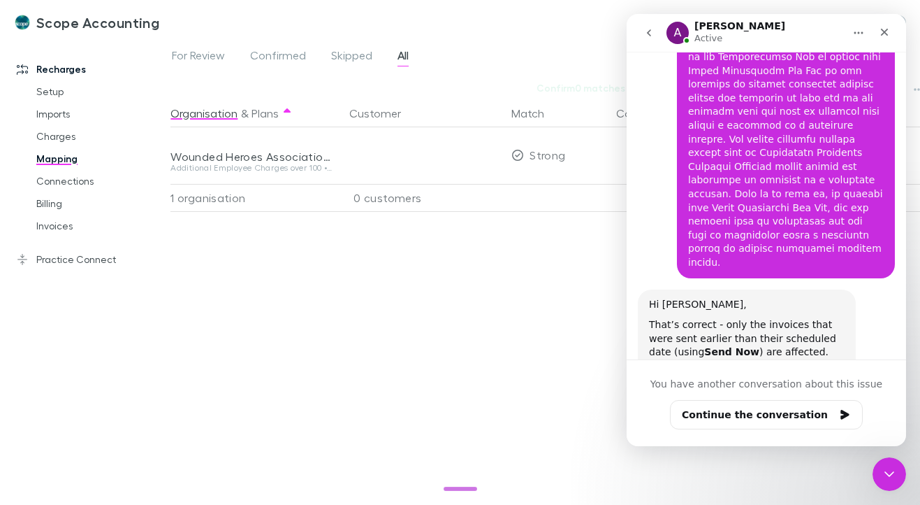
scroll to position [5201, 0]
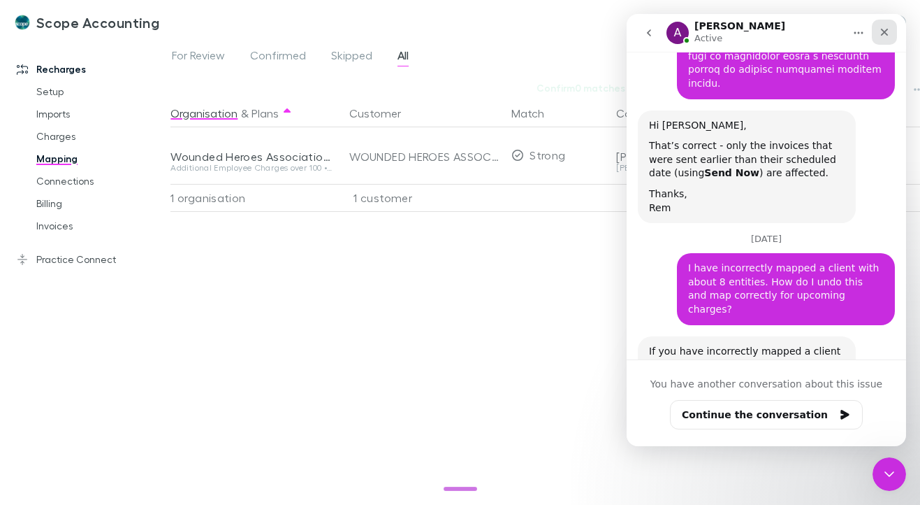
click at [880, 36] on icon "Close" at bounding box center [884, 32] width 11 height 11
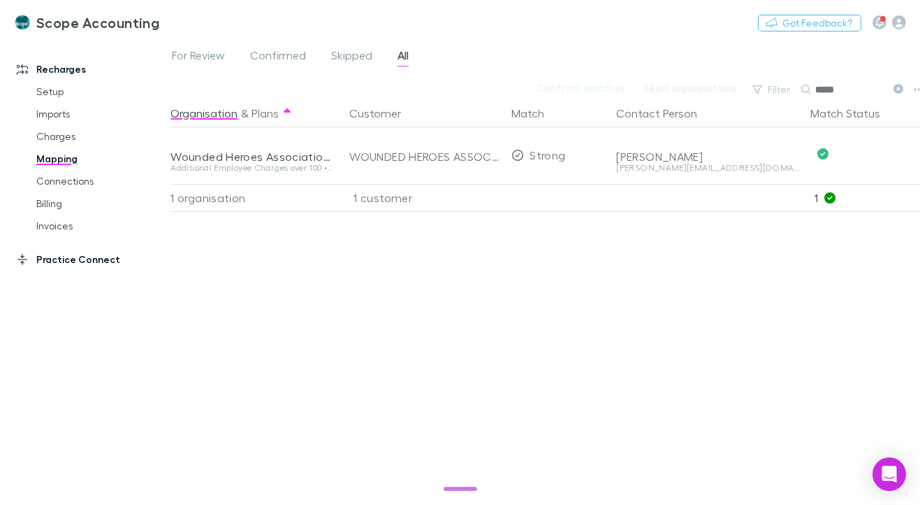
click at [63, 259] on link "Practice Connect" at bounding box center [90, 259] width 175 height 22
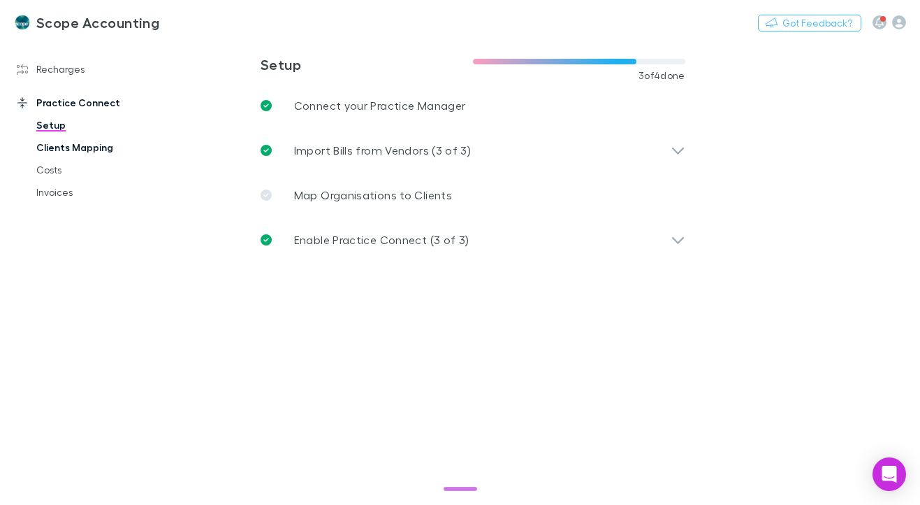
click at [72, 150] on link "Clients Mapping" at bounding box center [100, 147] width 156 height 22
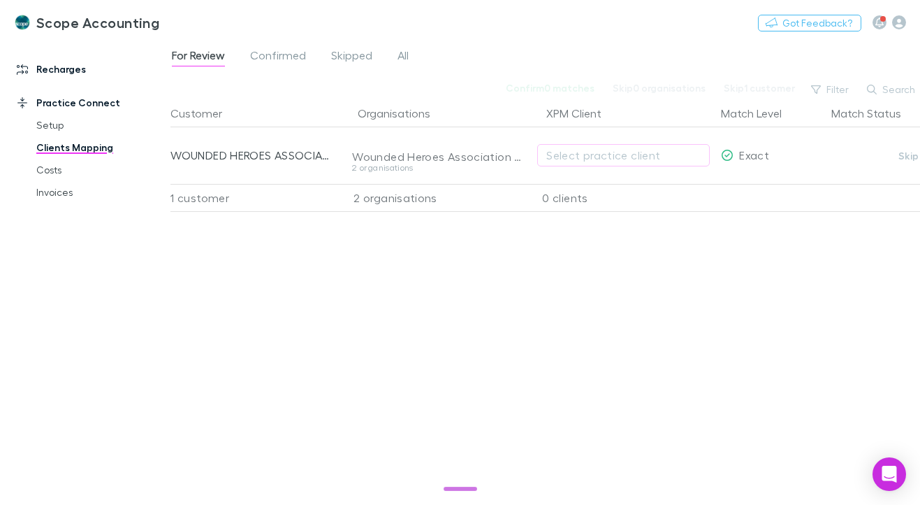
click at [54, 73] on link "Recharges" at bounding box center [90, 69] width 175 height 22
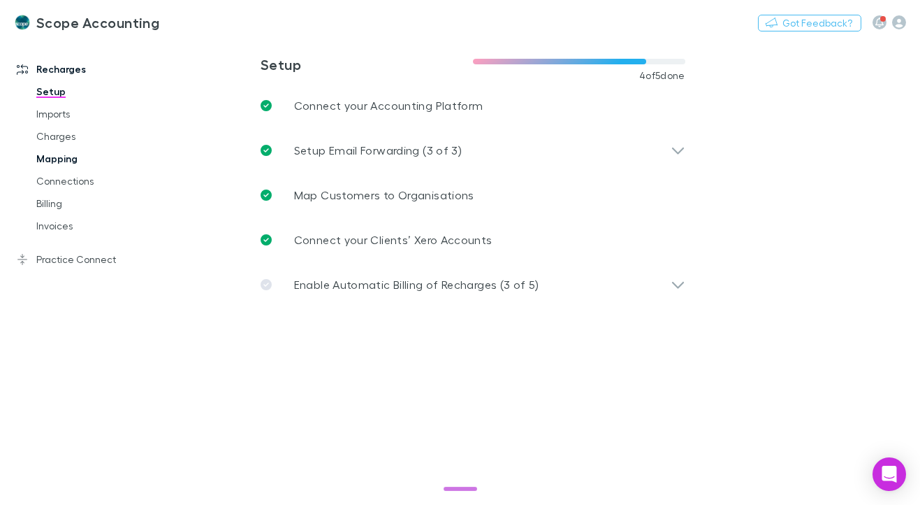
click at [50, 157] on link "Mapping" at bounding box center [100, 158] width 156 height 22
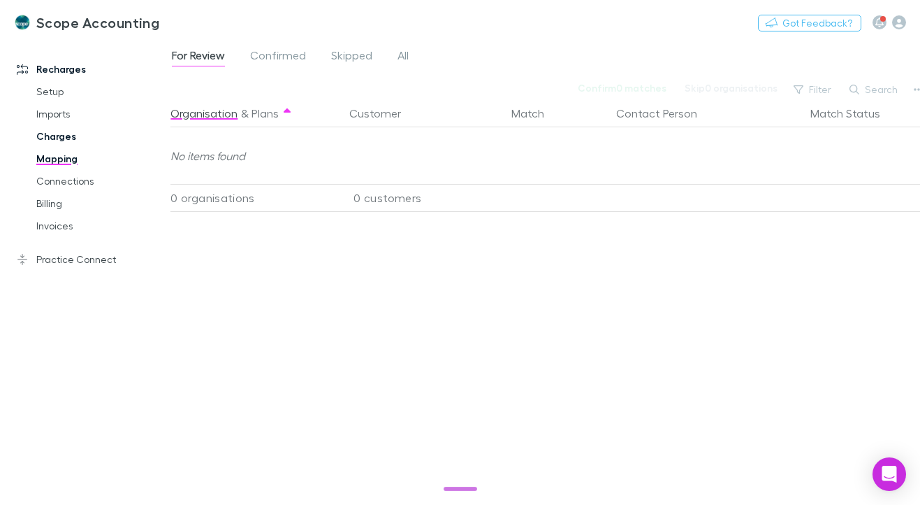
click at [58, 136] on link "Charges" at bounding box center [100, 136] width 156 height 22
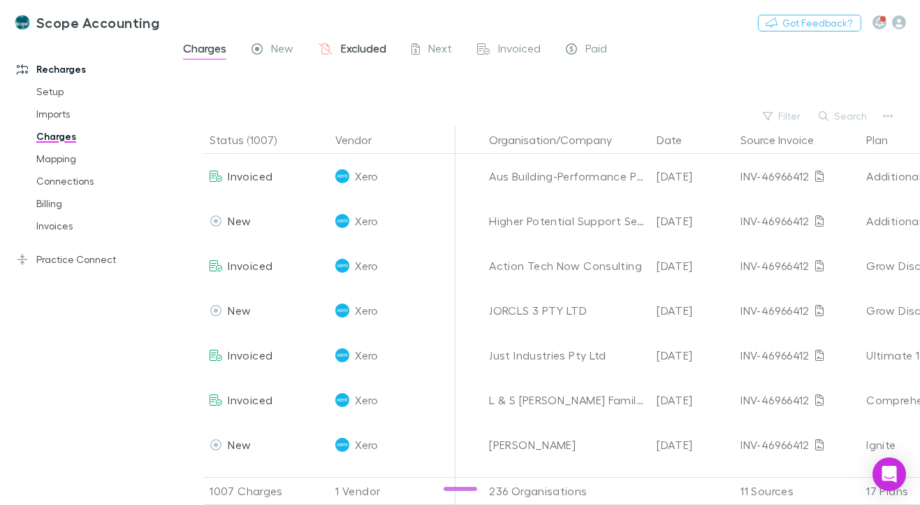
drag, startPoint x: 354, startPoint y: 54, endPoint x: 355, endPoint y: 64, distance: 9.8
click at [354, 55] on span "Excluded" at bounding box center [363, 50] width 45 height 18
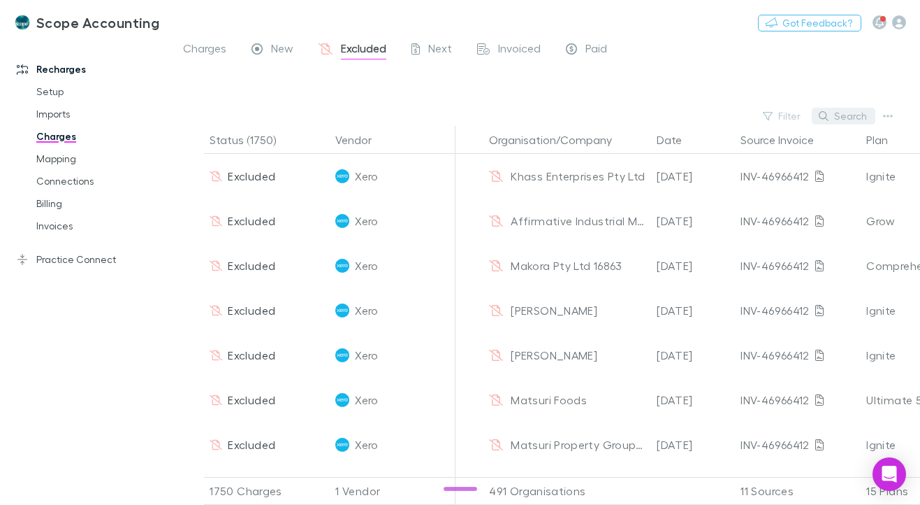
click at [860, 119] on button "Search" at bounding box center [844, 116] width 64 height 17
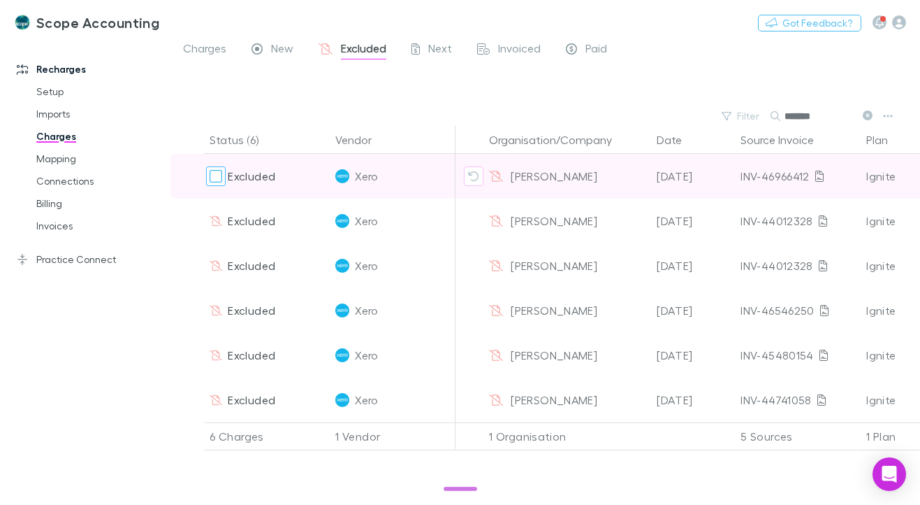
type input "******"
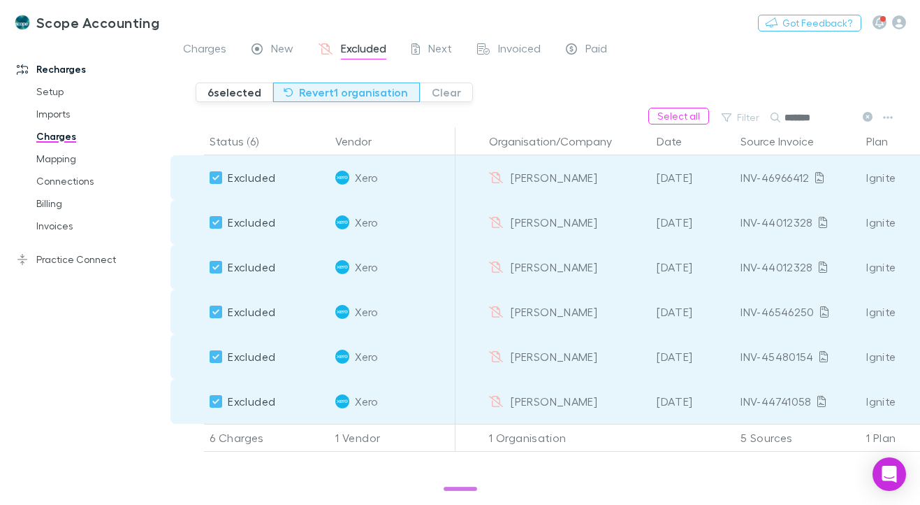
click at [331, 90] on button "Revert 1 organisation" at bounding box center [346, 92] width 147 height 20
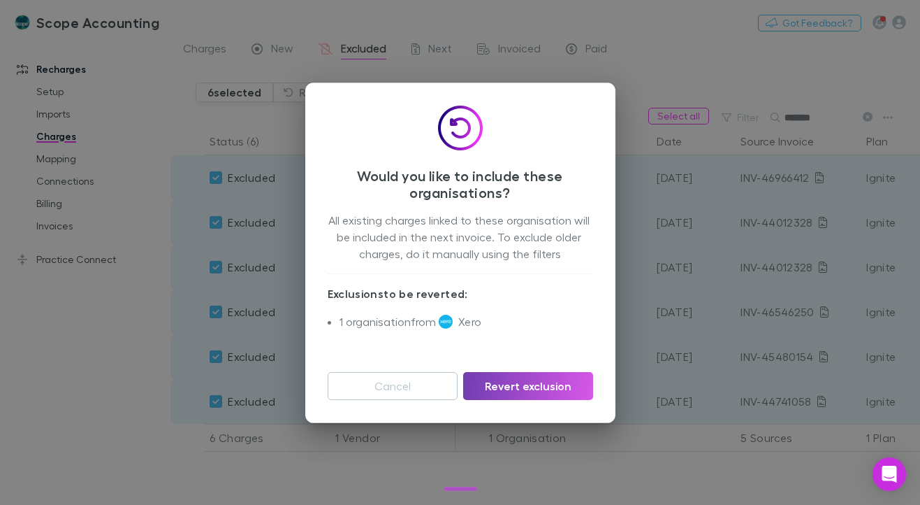
click at [528, 390] on button "Revert exclusion" at bounding box center [527, 386] width 129 height 28
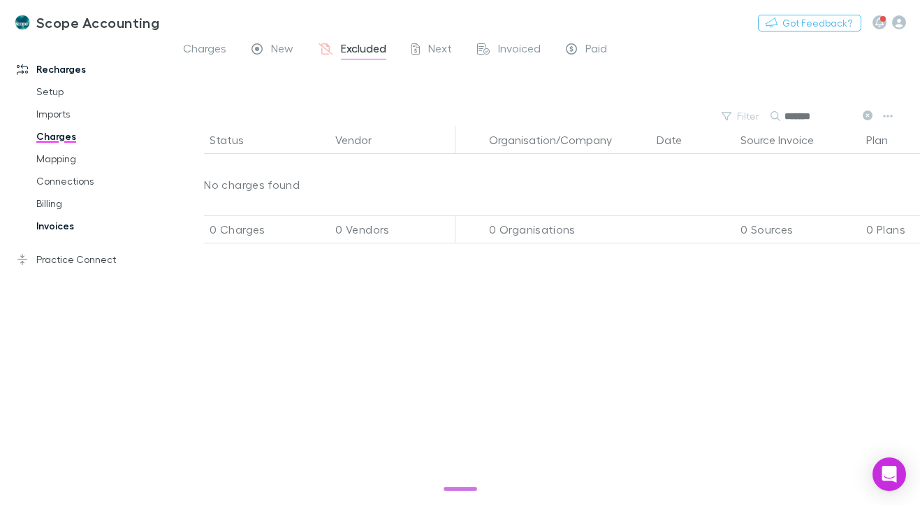
click at [59, 229] on link "Invoices" at bounding box center [100, 226] width 156 height 22
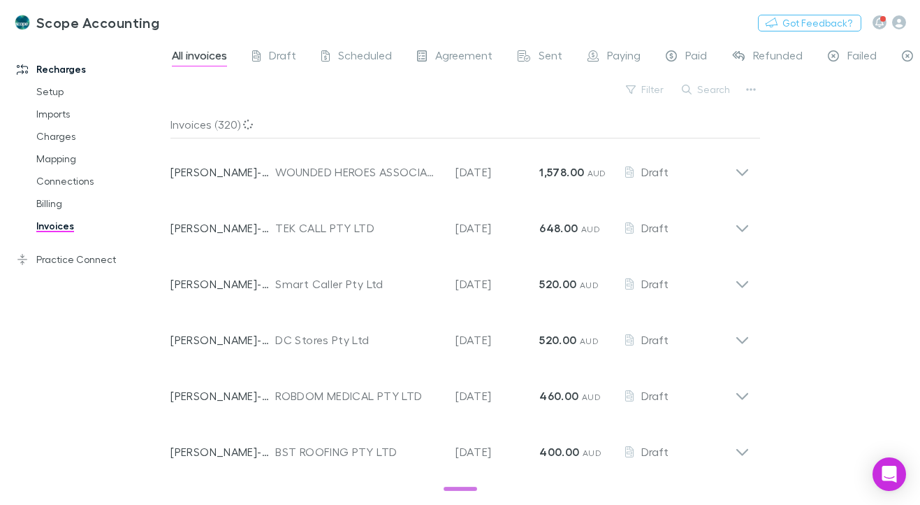
click at [716, 89] on button "Search" at bounding box center [707, 89] width 64 height 17
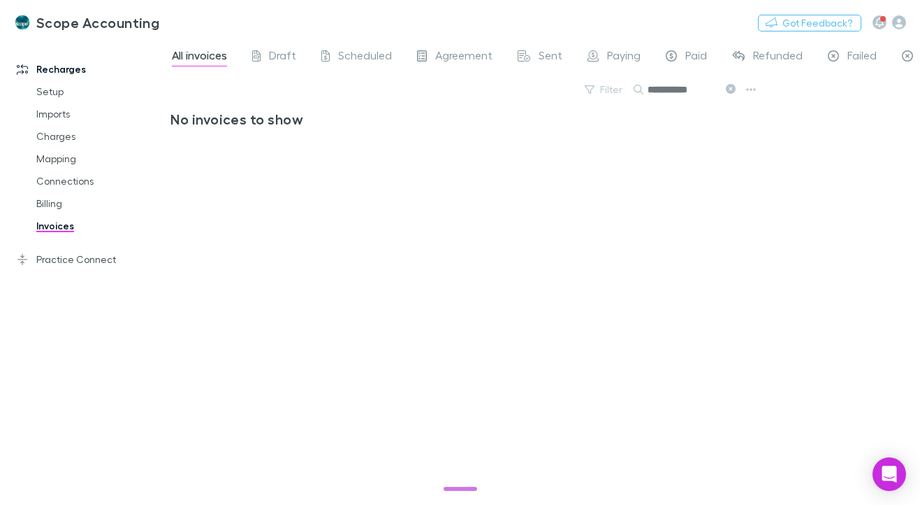
type input "**********"
click at [66, 228] on link "Invoices" at bounding box center [100, 226] width 156 height 22
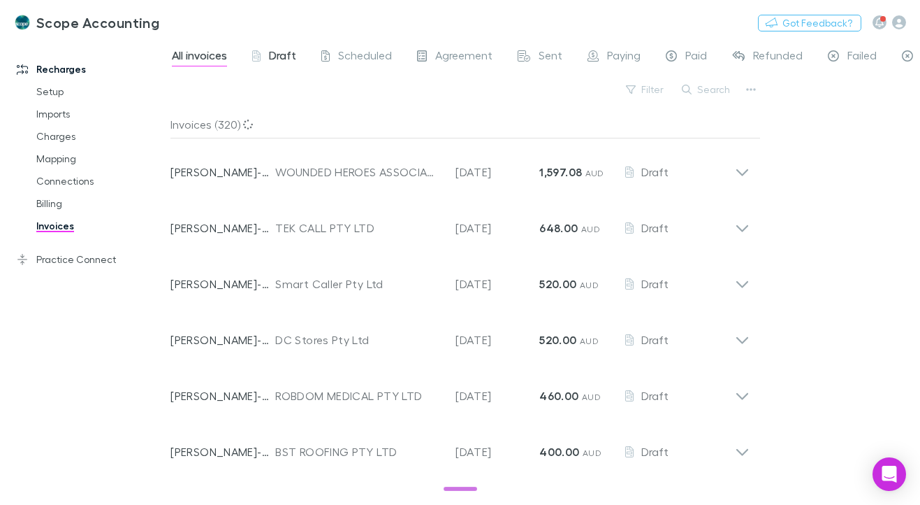
click at [278, 57] on span "Draft" at bounding box center [282, 57] width 27 height 18
click at [712, 91] on button "Search" at bounding box center [707, 89] width 64 height 17
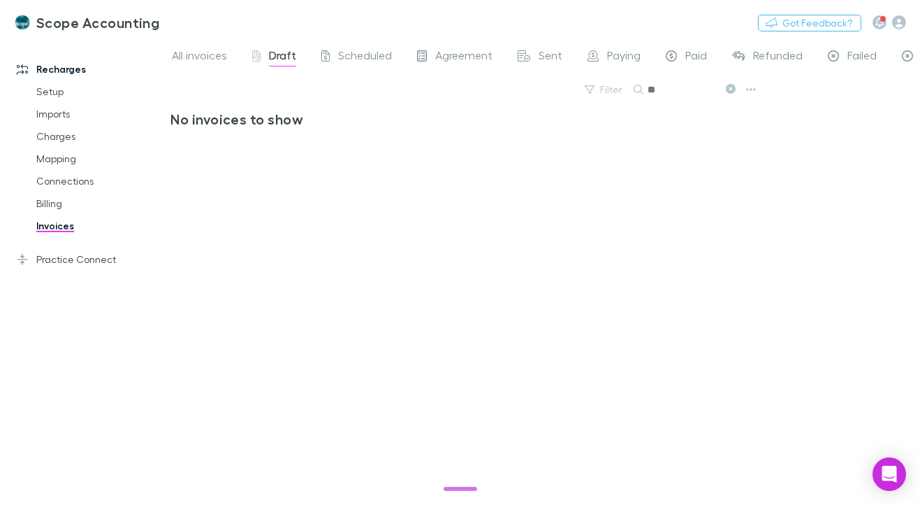
type input "*"
click at [277, 56] on span "Draft" at bounding box center [282, 57] width 27 height 18
click at [710, 90] on button "Search" at bounding box center [707, 89] width 64 height 17
click at [710, 90] on input "text" at bounding box center [683, 90] width 70 height 20
type input "**********"
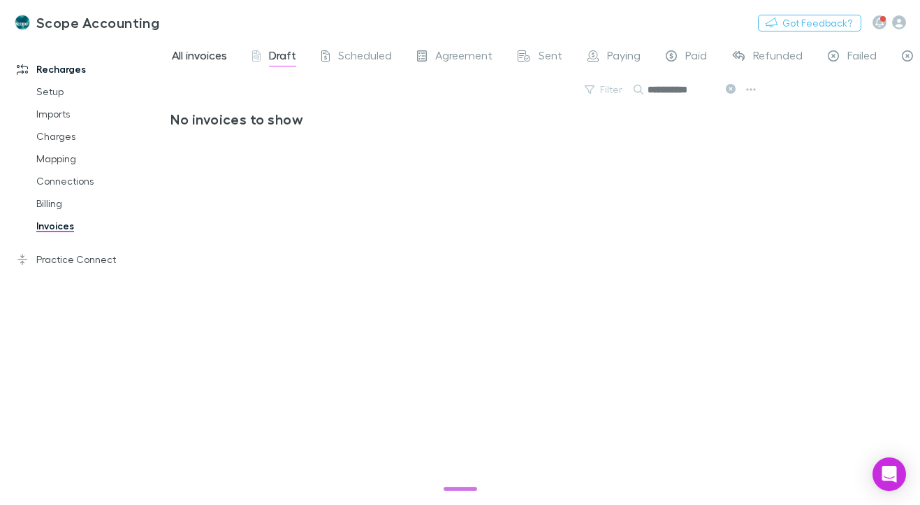
click at [196, 52] on span "All invoices" at bounding box center [199, 57] width 55 height 18
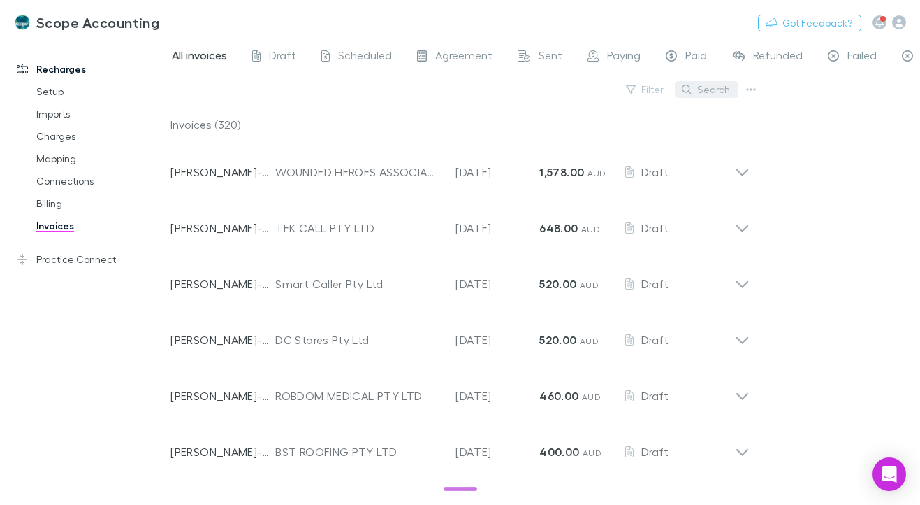
click at [723, 89] on button "Search" at bounding box center [707, 89] width 64 height 17
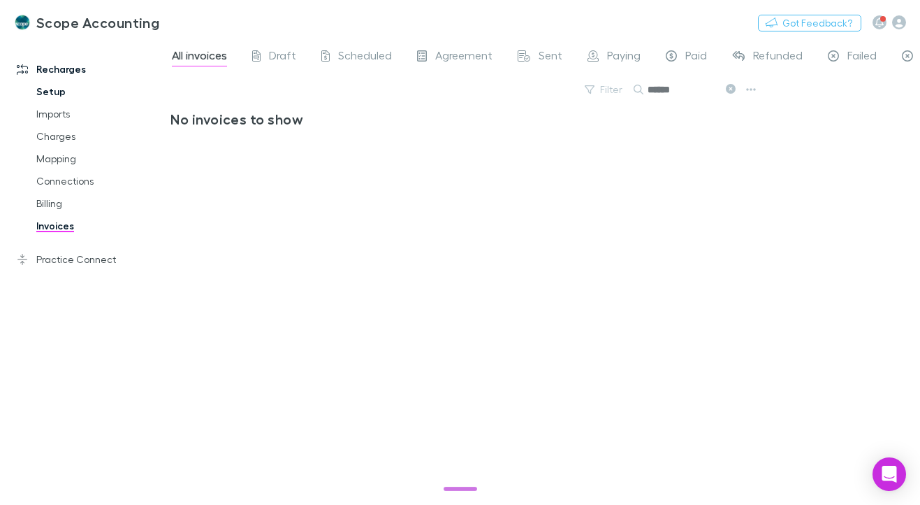
type input "******"
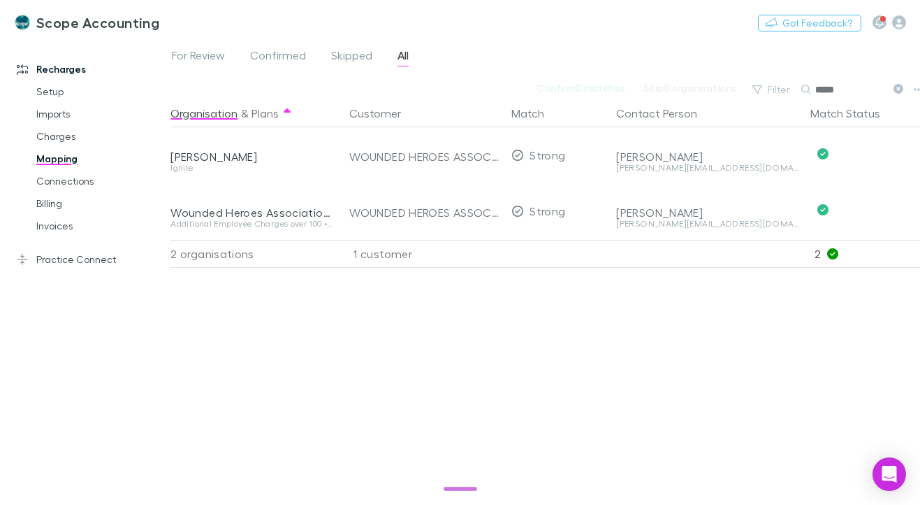
drag, startPoint x: 855, startPoint y: 87, endPoint x: 818, endPoint y: 86, distance: 37.0
click at [818, 86] on input "*****" at bounding box center [850, 90] width 70 height 20
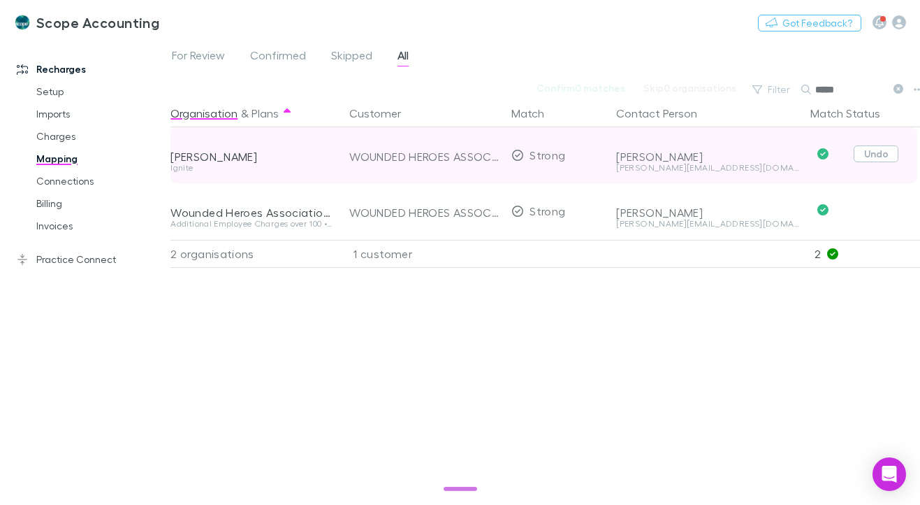
click at [876, 153] on button "Undo" at bounding box center [876, 153] width 45 height 17
click at [482, 156] on icon "button" at bounding box center [482, 155] width 7 height 7
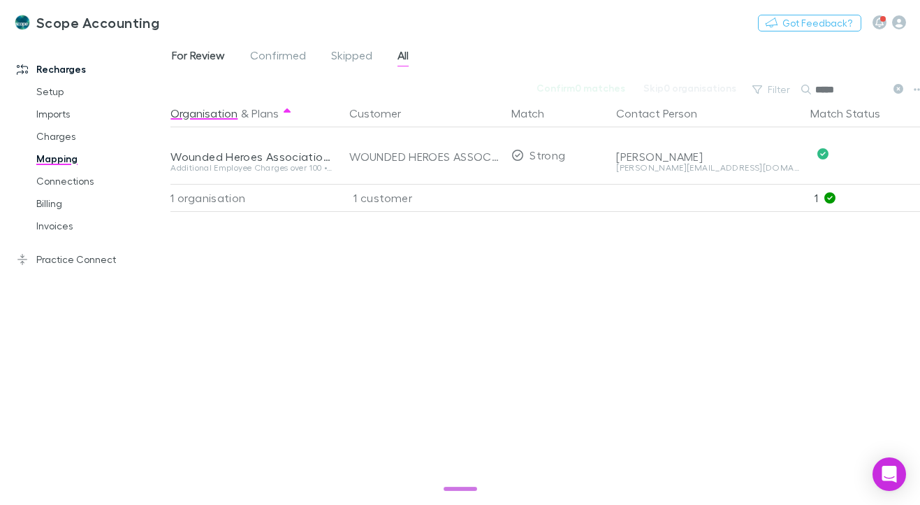
click at [196, 59] on span "For Review" at bounding box center [198, 57] width 53 height 18
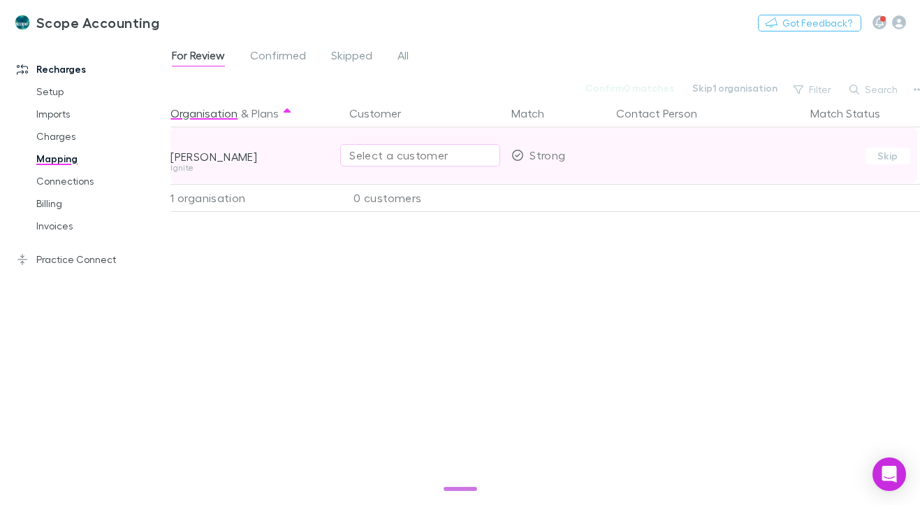
click at [385, 155] on div "Select a customer" at bounding box center [420, 155] width 142 height 17
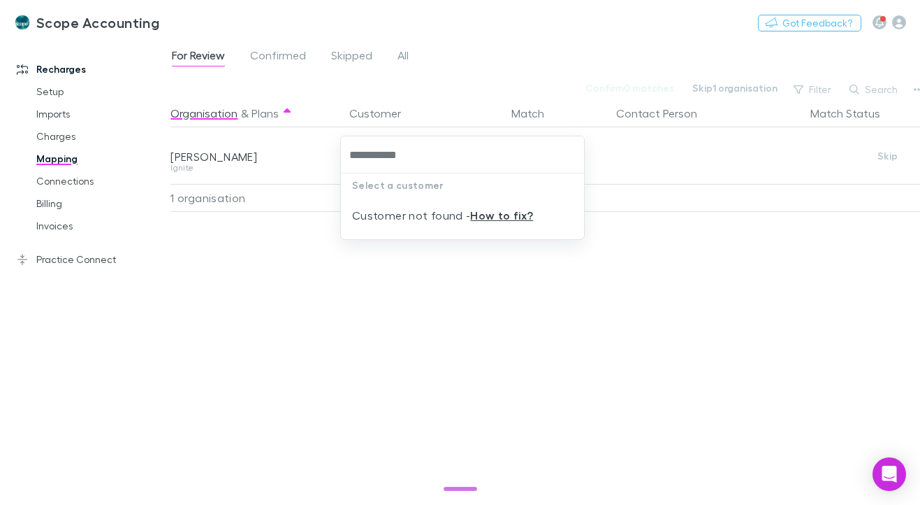
type input "**********"
click at [510, 280] on div "Select a customer Customer not found - How to fix?" at bounding box center [460, 252] width 920 height 505
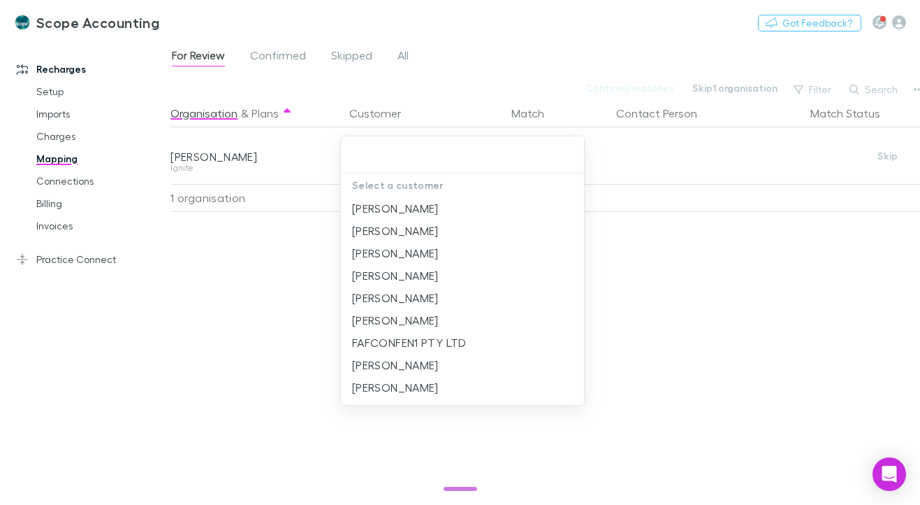
click at [628, 255] on div at bounding box center [460, 252] width 920 height 505
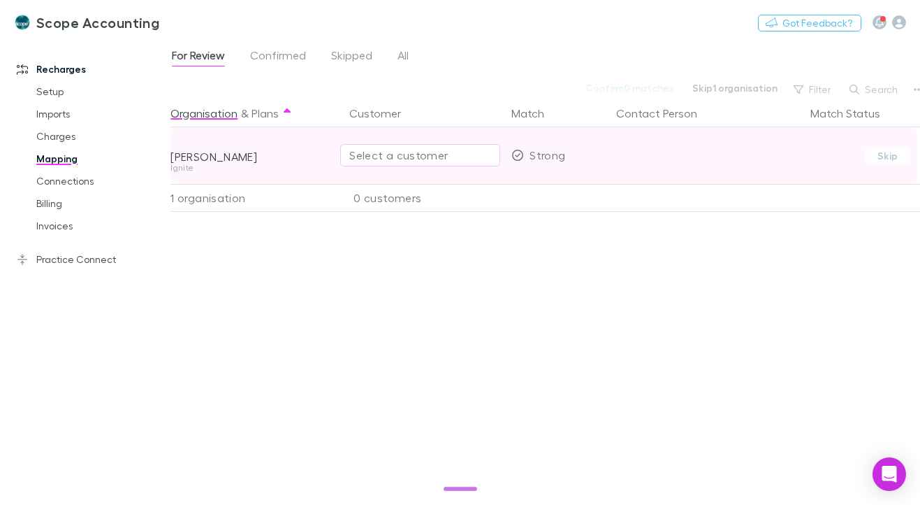
click at [417, 153] on div "Select a customer" at bounding box center [420, 155] width 142 height 17
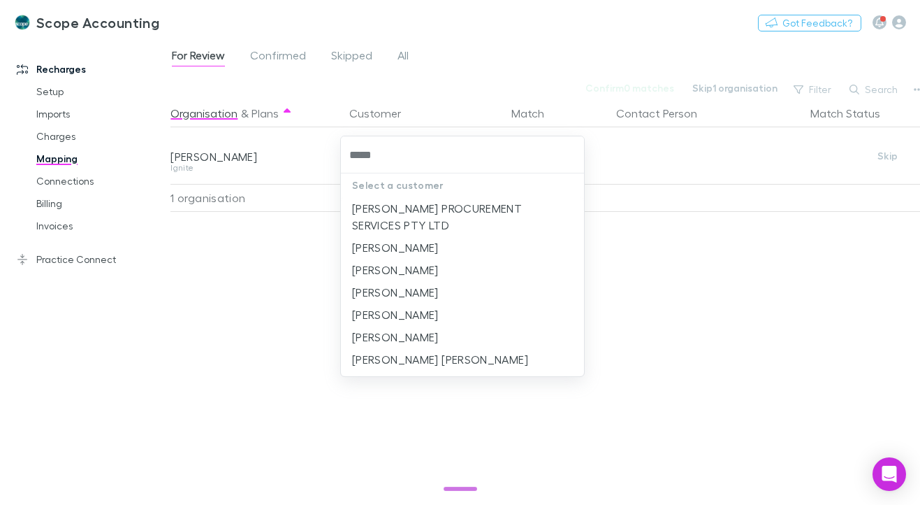
type input "******"
click at [407, 310] on li "[PERSON_NAME]" at bounding box center [462, 314] width 243 height 22
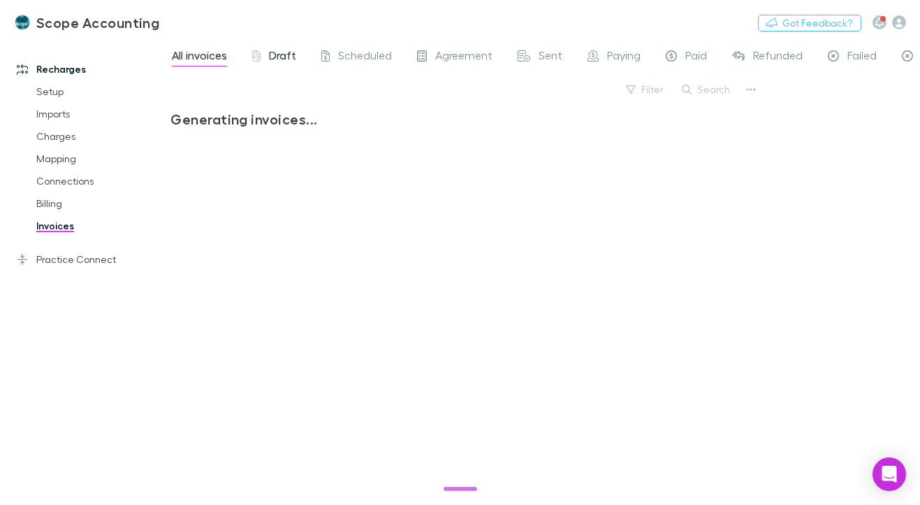
click at [271, 54] on span "Draft" at bounding box center [282, 57] width 27 height 18
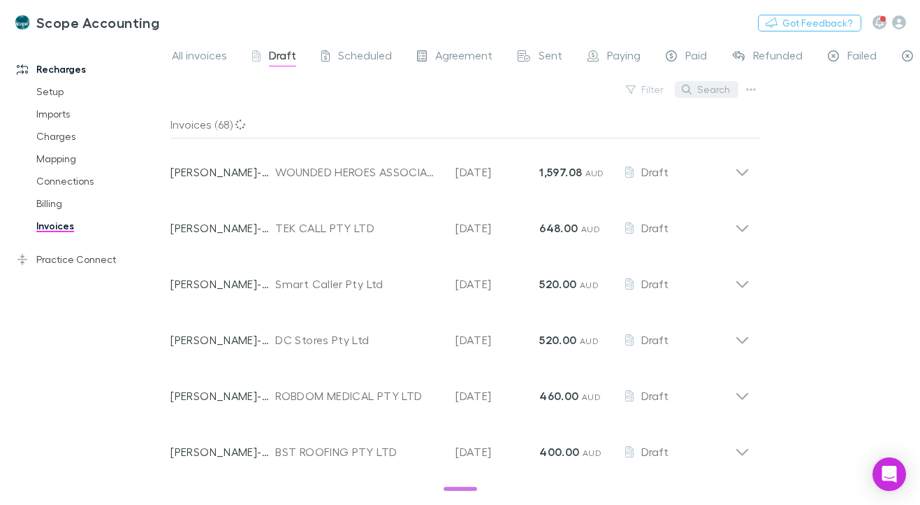
click at [707, 88] on button "Search" at bounding box center [707, 89] width 64 height 17
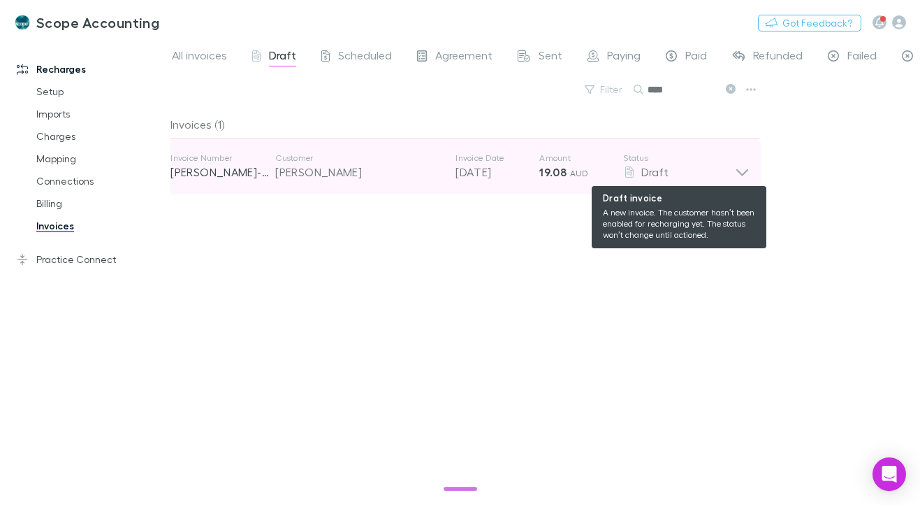
type input "****"
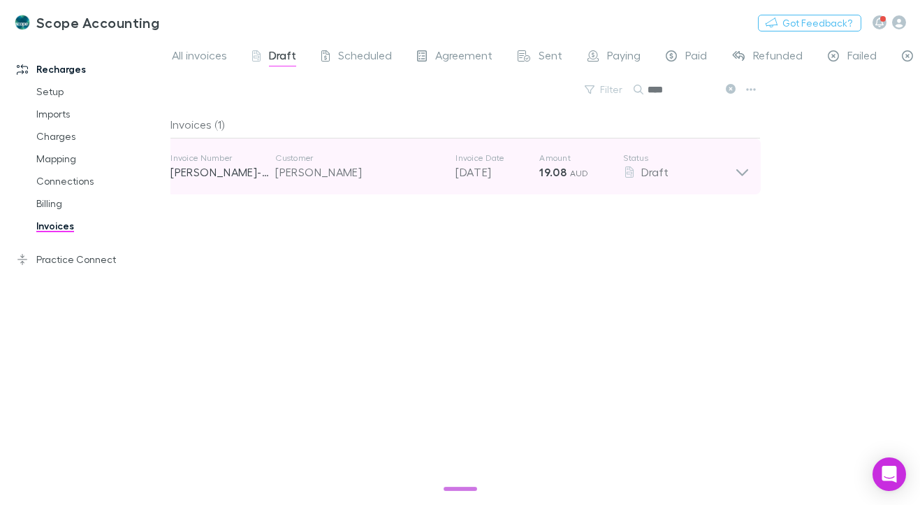
click at [736, 172] on icon at bounding box center [742, 166] width 15 height 28
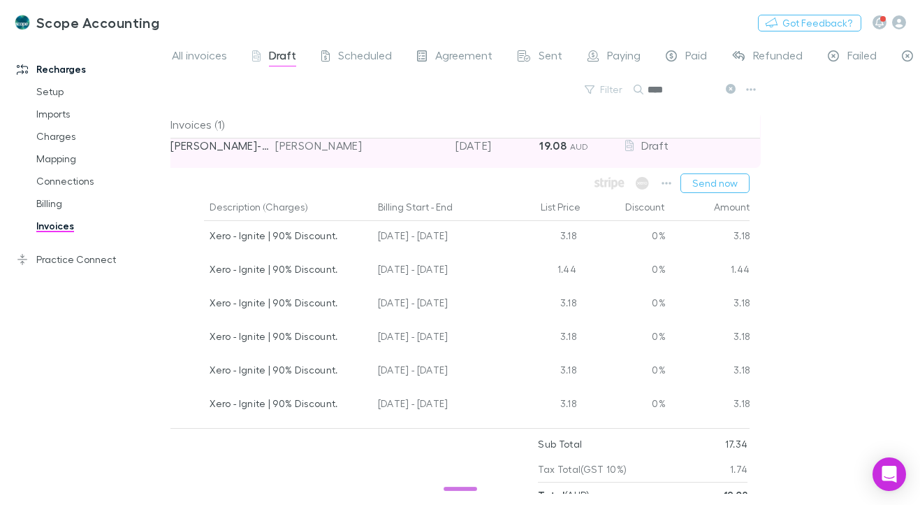
scroll to position [41, 0]
